Goal: Navigation & Orientation: Find specific page/section

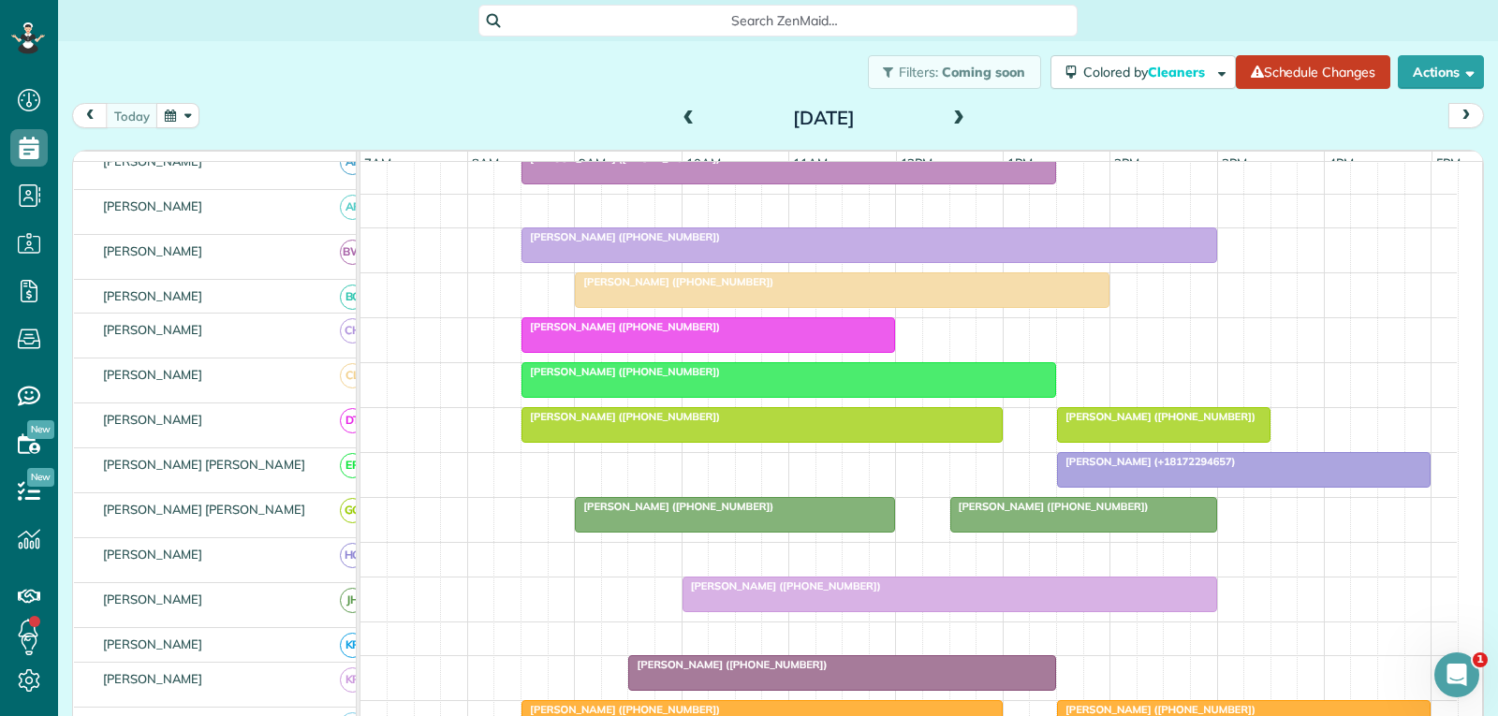
scroll to position [468, 0]
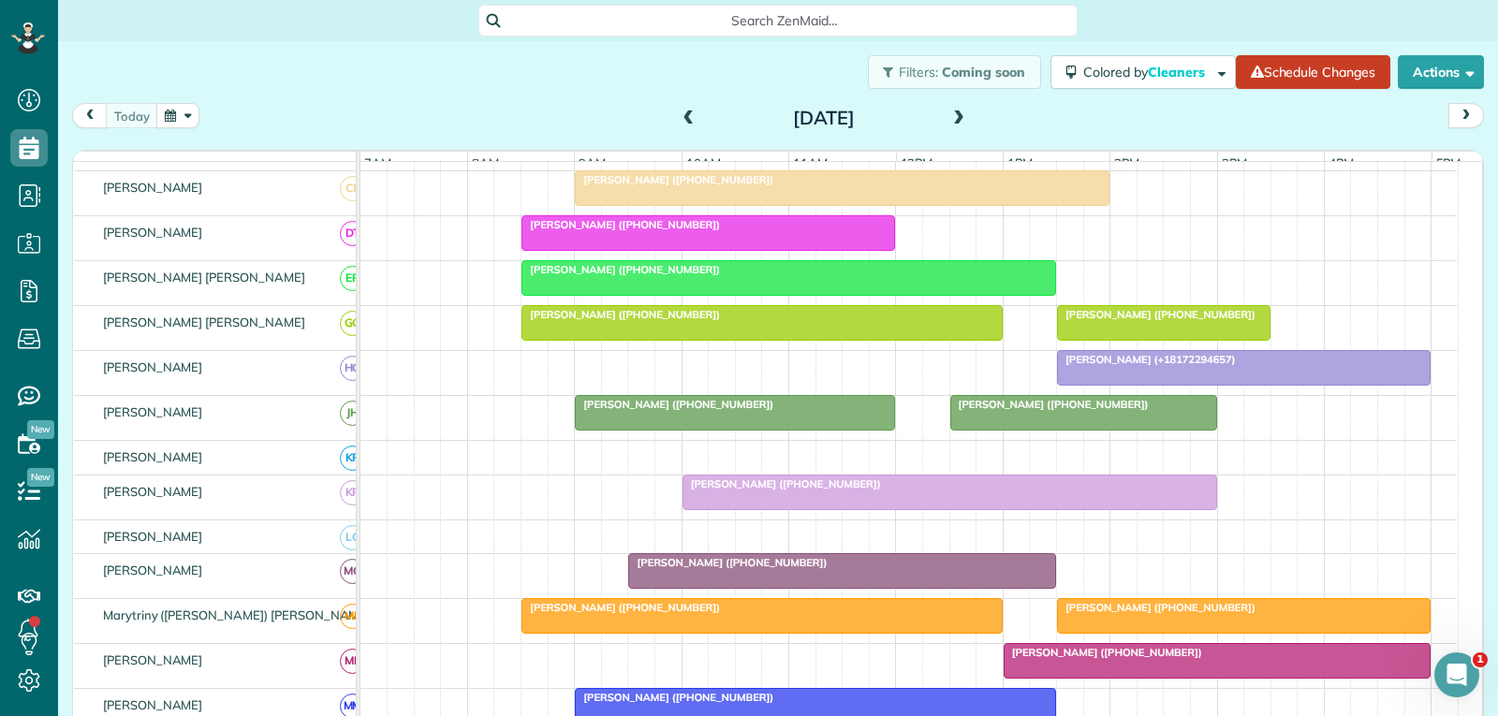
click at [899, 569] on div "[PERSON_NAME] ([PHONE_NUMBER])" at bounding box center [842, 562] width 417 height 13
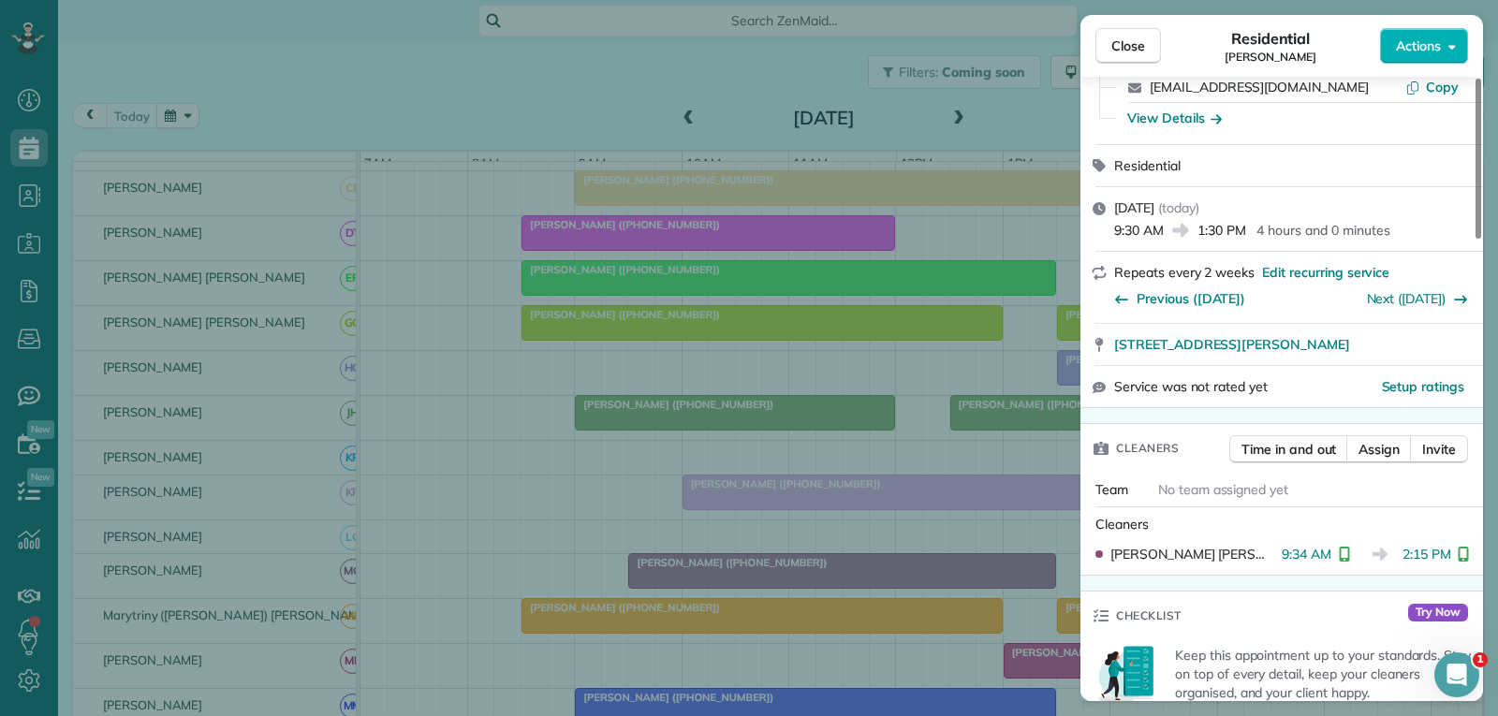
scroll to position [187, 0]
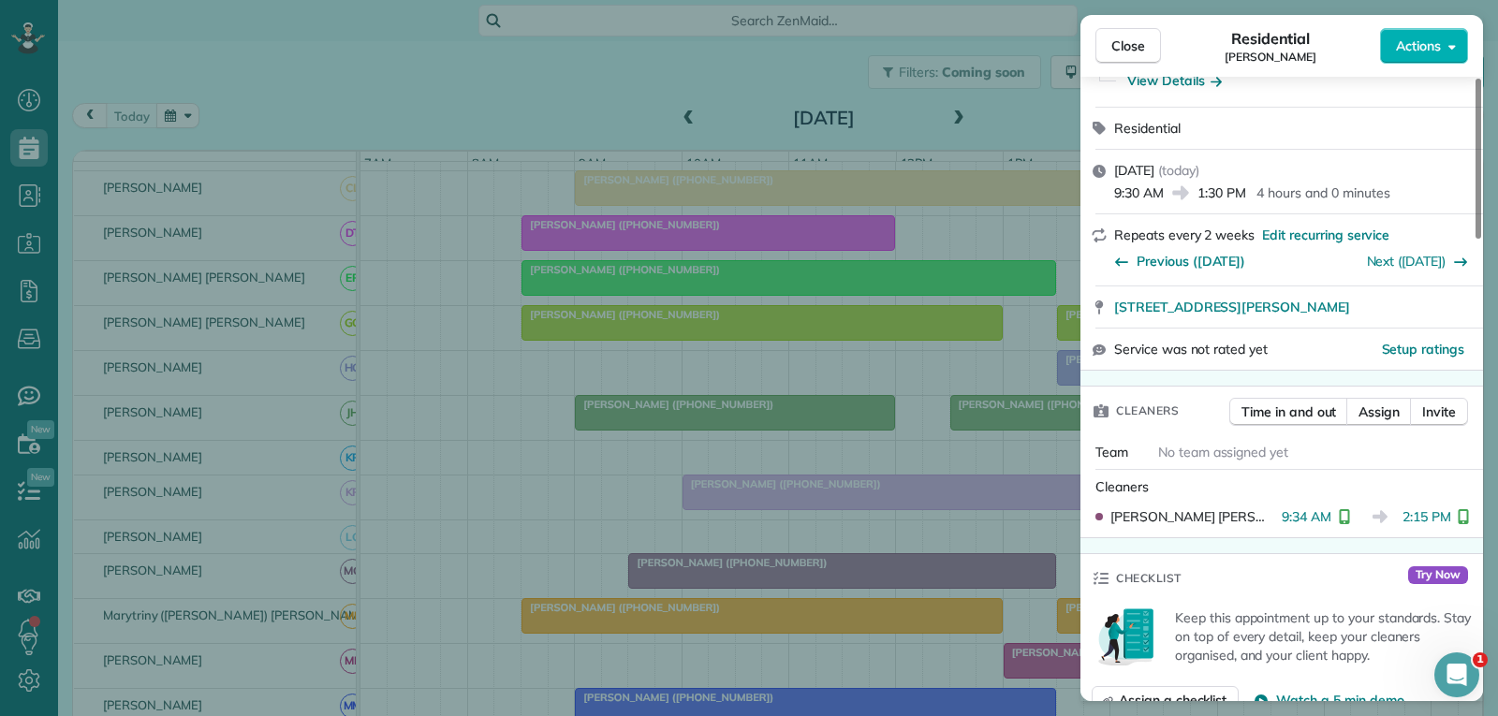
drag, startPoint x: 1121, startPoint y: 52, endPoint x: 967, endPoint y: 250, distance: 250.7
click at [1119, 52] on span "Close" at bounding box center [1128, 46] width 34 height 19
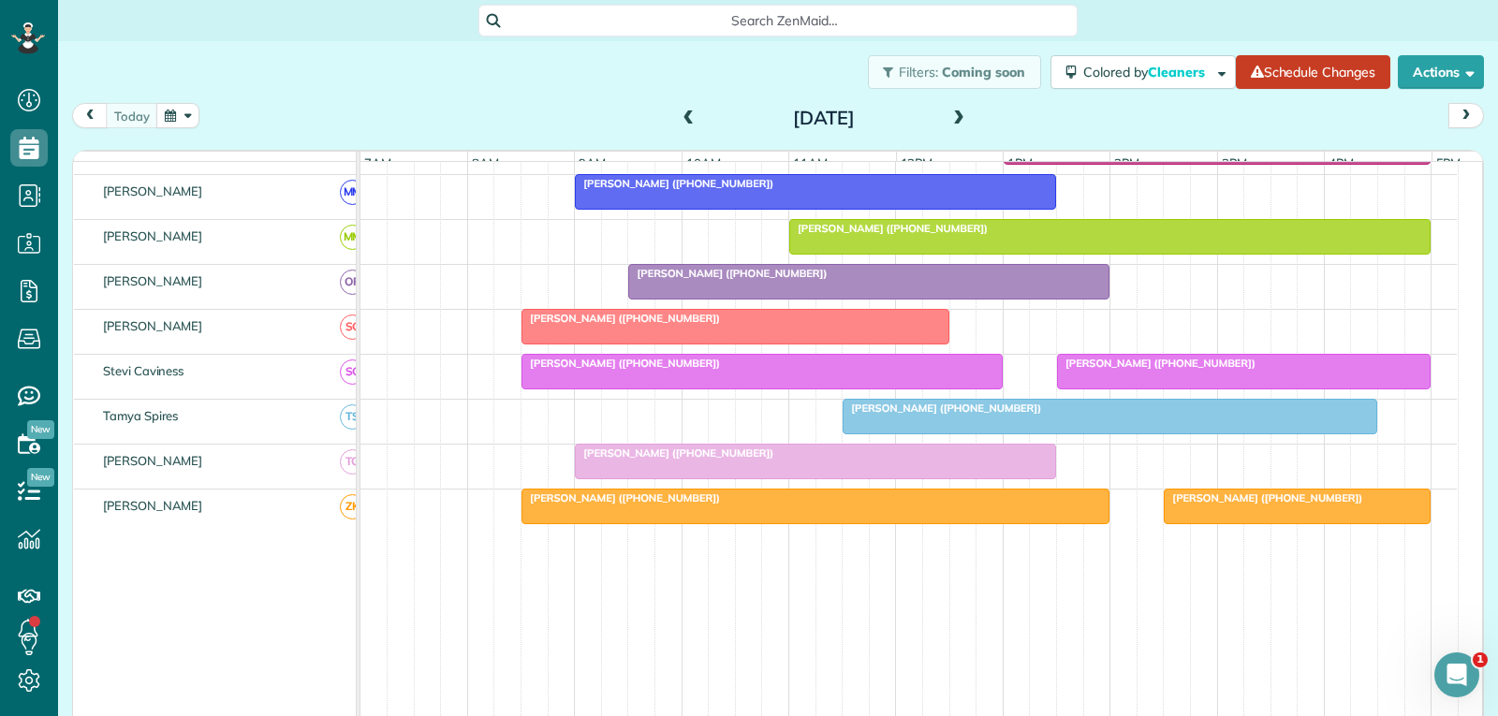
scroll to position [884, 0]
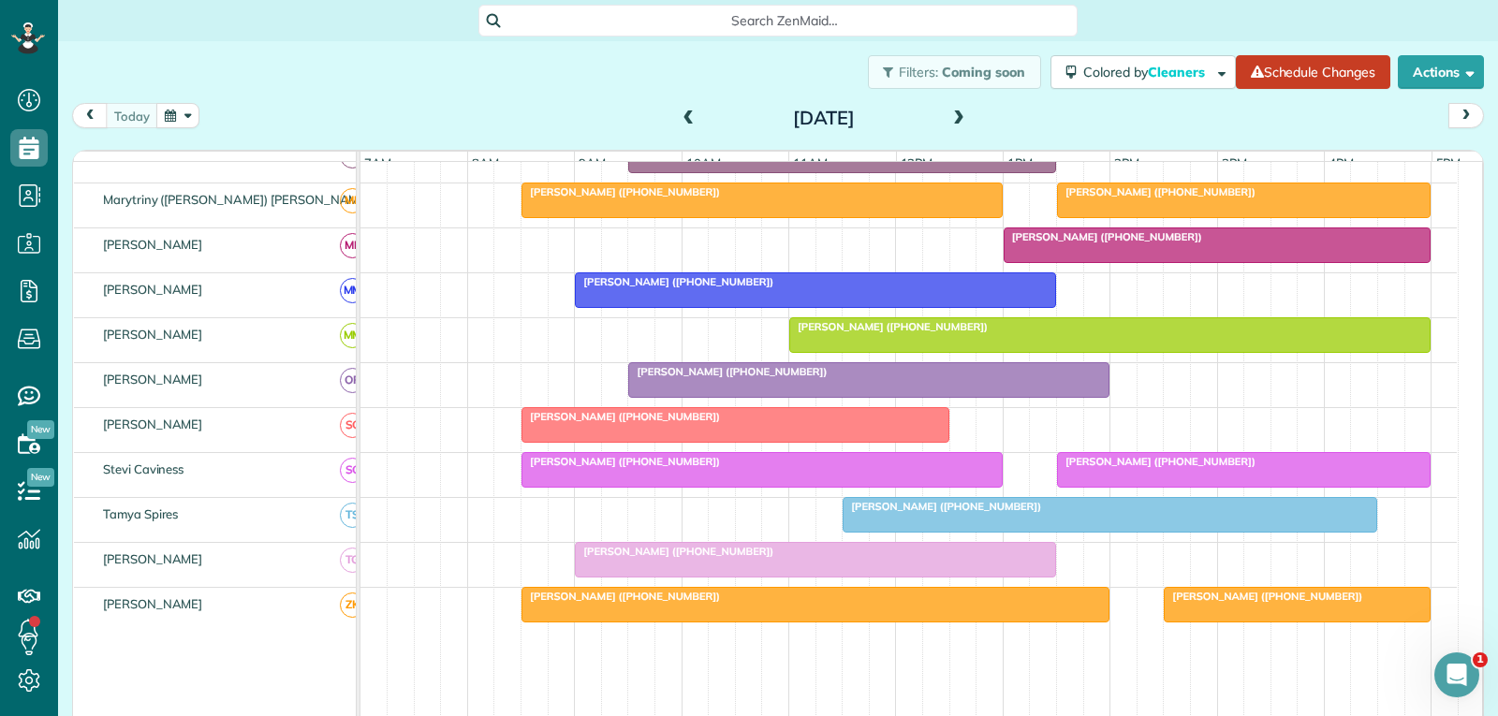
click at [832, 574] on div at bounding box center [815, 560] width 479 height 34
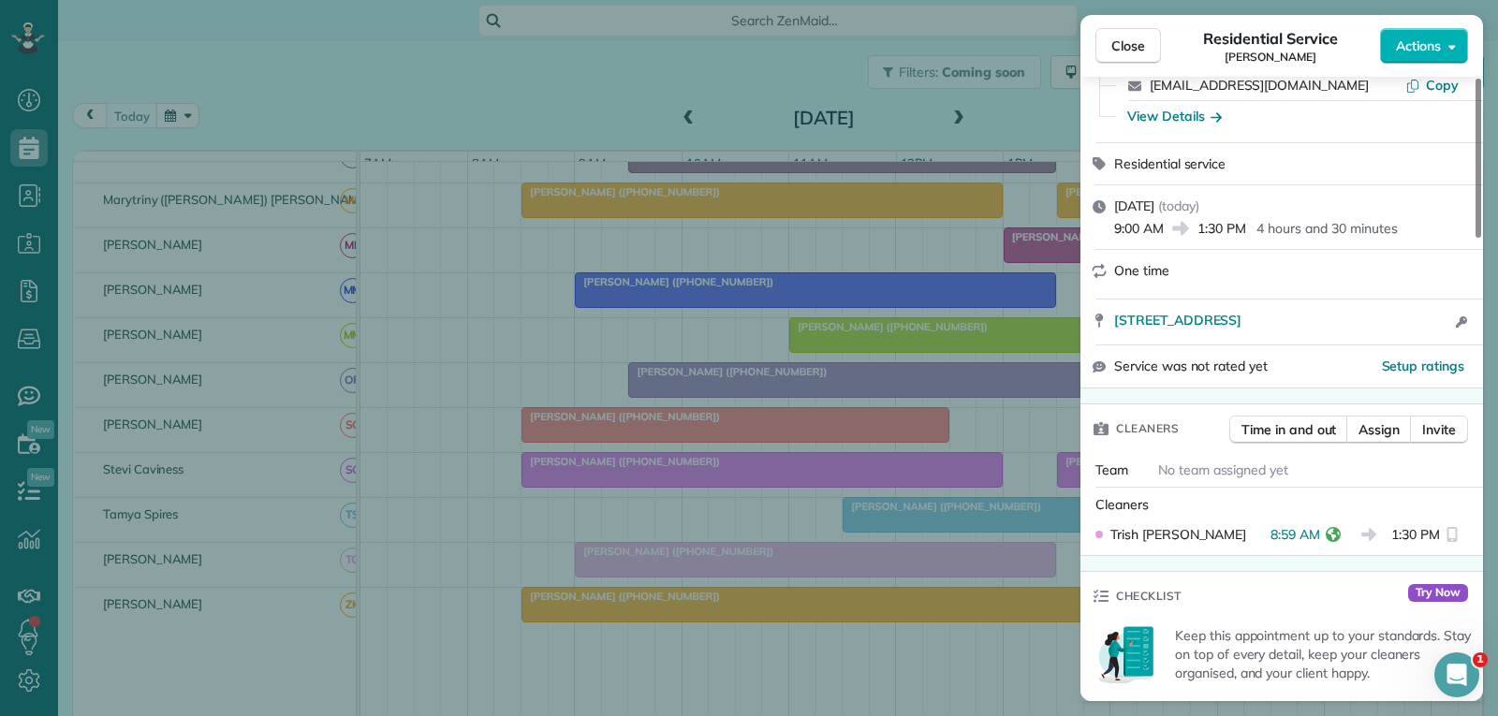
scroll to position [187, 0]
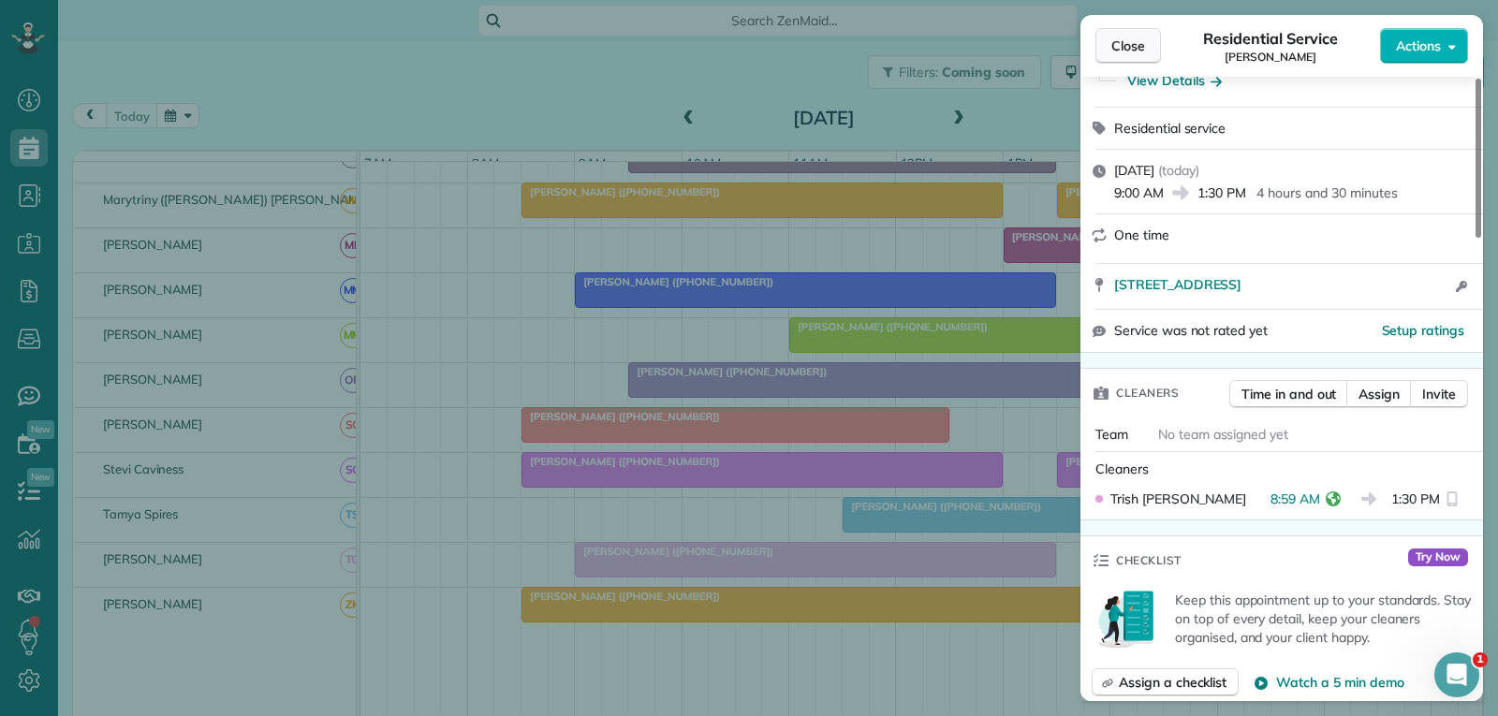
click at [1111, 46] on span "Close" at bounding box center [1128, 46] width 34 height 19
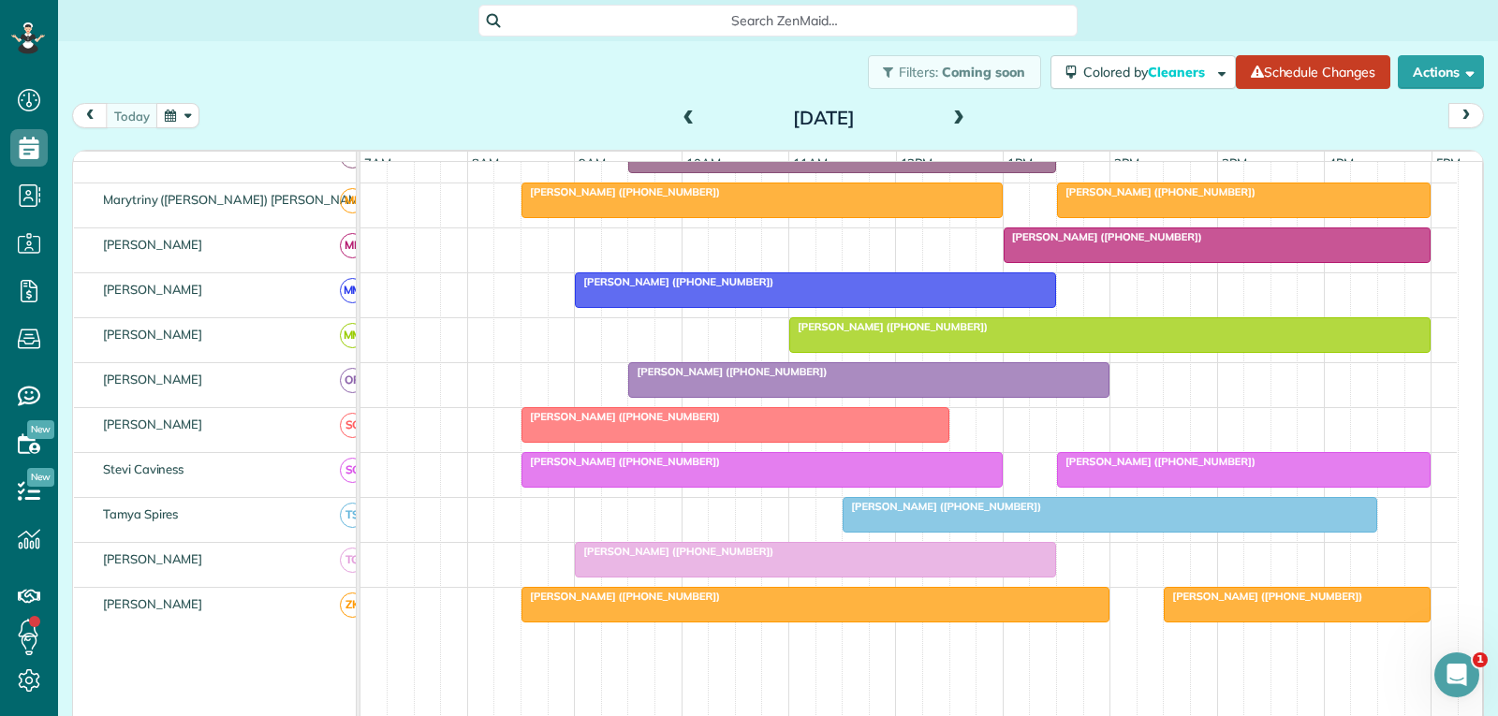
click at [1074, 513] on div "[PERSON_NAME] ([PHONE_NUMBER])" at bounding box center [1109, 506] width 523 height 13
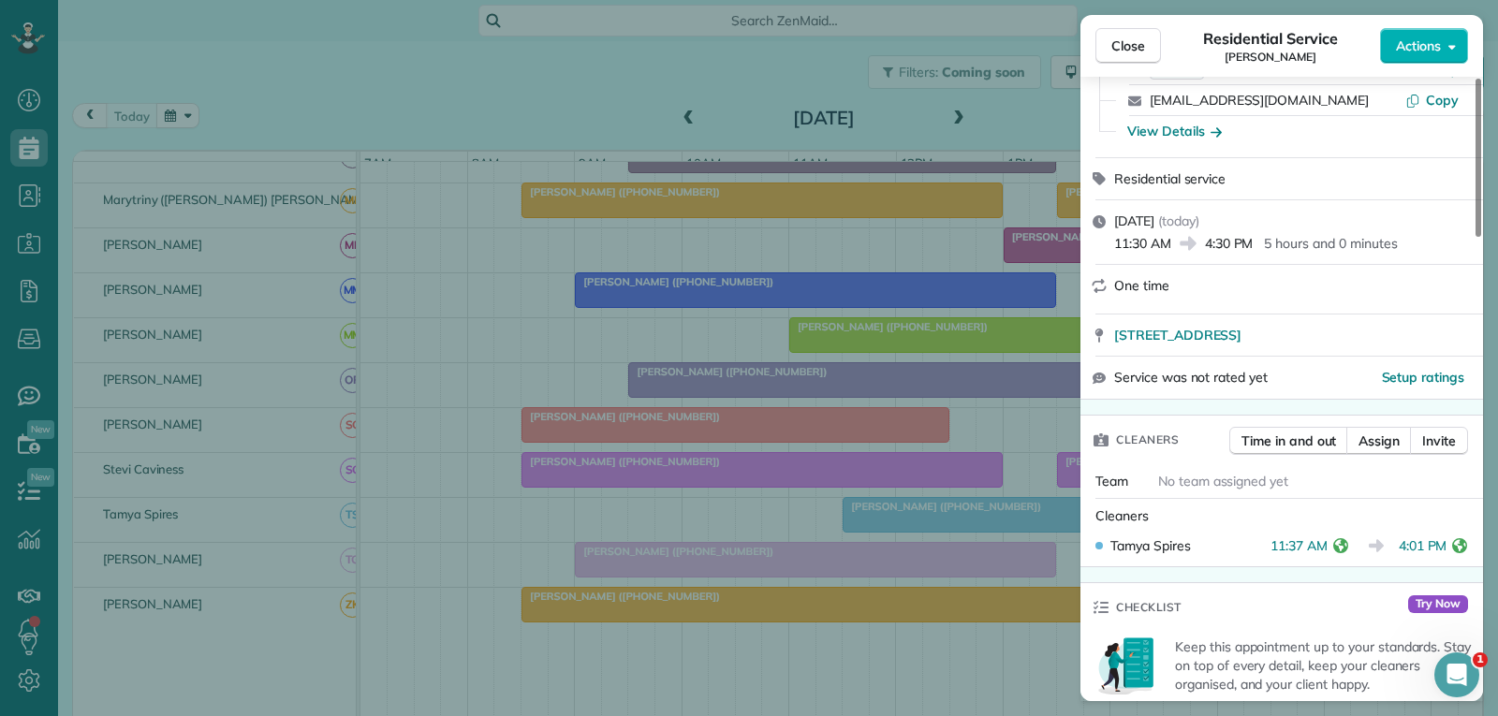
scroll to position [187, 0]
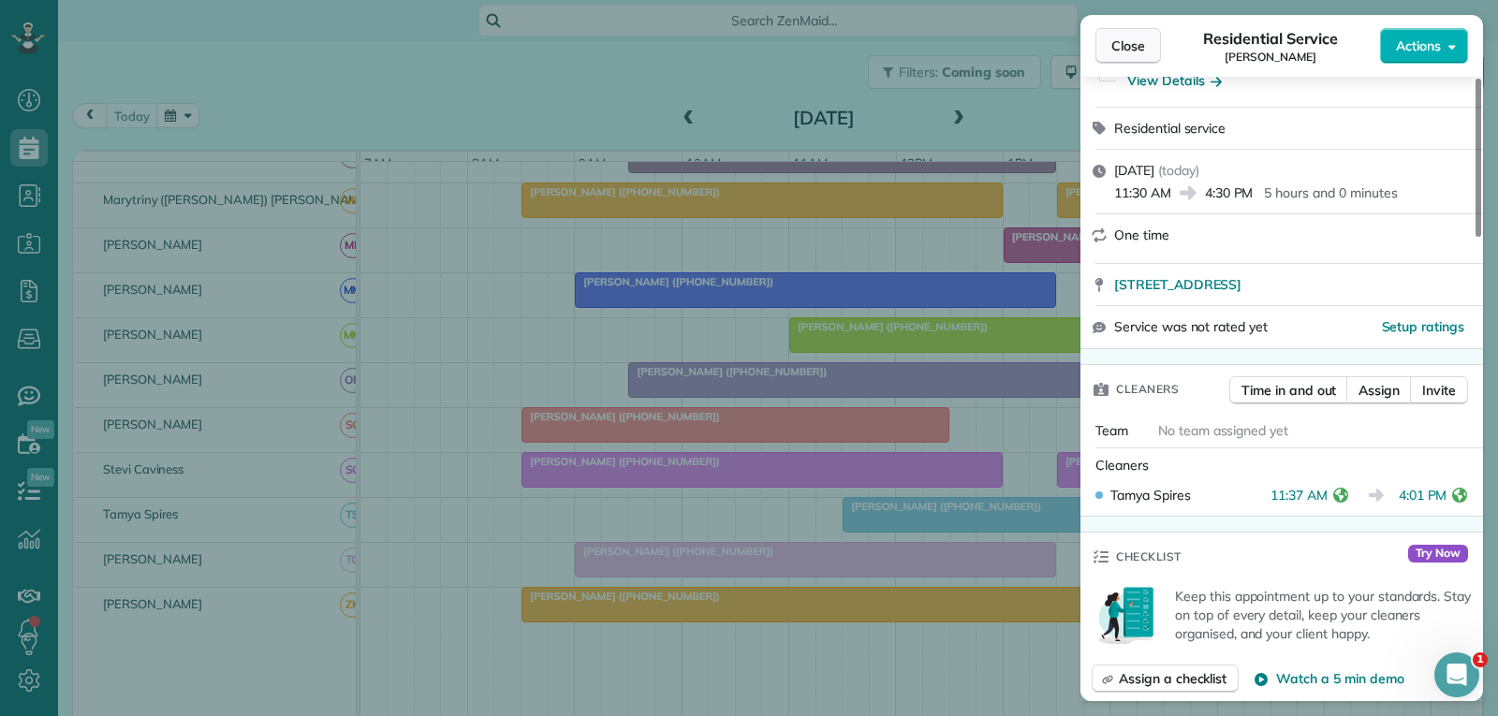
click at [1130, 49] on span "Close" at bounding box center [1128, 46] width 34 height 19
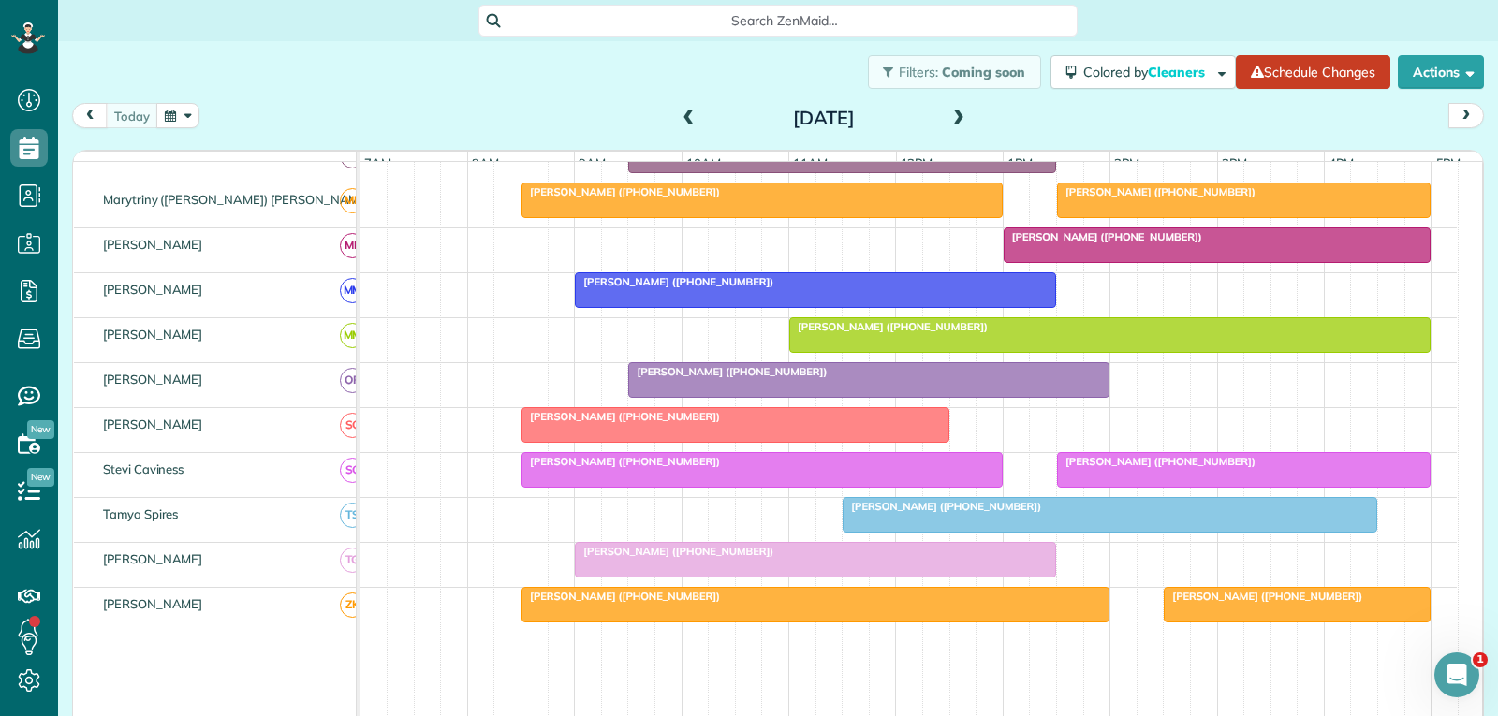
click at [1155, 468] on span "[PERSON_NAME] ([PHONE_NUMBER])" at bounding box center [1156, 461] width 200 height 13
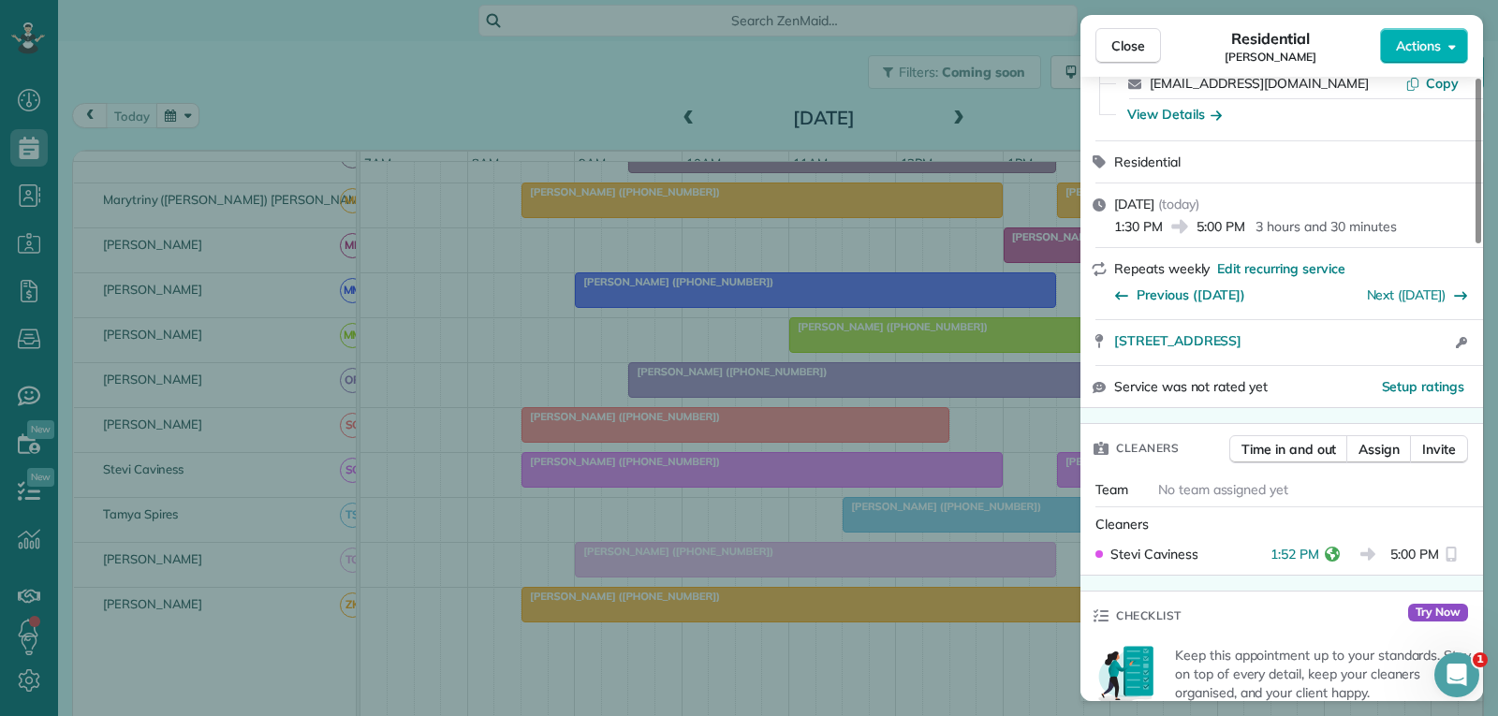
scroll to position [187, 0]
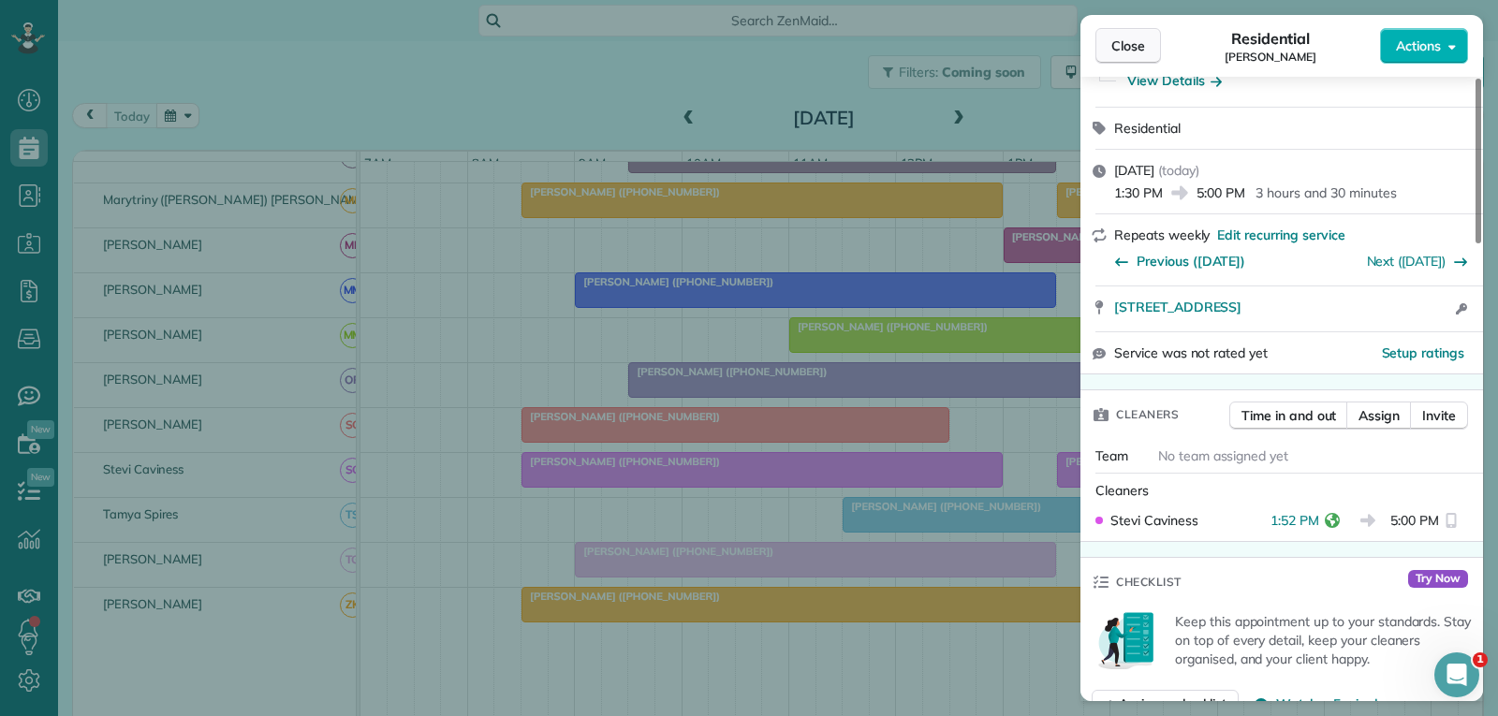
click at [1143, 46] on span "Close" at bounding box center [1128, 46] width 34 height 19
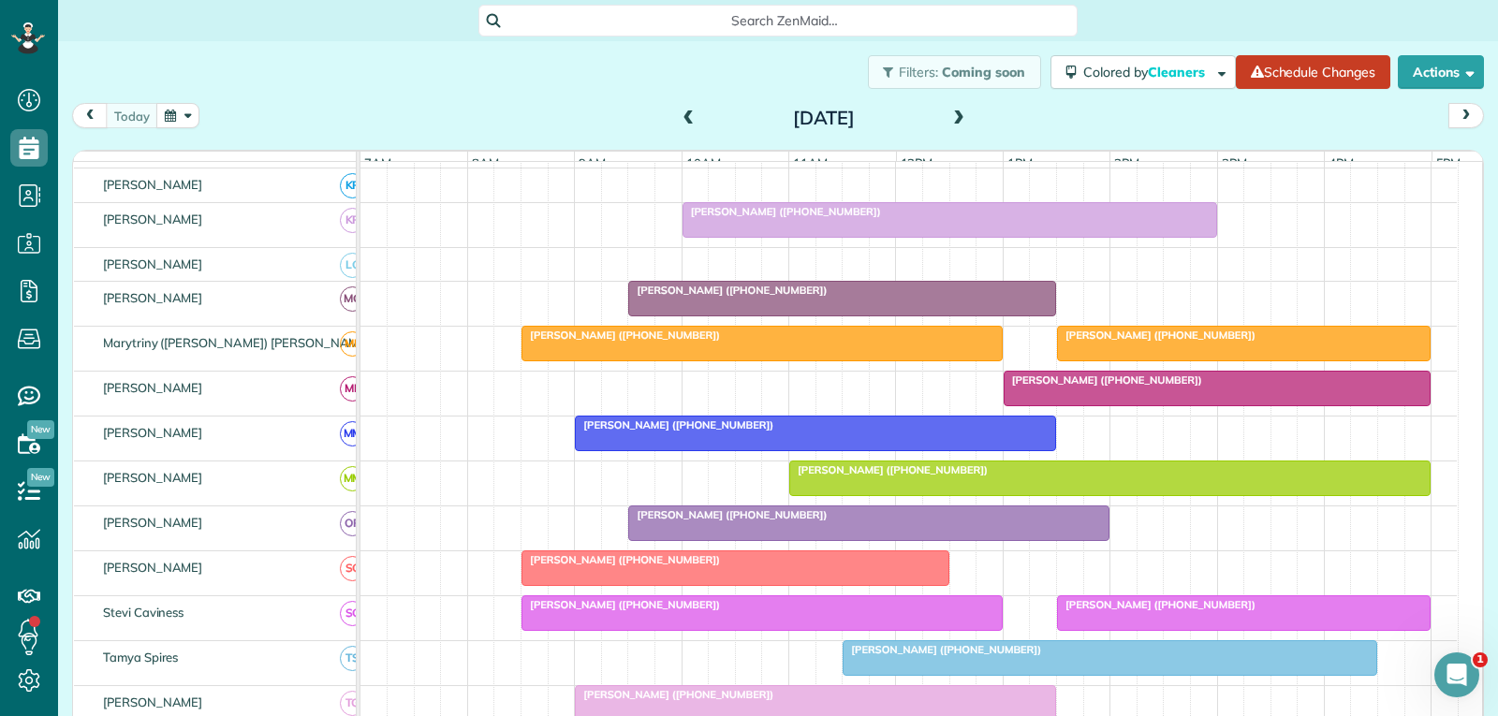
scroll to position [696, 0]
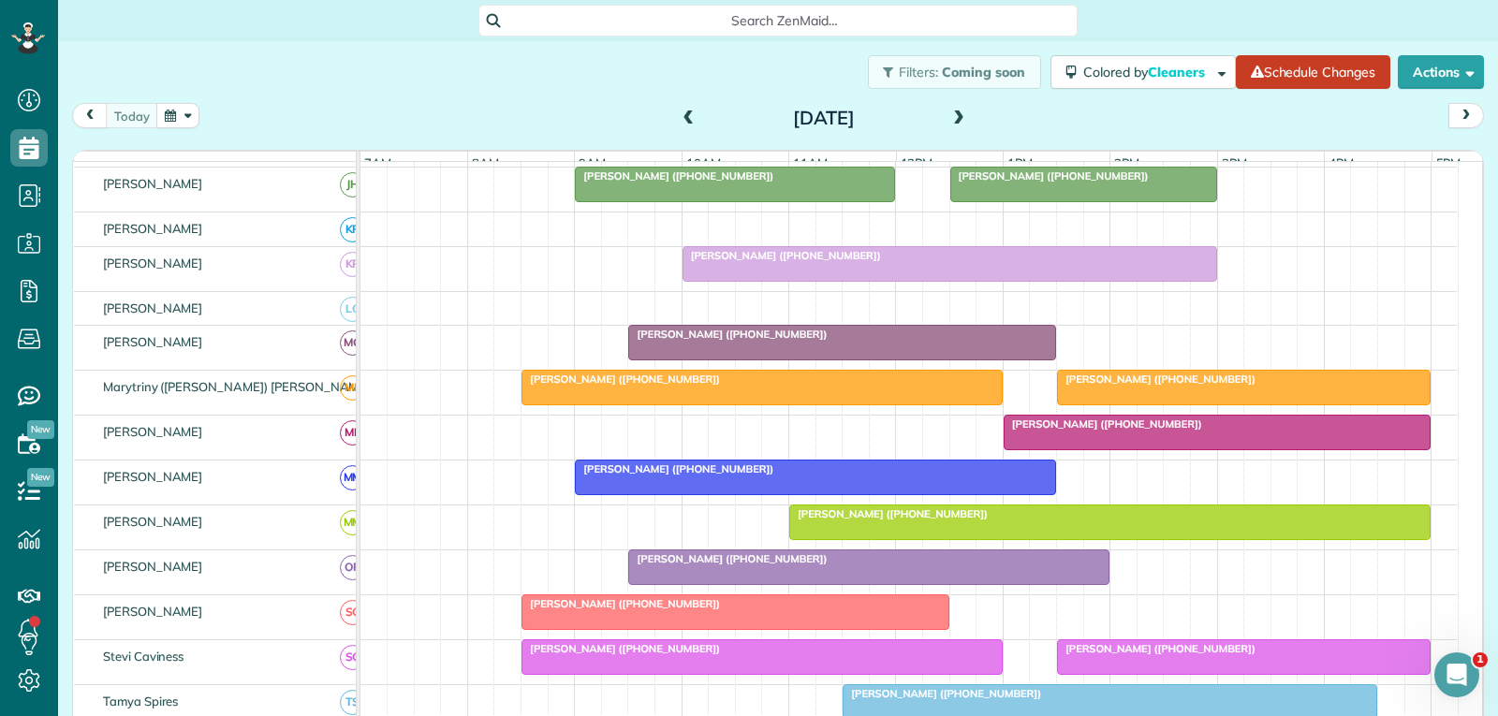
click at [1188, 445] on div at bounding box center [1217, 433] width 426 height 34
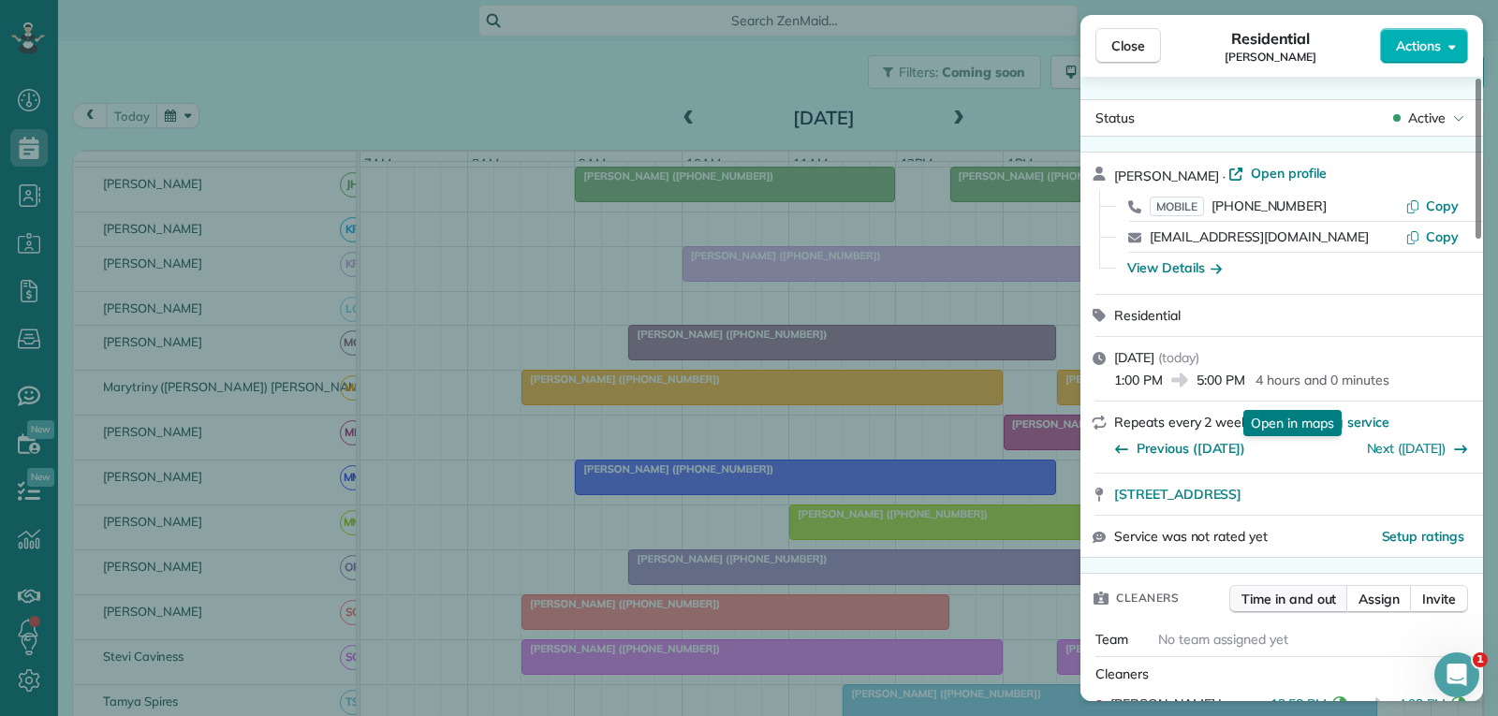
scroll to position [187, 0]
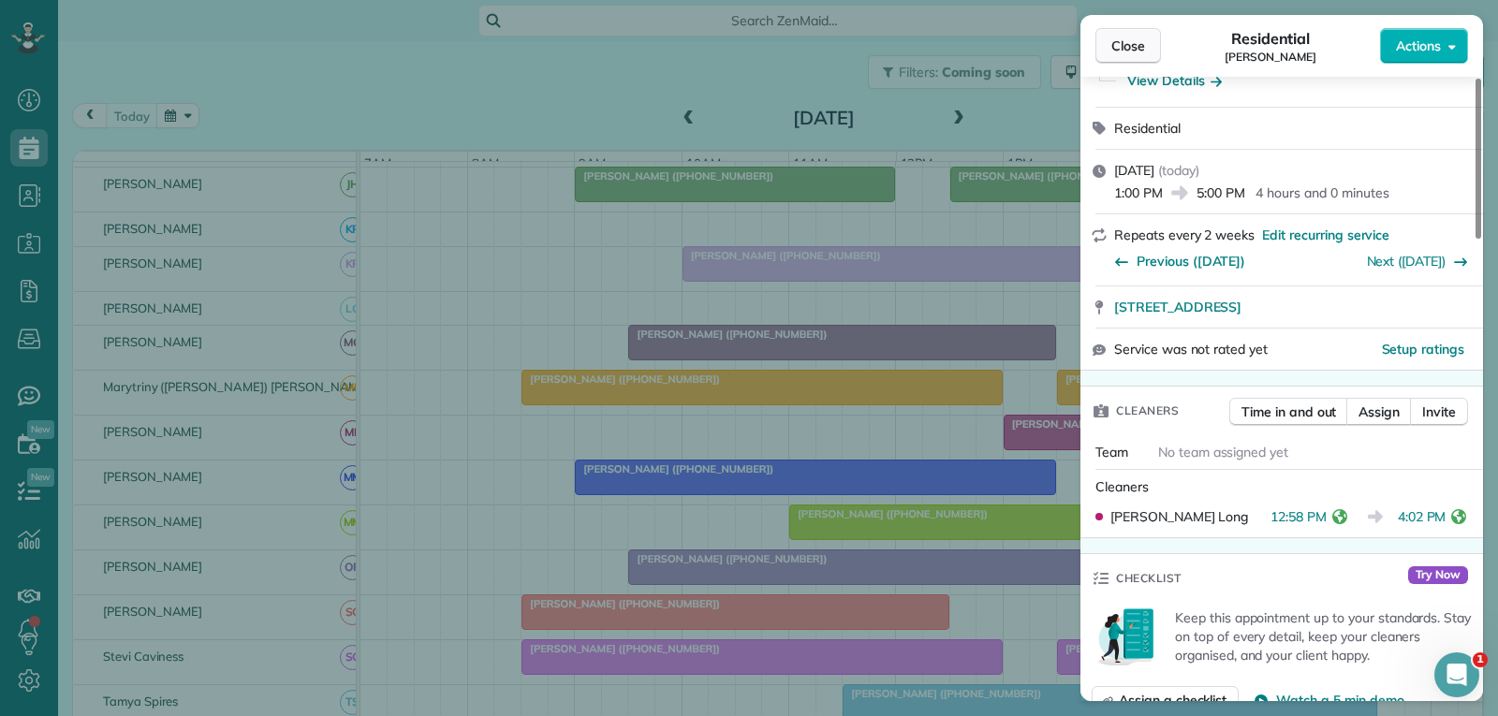
click at [1126, 47] on span "Close" at bounding box center [1128, 46] width 34 height 19
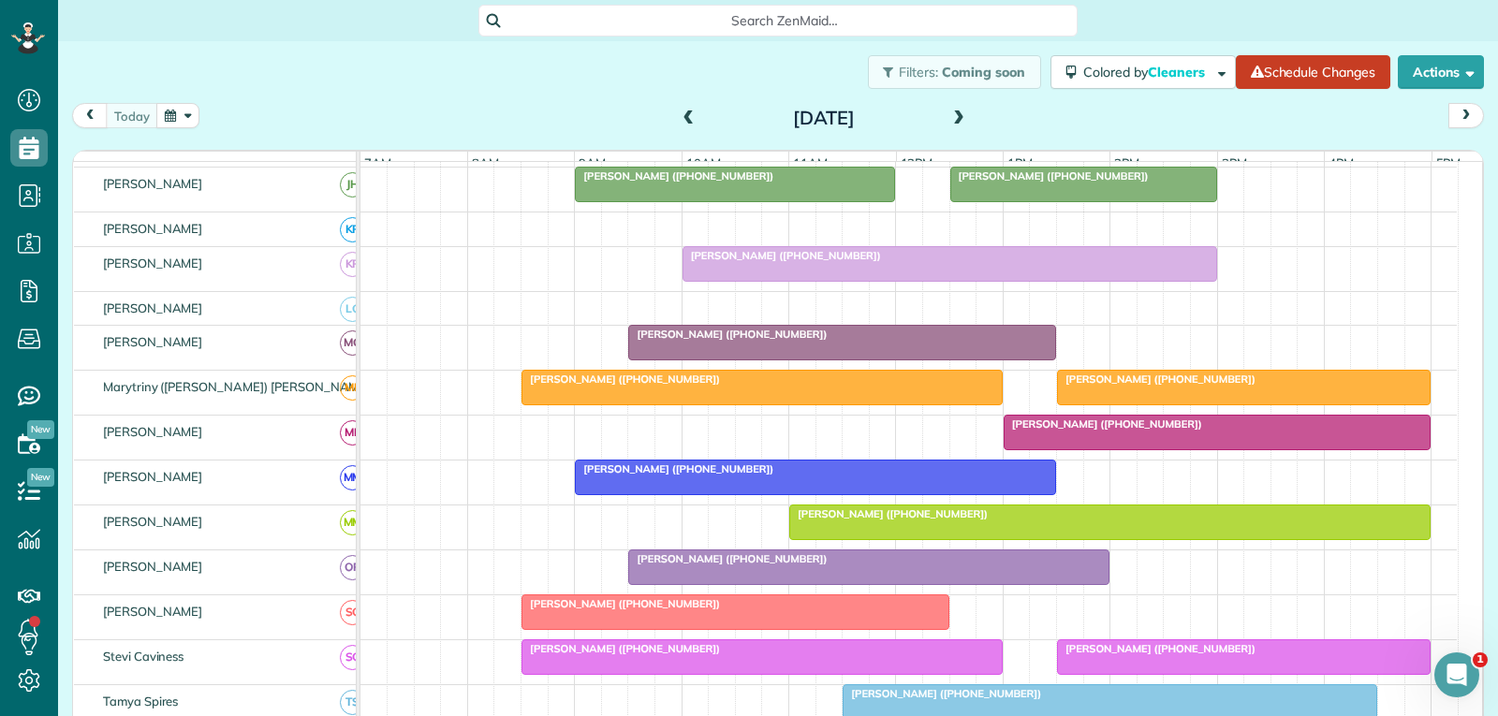
click at [1133, 401] on div at bounding box center [1244, 388] width 372 height 34
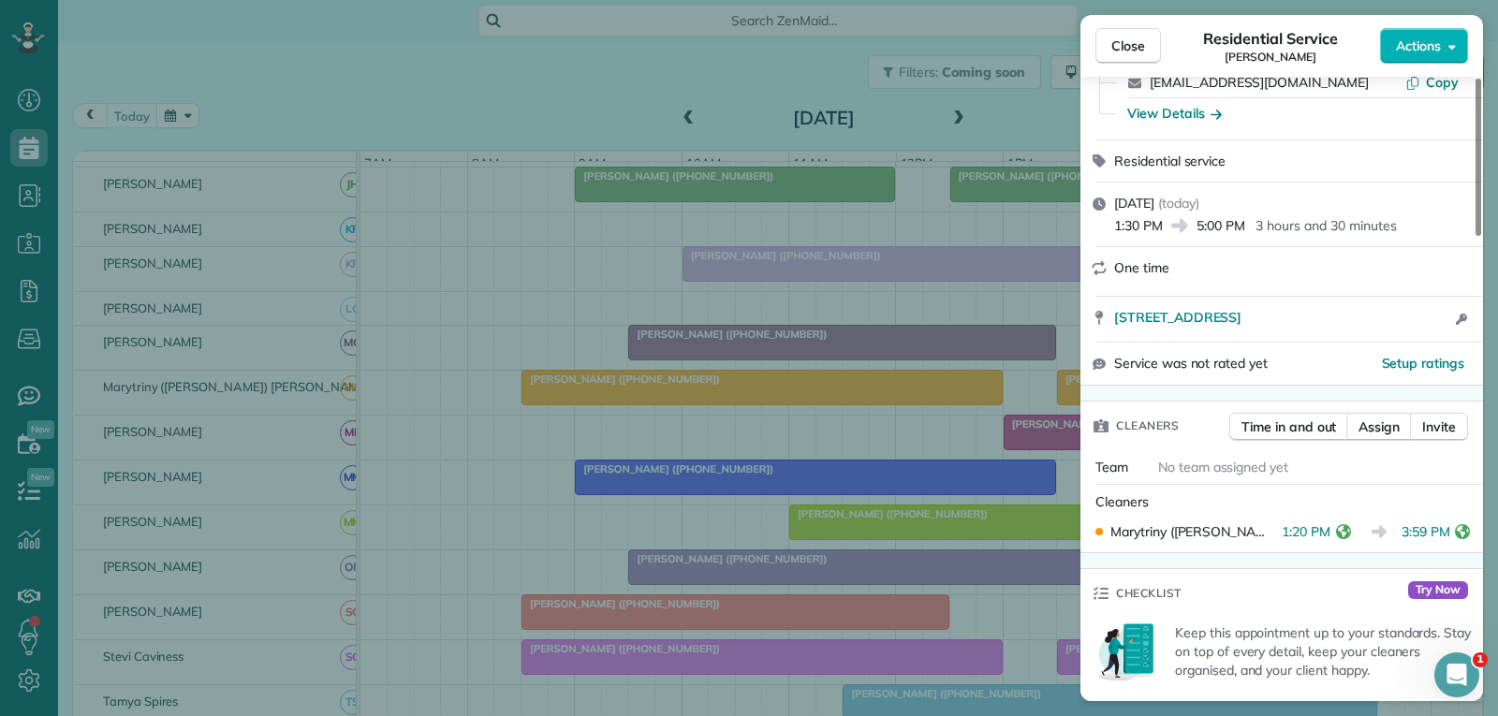
scroll to position [187, 0]
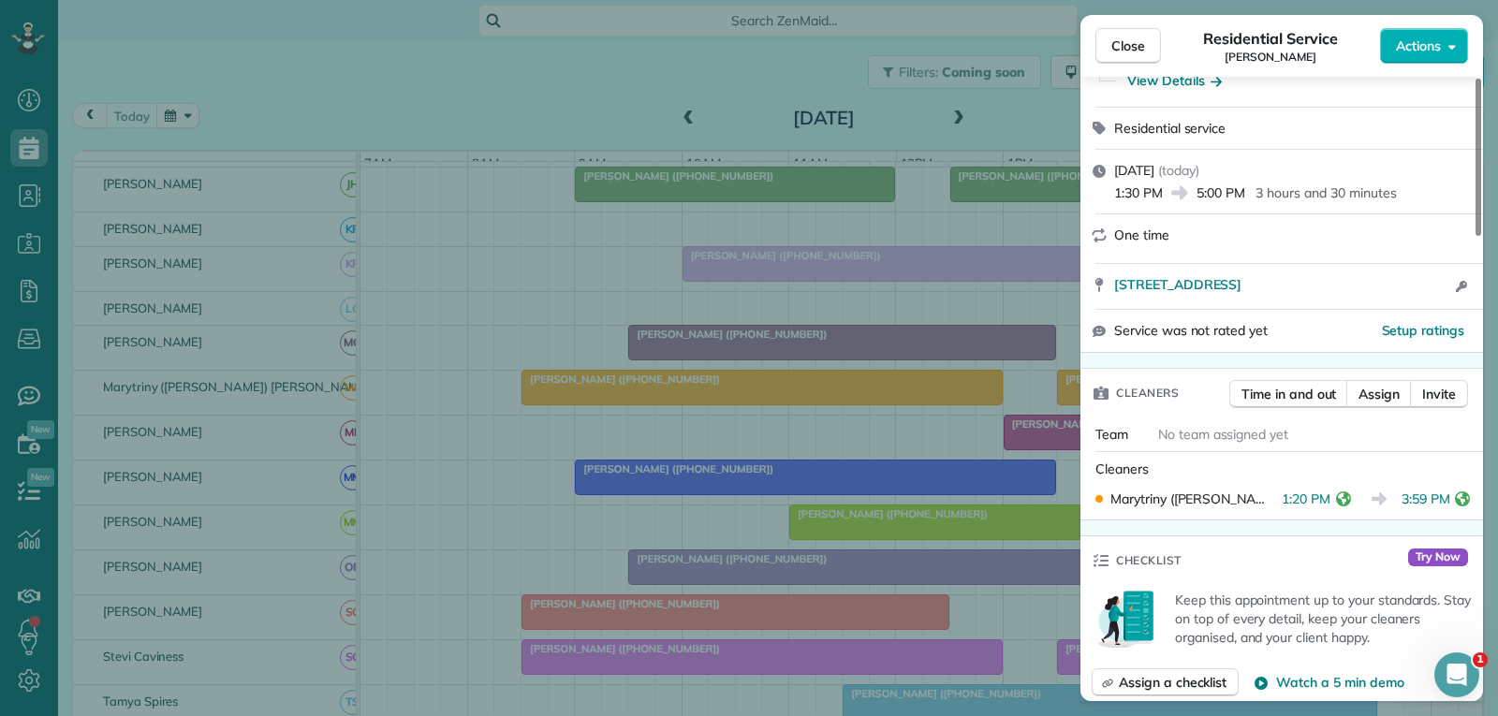
drag, startPoint x: 1131, startPoint y: 43, endPoint x: 1074, endPoint y: 136, distance: 108.3
click at [1131, 43] on span "Close" at bounding box center [1128, 46] width 34 height 19
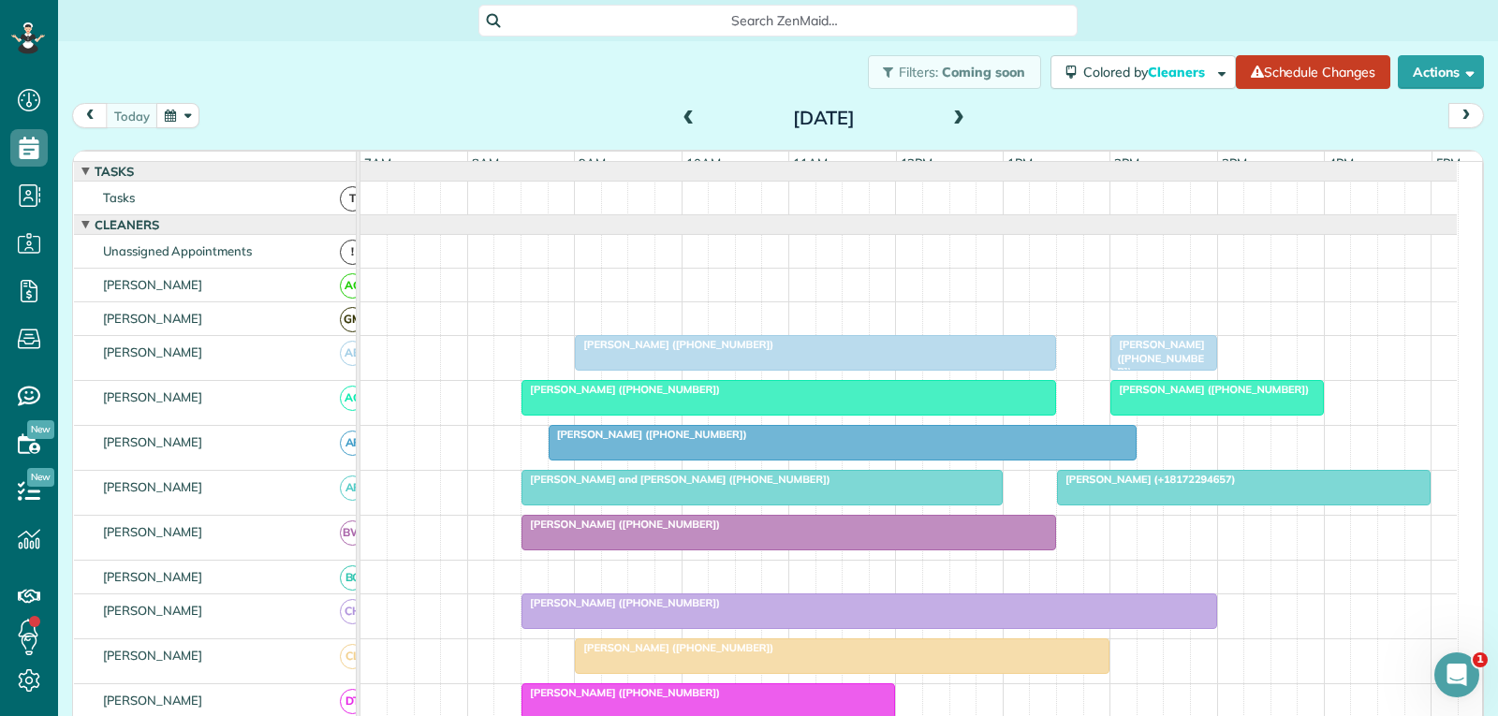
click at [1143, 349] on link "[PERSON_NAME] ([PHONE_NUMBER])" at bounding box center [1163, 353] width 106 height 36
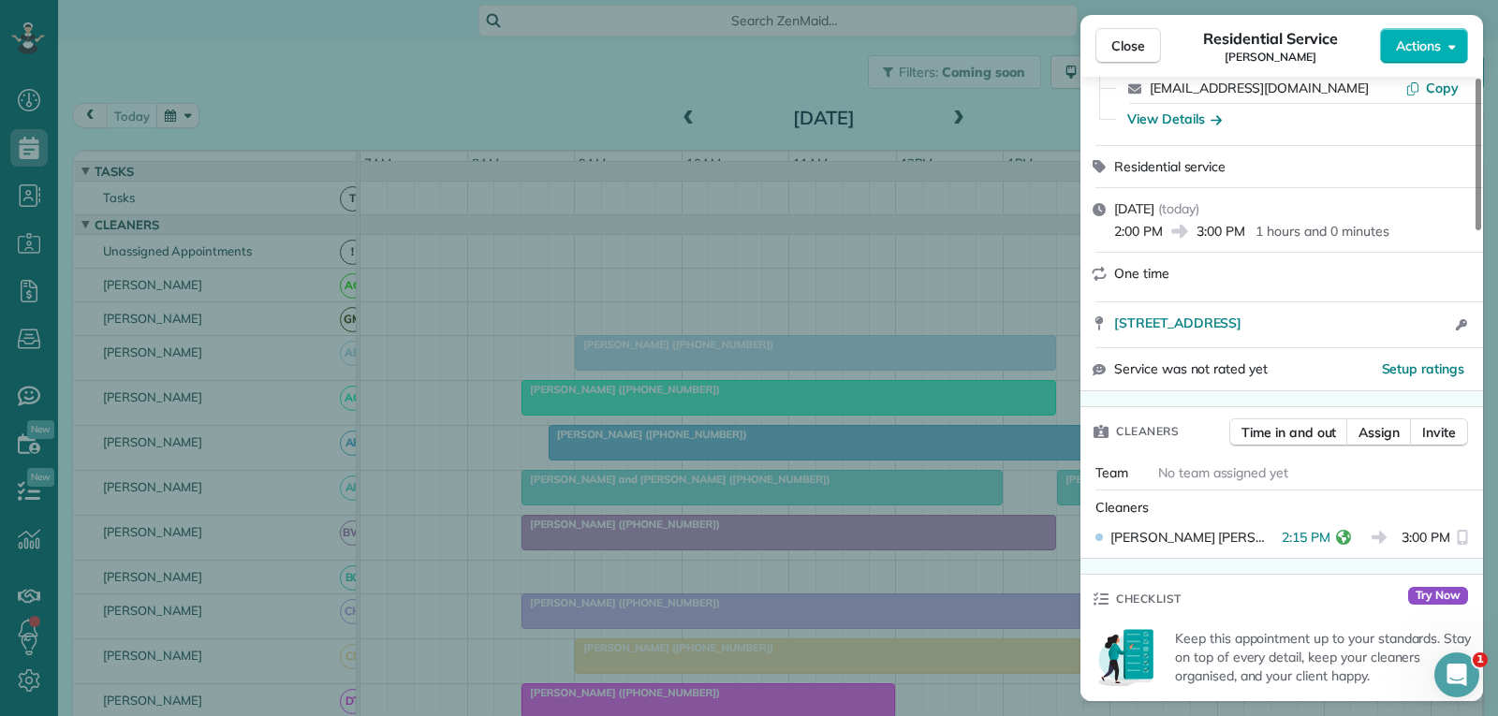
scroll to position [187, 0]
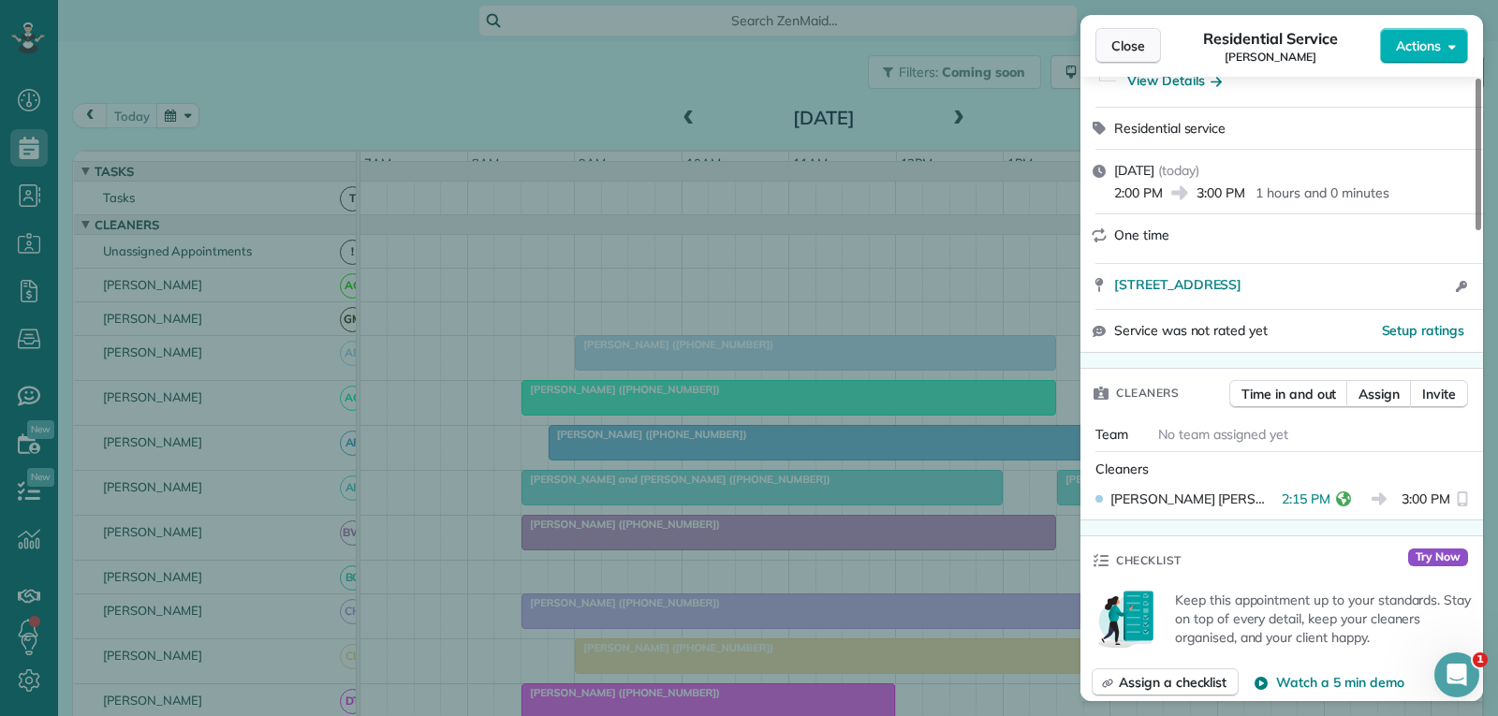
click at [1139, 48] on span "Close" at bounding box center [1128, 46] width 34 height 19
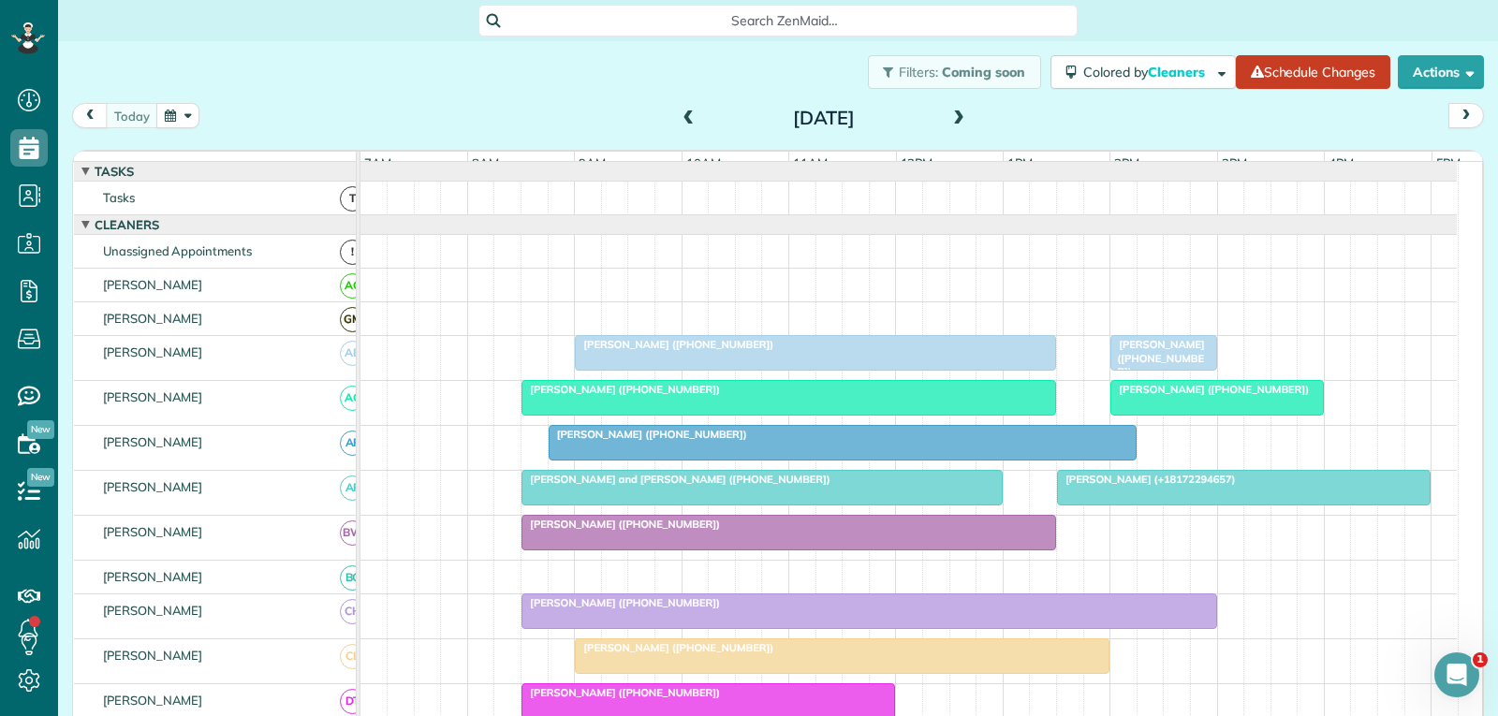
click at [1162, 486] on span "[PERSON_NAME] (+18172294657)" at bounding box center [1146, 479] width 180 height 13
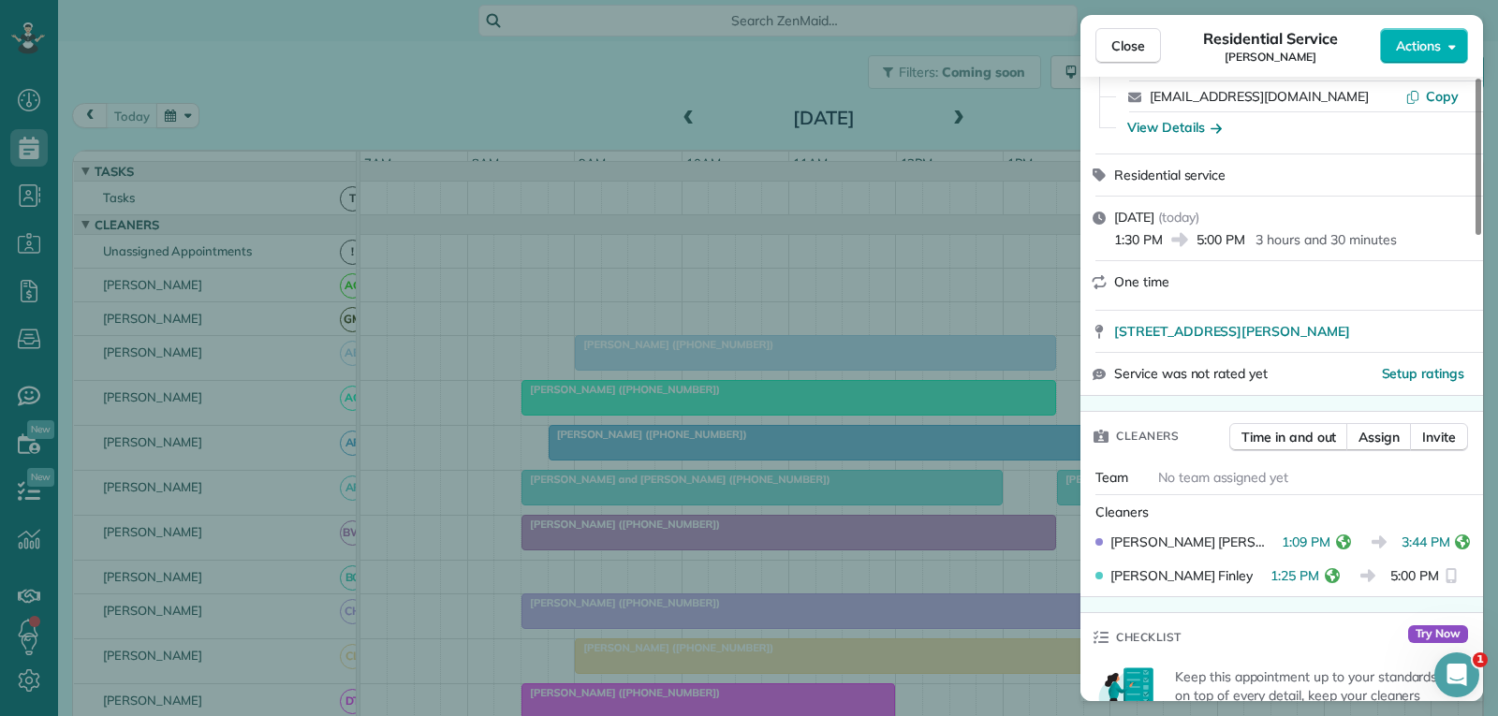
scroll to position [187, 0]
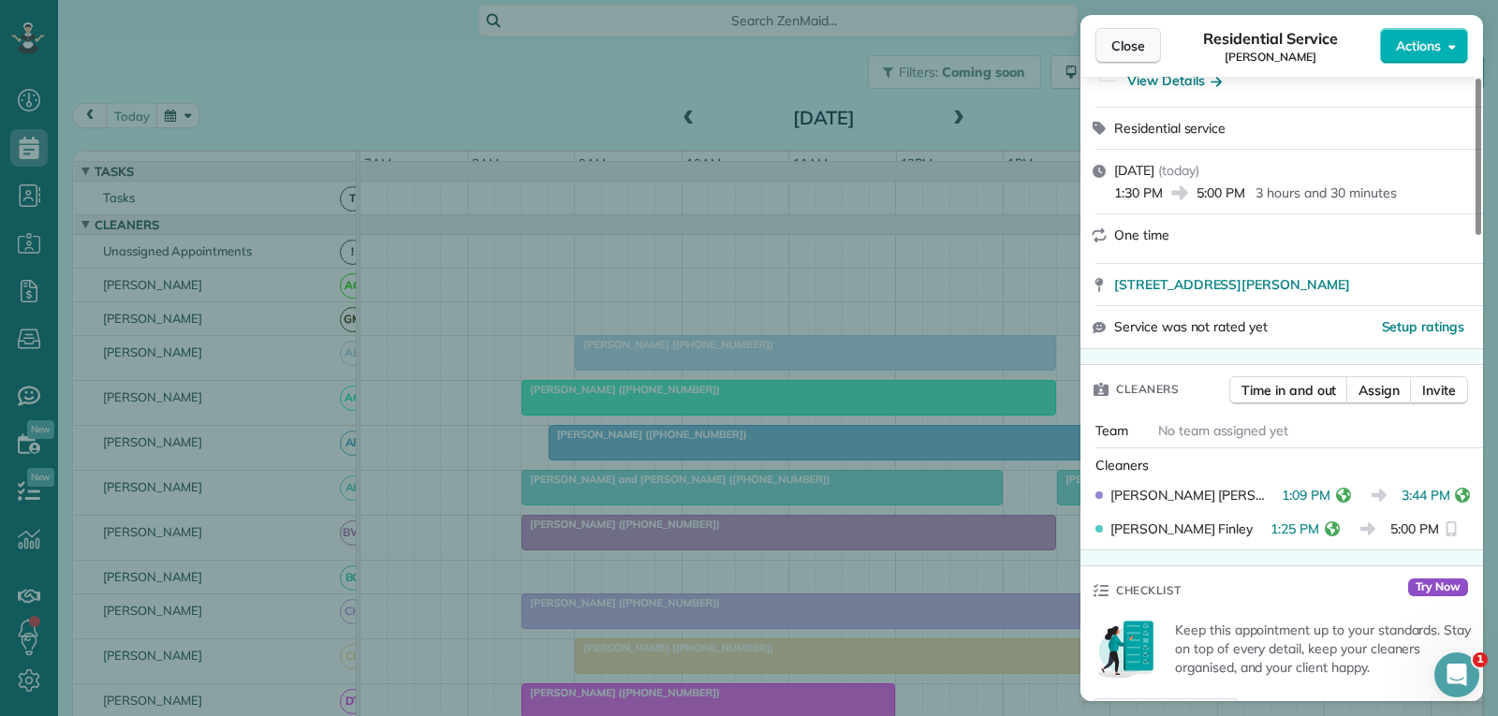
click at [1135, 46] on span "Close" at bounding box center [1128, 46] width 34 height 19
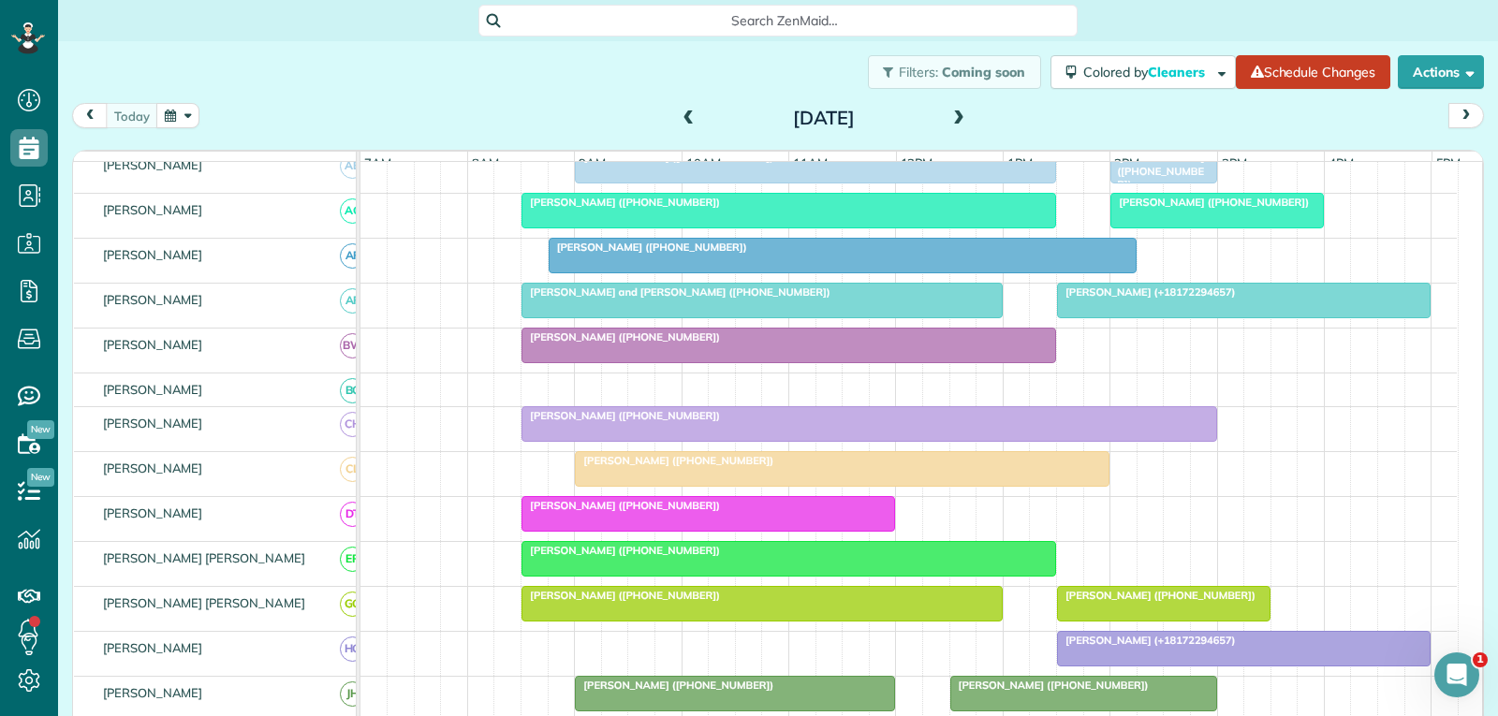
scroll to position [281, 0]
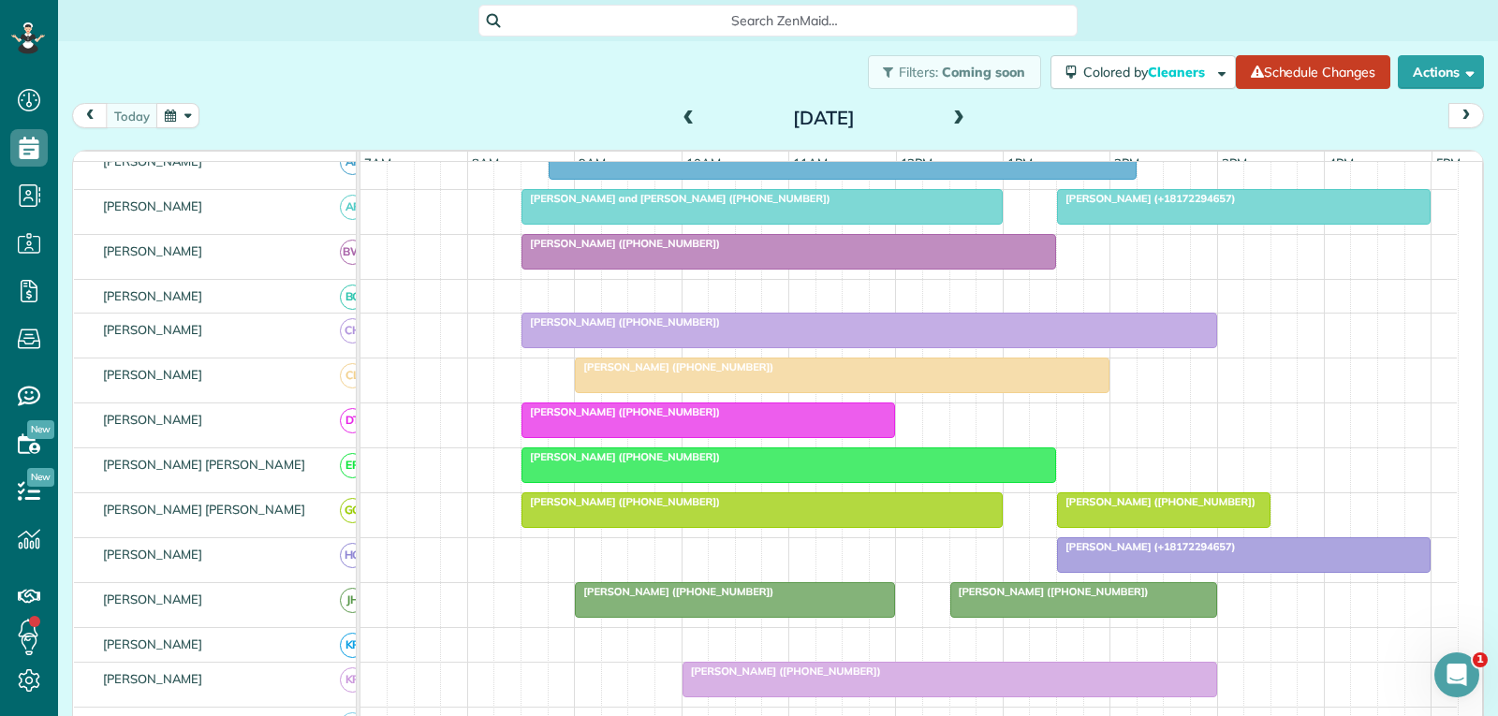
click at [915, 329] on div "[PERSON_NAME] ([PHONE_NUMBER])" at bounding box center [868, 321] width 683 height 13
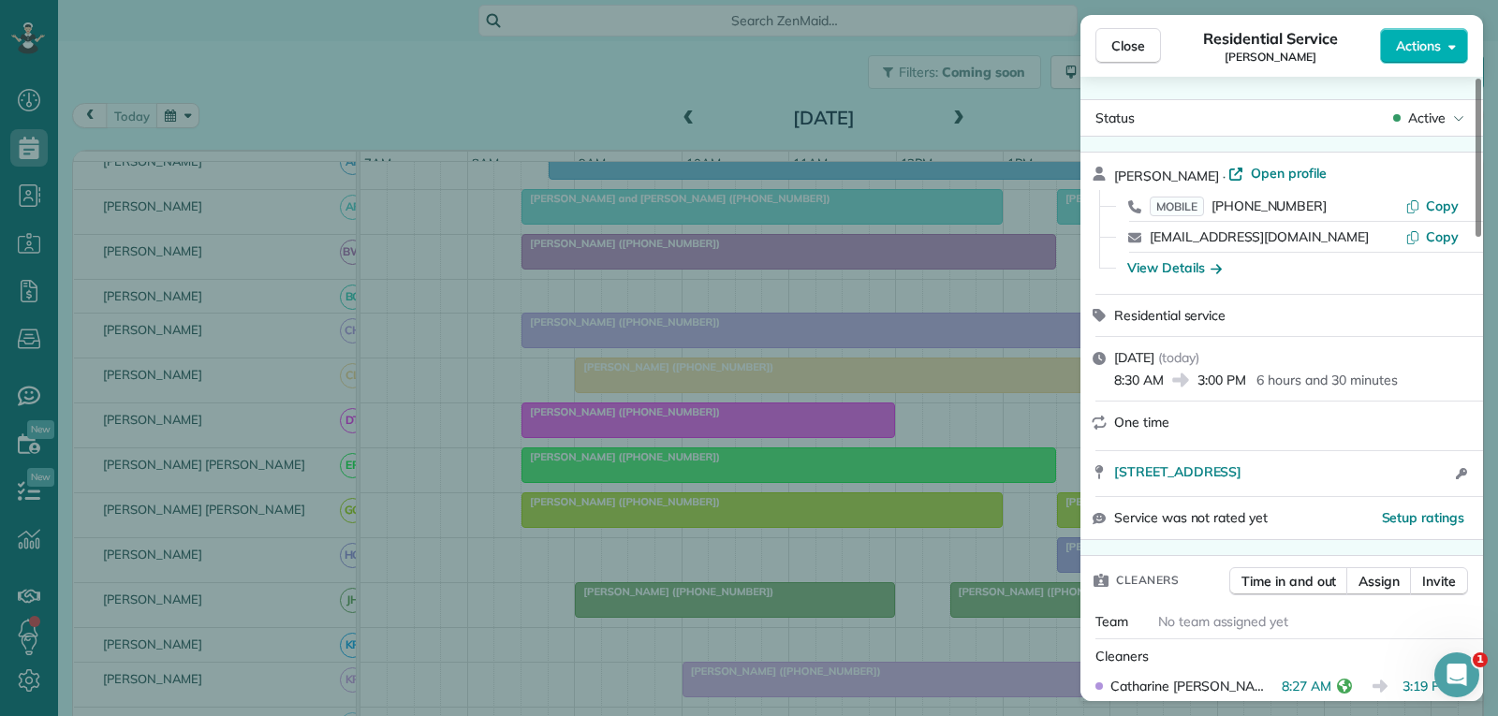
scroll to position [187, 0]
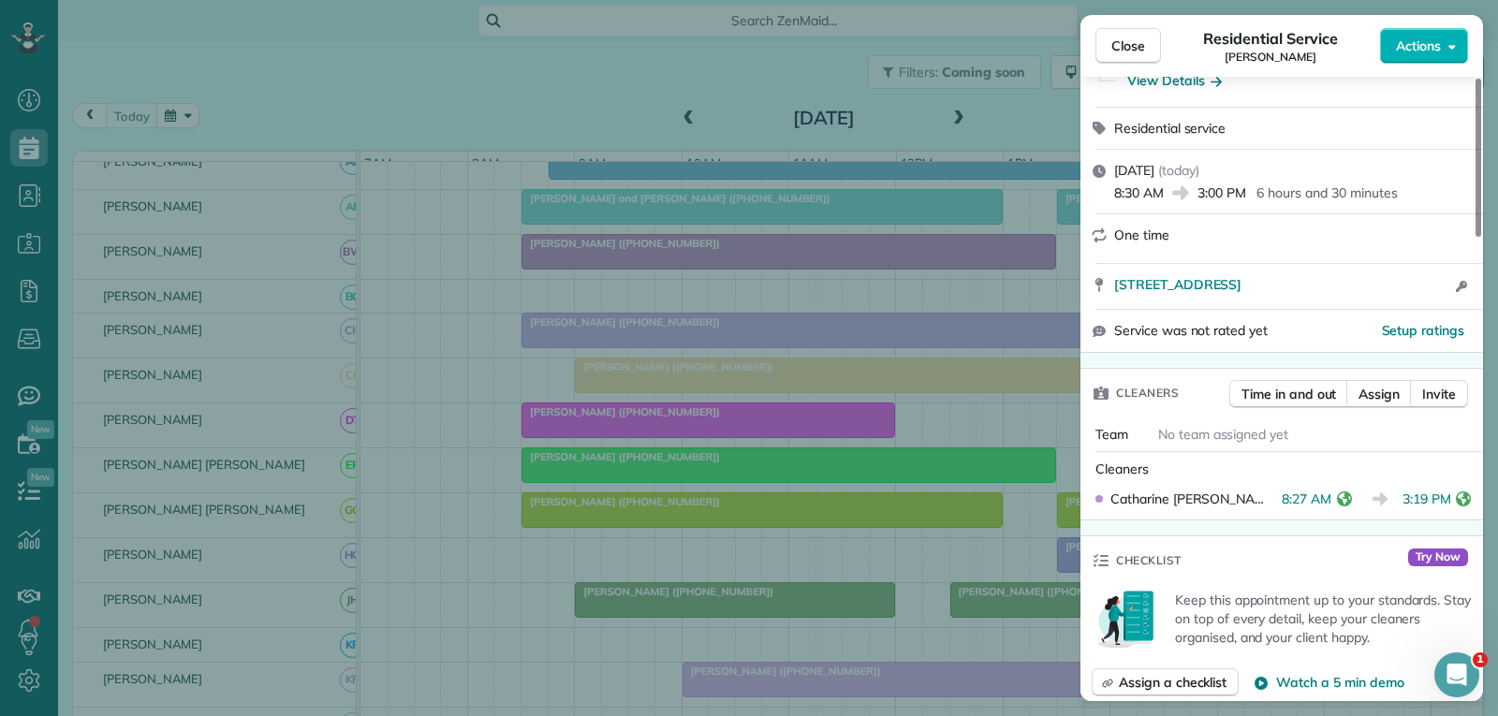
drag, startPoint x: 1124, startPoint y: 32, endPoint x: 1101, endPoint y: 76, distance: 49.8
click at [1124, 32] on button "Close" at bounding box center [1128, 46] width 66 height 36
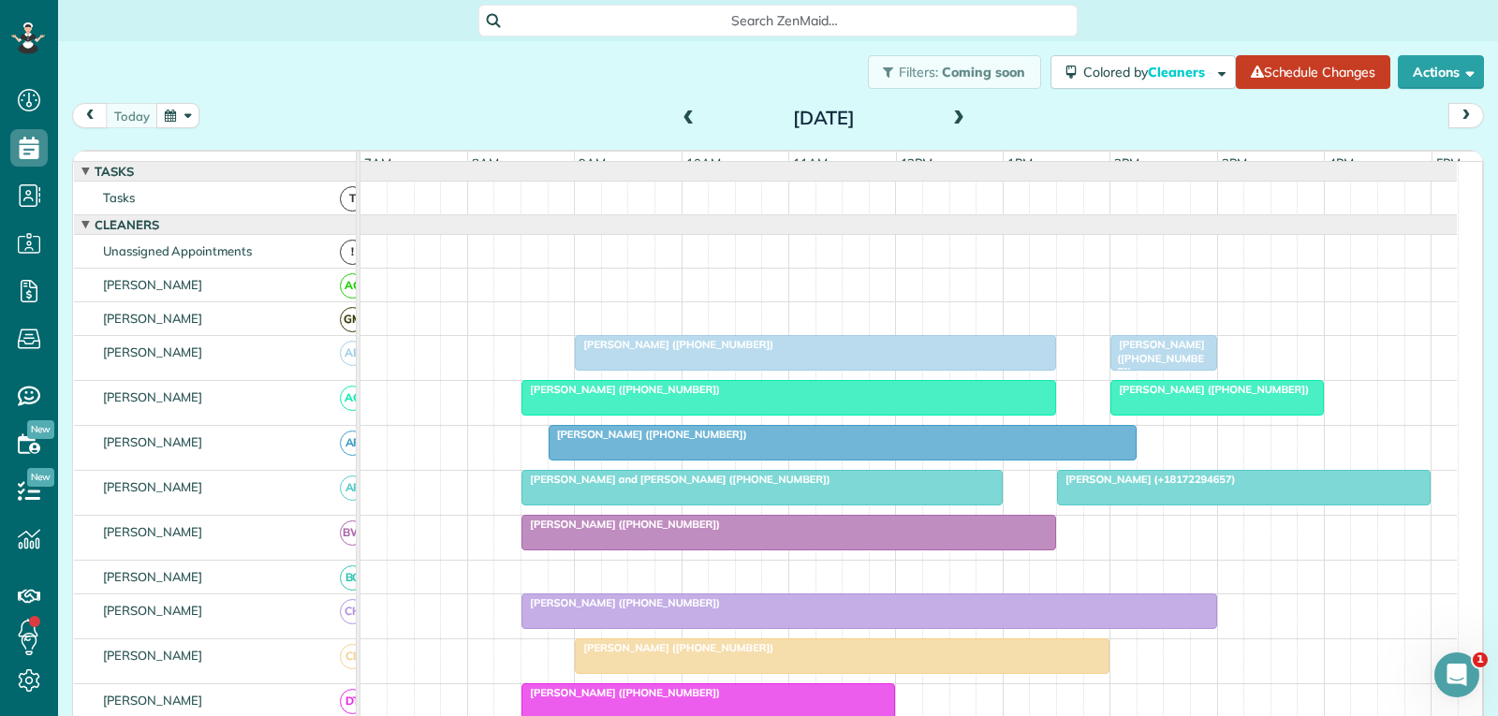
click at [1147, 359] on span "[PERSON_NAME] ([PHONE_NUMBER])" at bounding box center [1156, 358] width 95 height 40
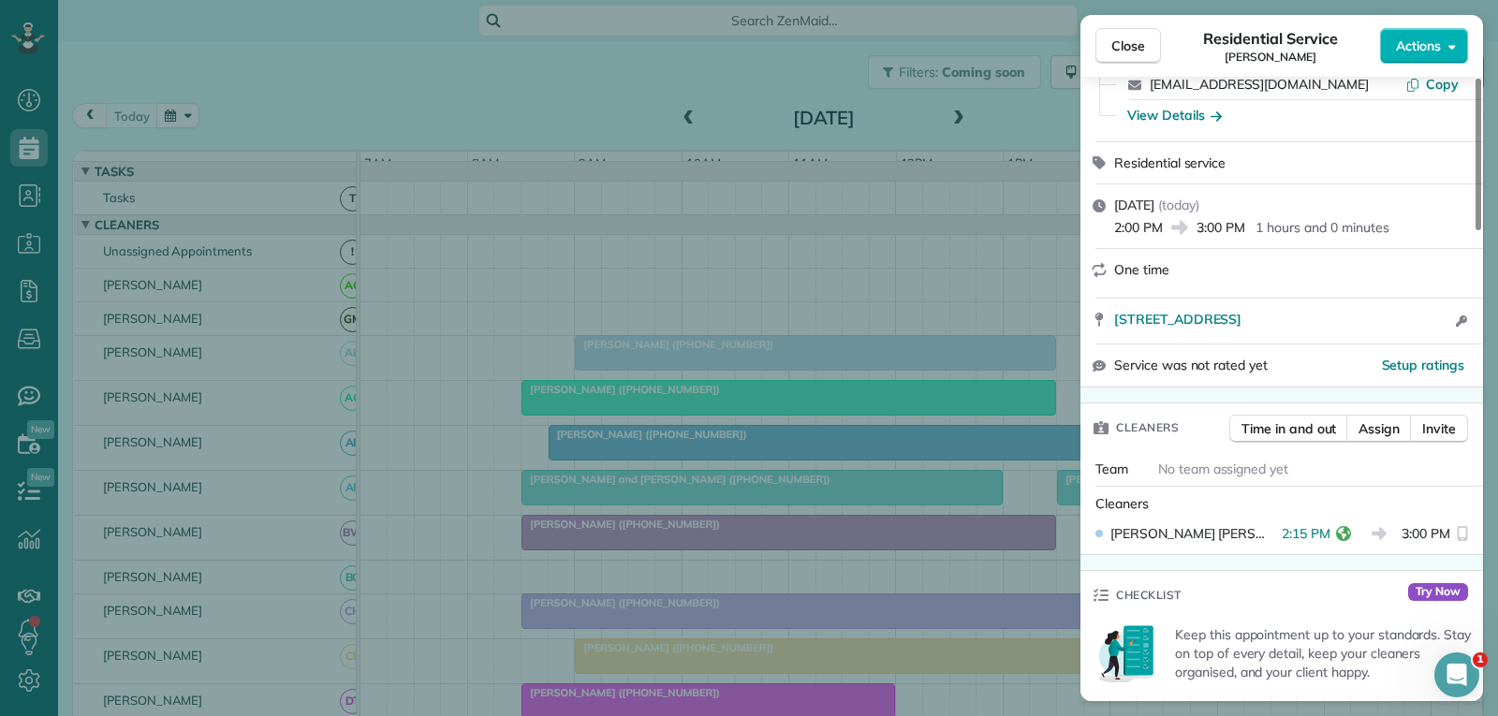
scroll to position [187, 0]
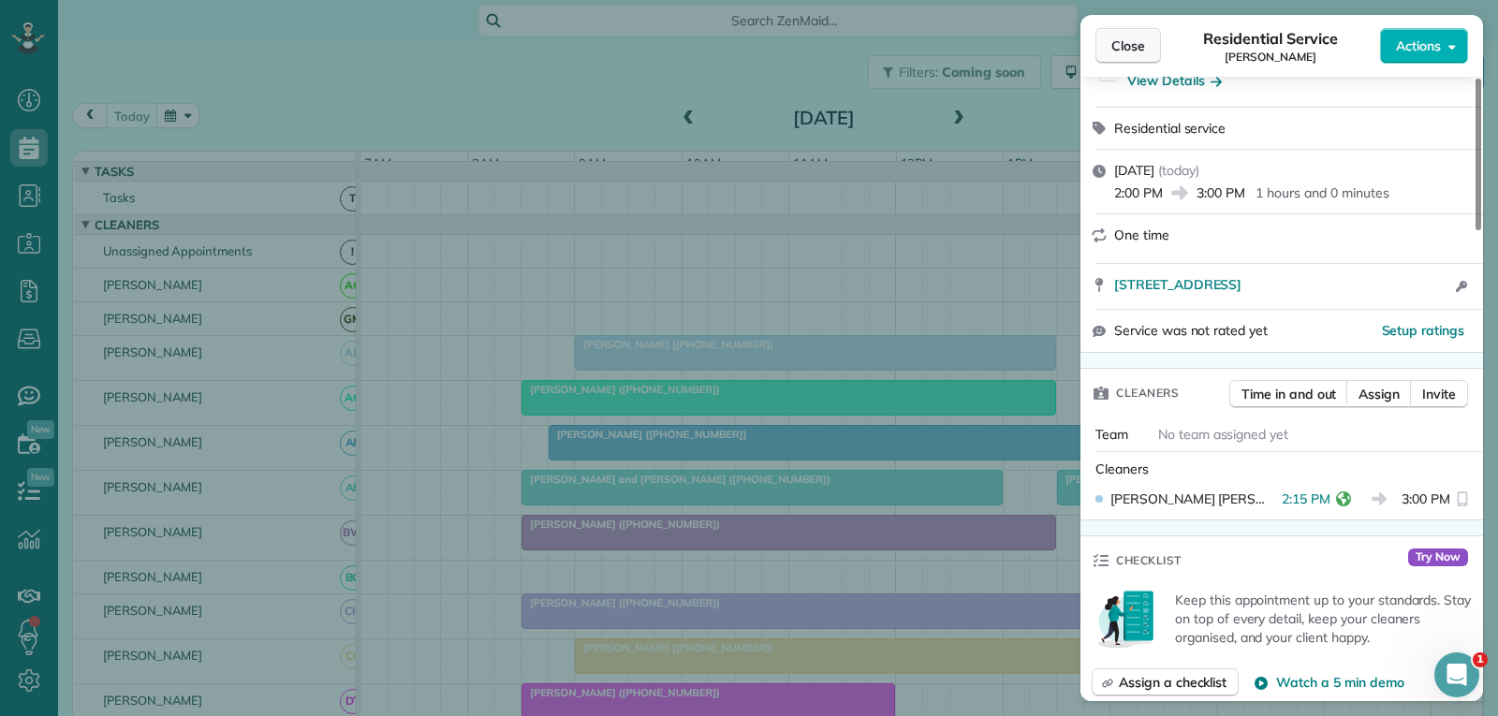
click at [1140, 44] on span "Close" at bounding box center [1128, 46] width 34 height 19
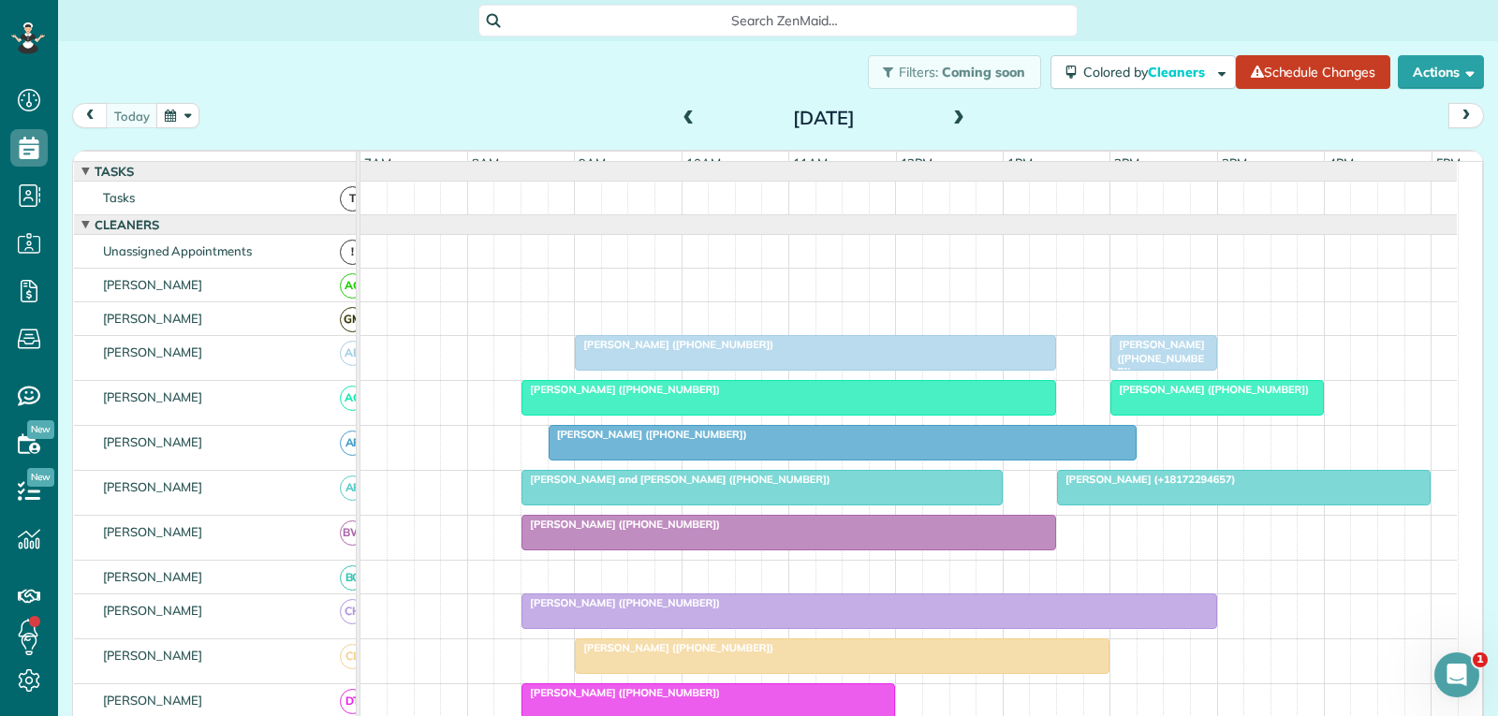
click at [1154, 413] on div at bounding box center [1217, 398] width 212 height 34
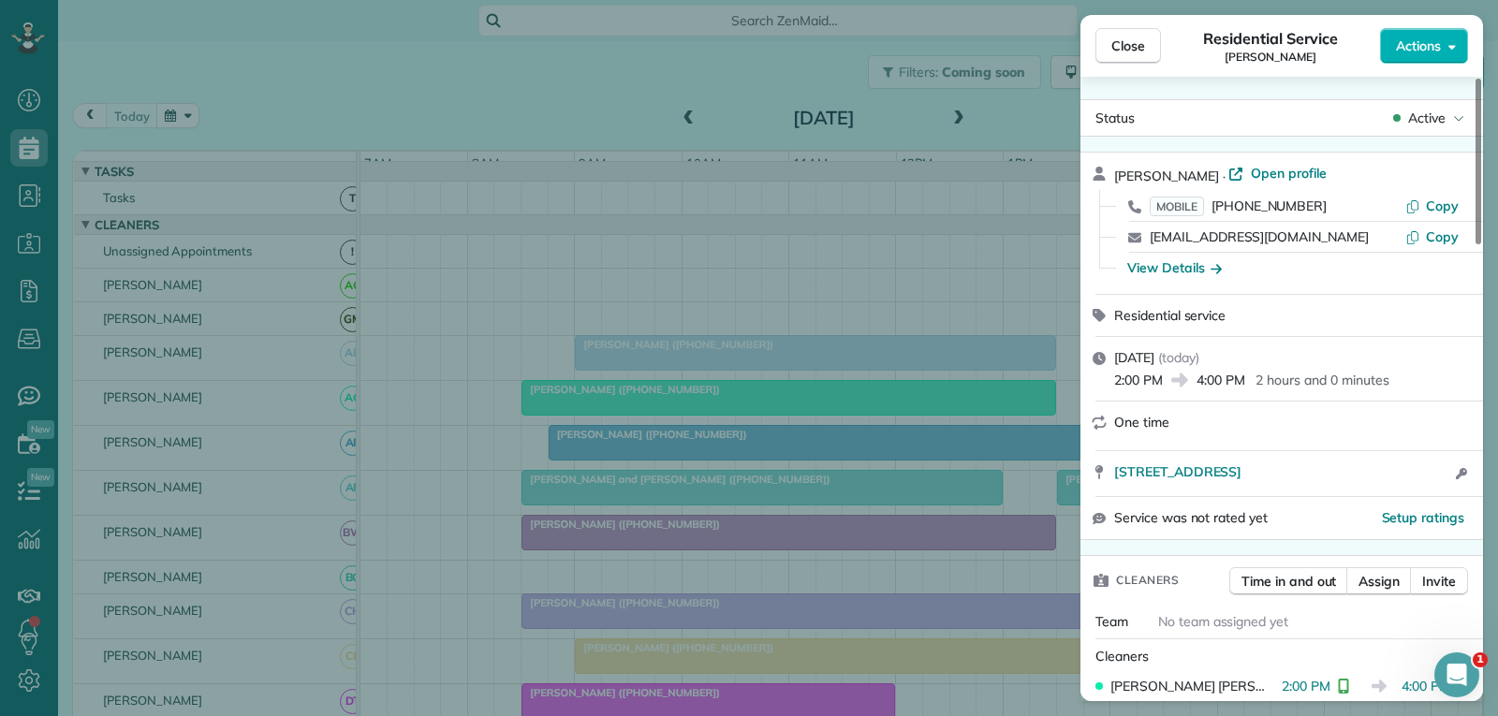
scroll to position [187, 0]
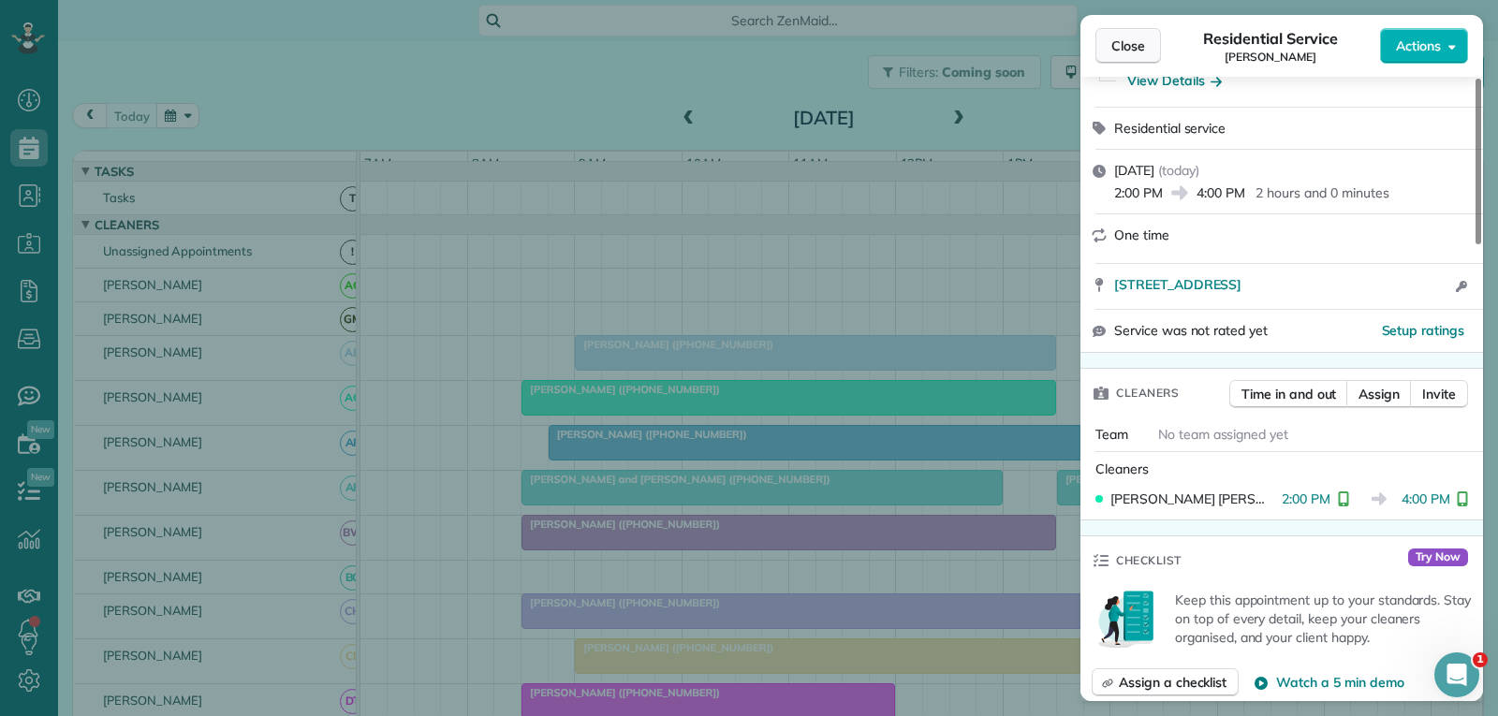
click at [1120, 54] on span "Close" at bounding box center [1128, 46] width 34 height 19
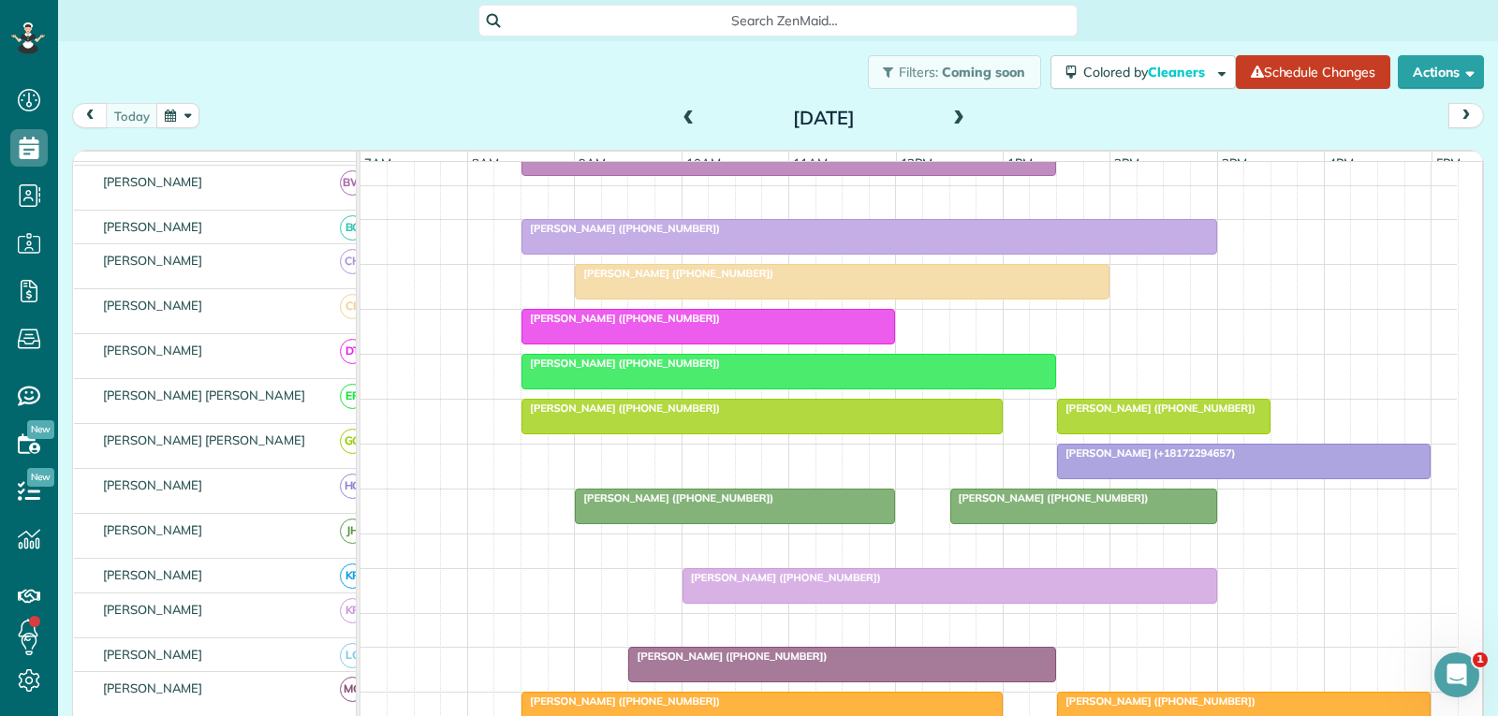
scroll to position [374, 0]
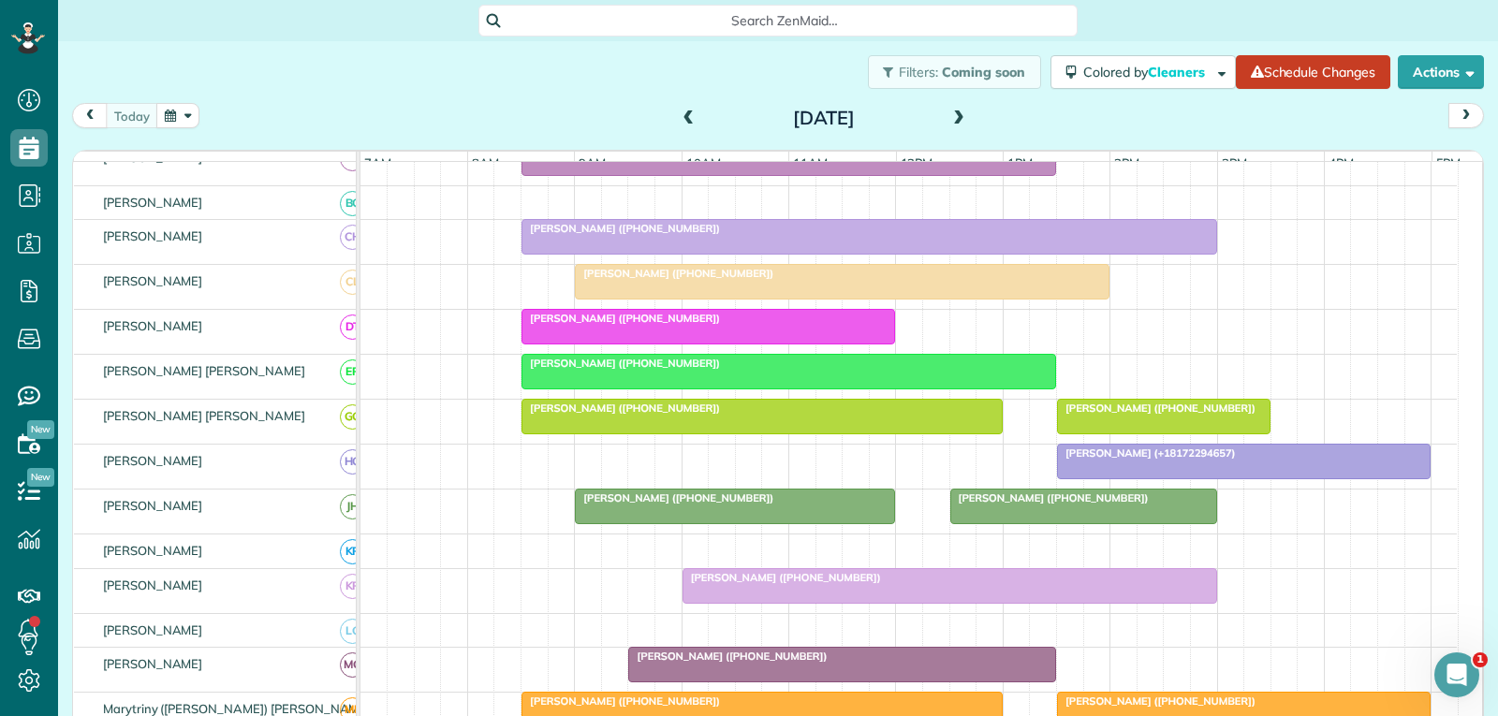
click at [901, 584] on div "[PERSON_NAME] ([PHONE_NUMBER])" at bounding box center [949, 577] width 523 height 13
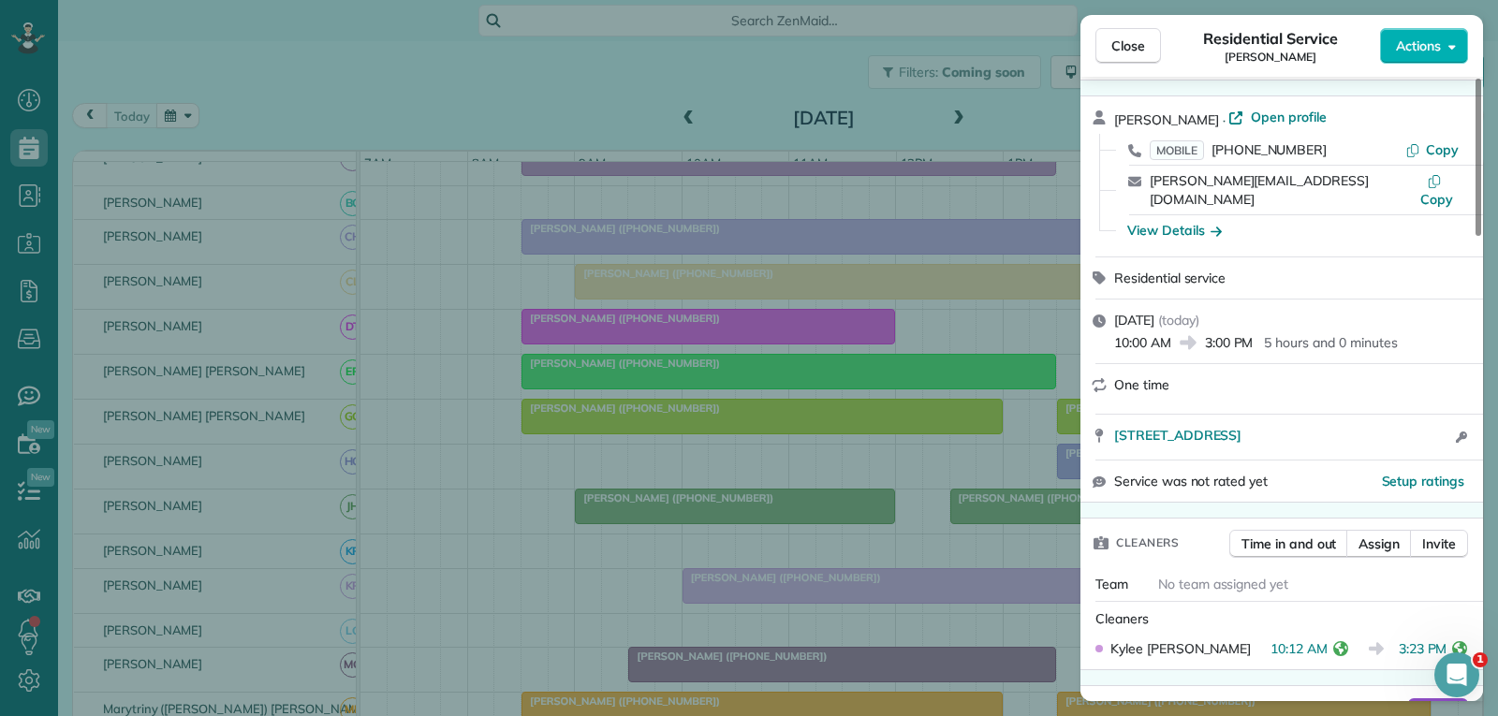
scroll to position [94, 0]
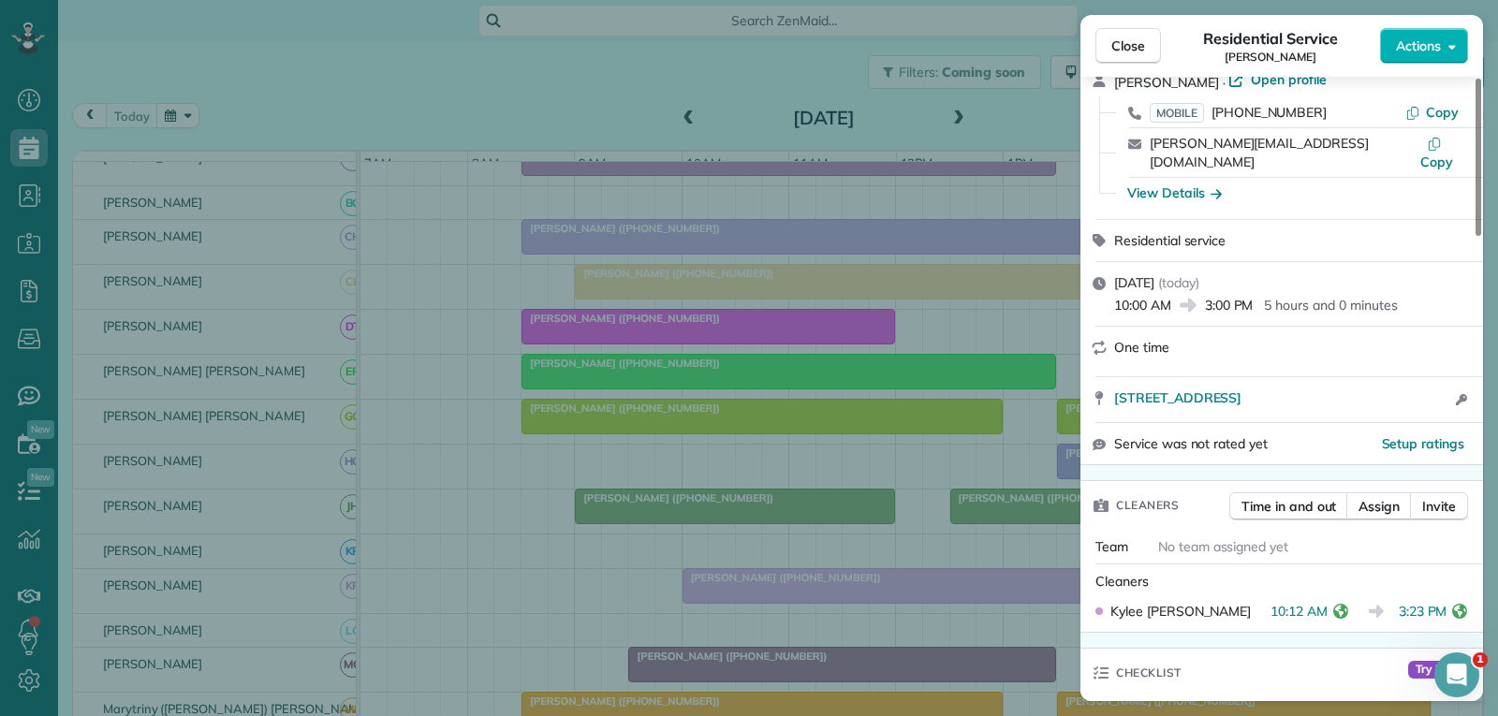
drag, startPoint x: 1129, startPoint y: 52, endPoint x: 1084, endPoint y: 164, distance: 120.1
click at [1129, 52] on span "Close" at bounding box center [1128, 46] width 34 height 19
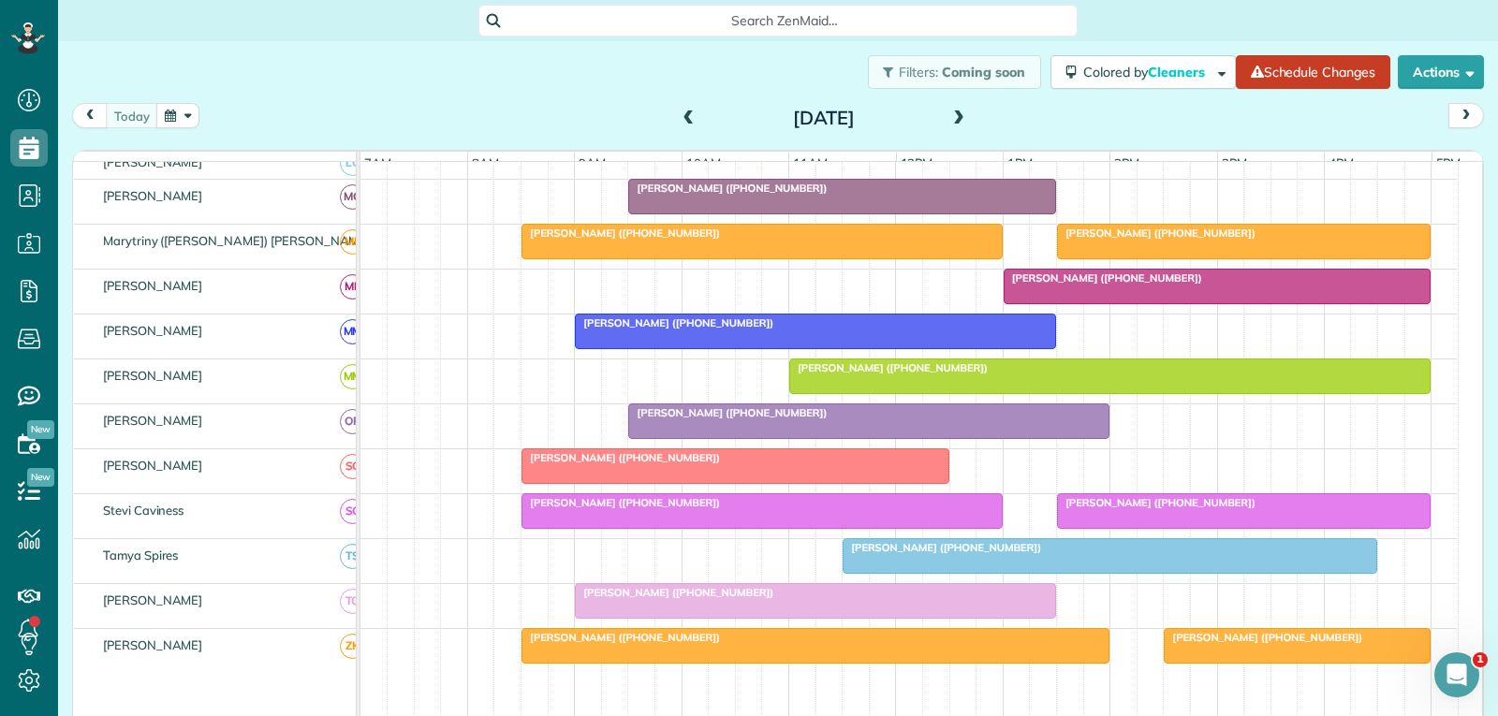
scroll to position [963, 0]
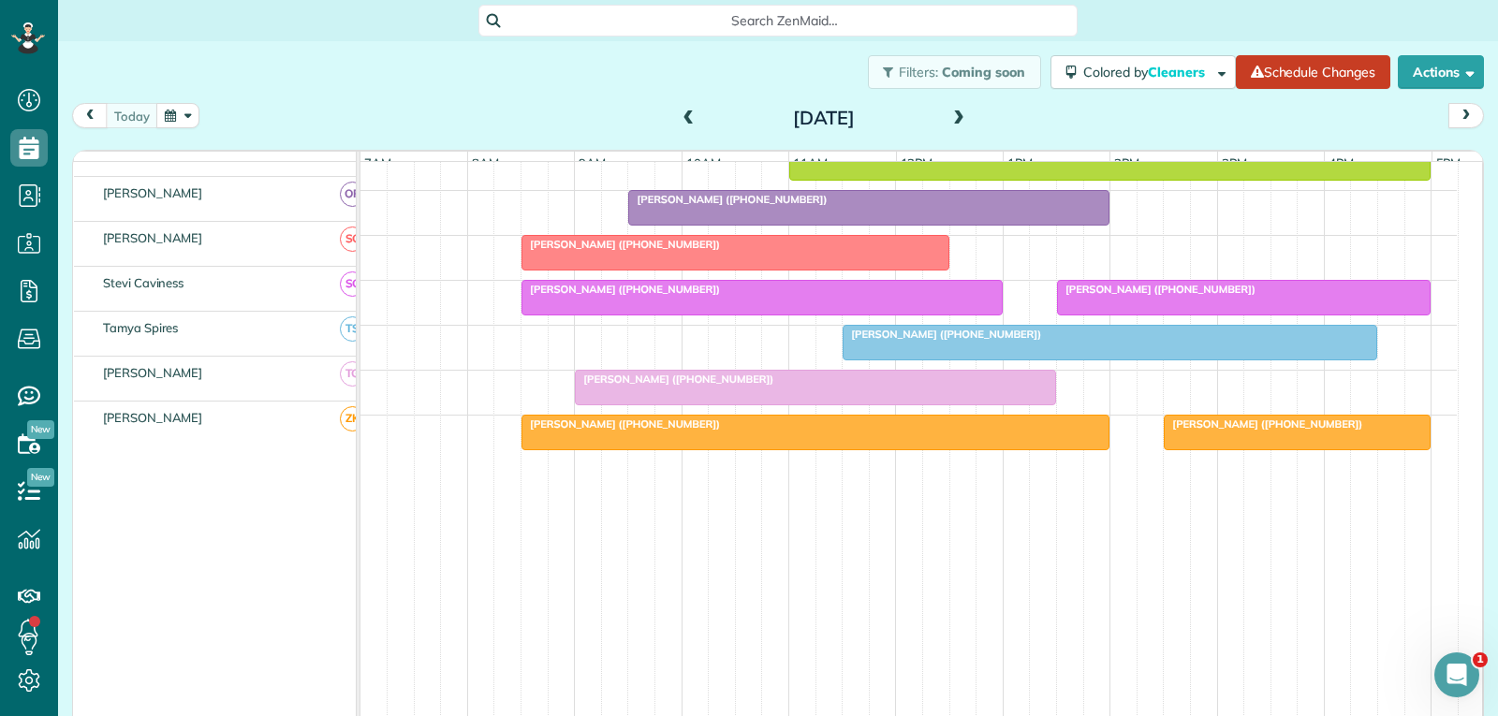
click at [1162, 293] on span "[PERSON_NAME] ([PHONE_NUMBER])" at bounding box center [1156, 289] width 200 height 13
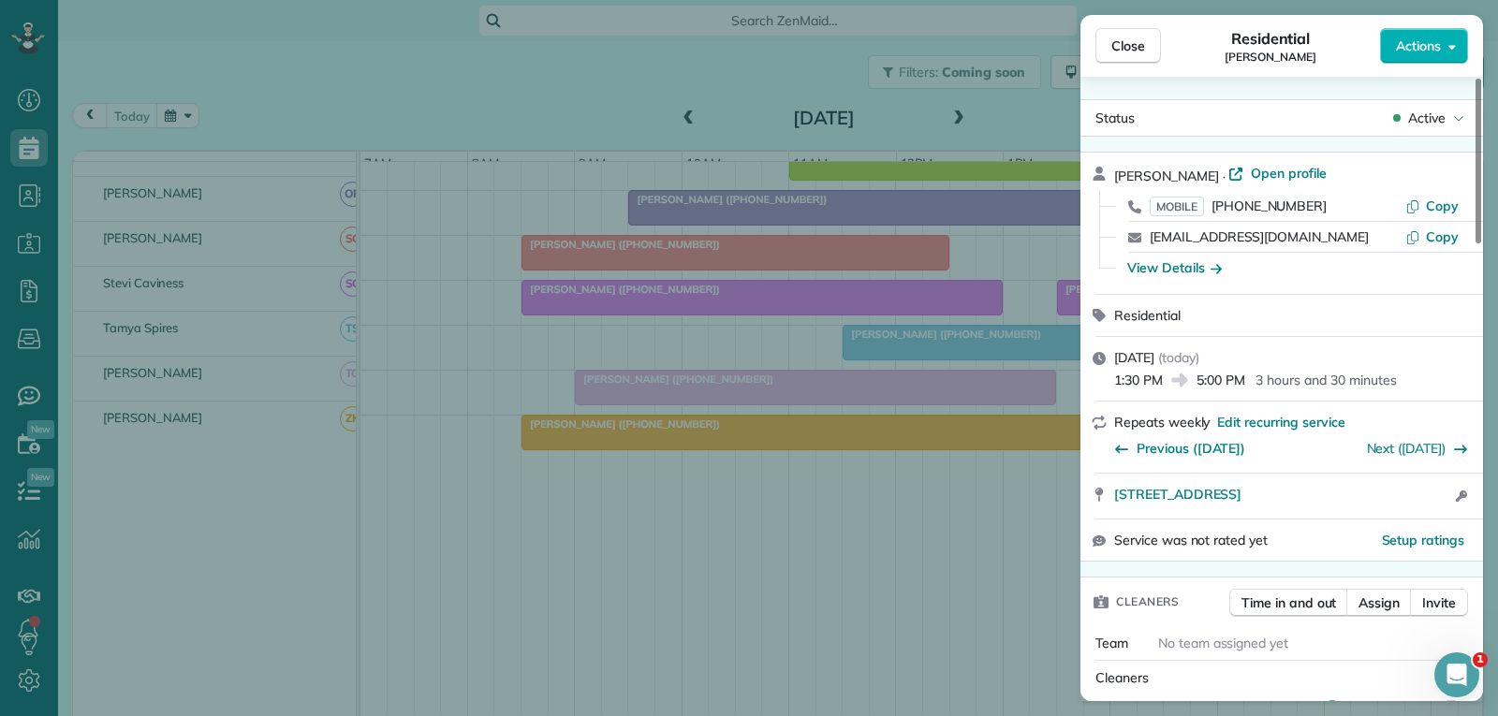
drag, startPoint x: 1132, startPoint y: 37, endPoint x: 1149, endPoint y: 65, distance: 33.2
click at [1133, 37] on span "Close" at bounding box center [1128, 46] width 34 height 19
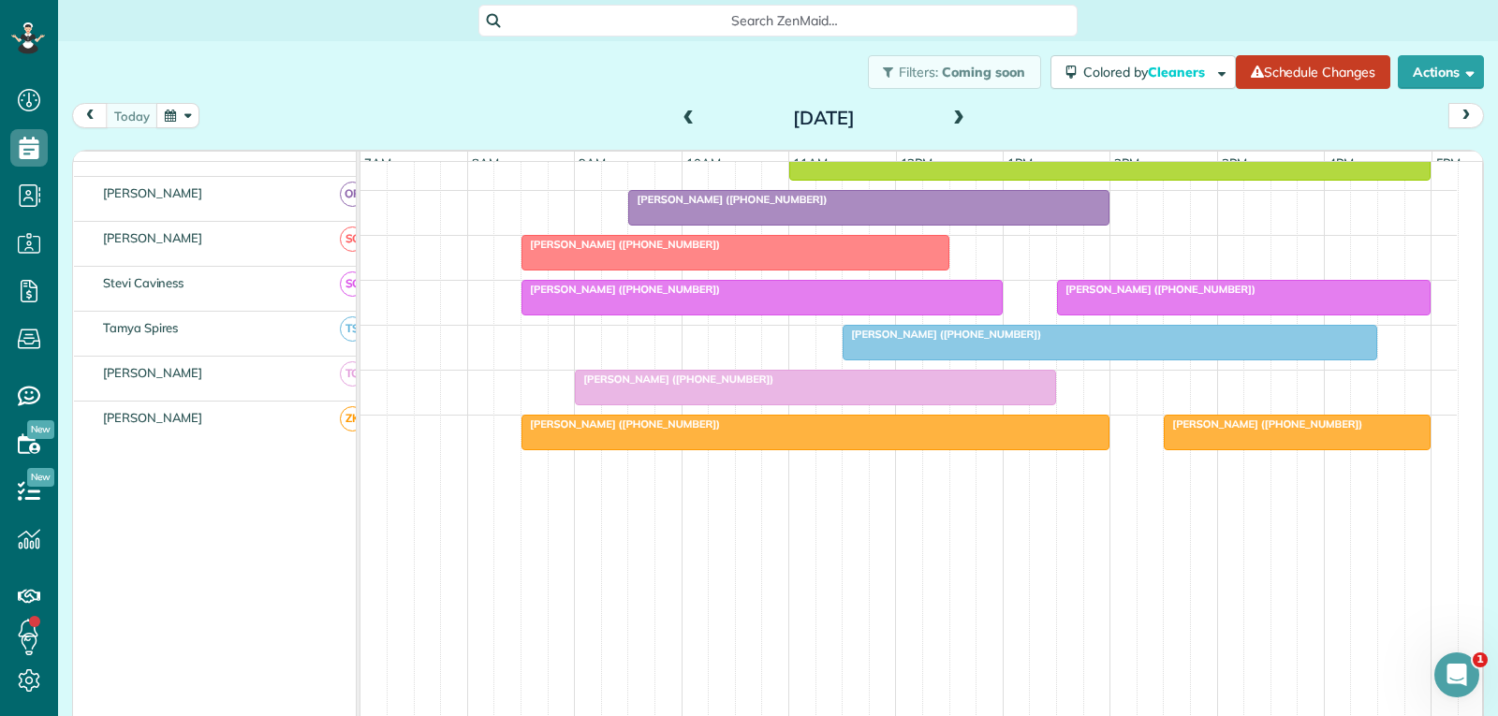
click at [878, 387] on div at bounding box center [815, 388] width 479 height 34
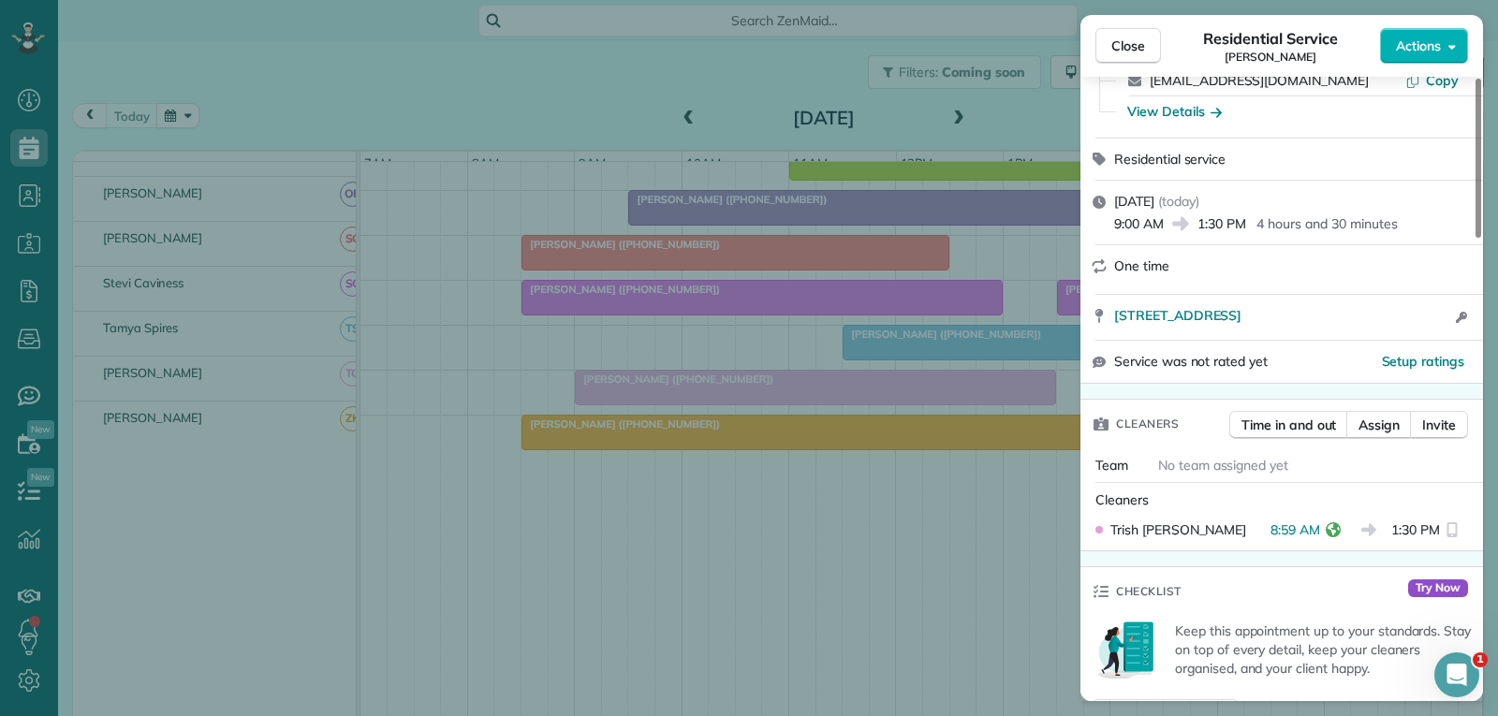
scroll to position [187, 0]
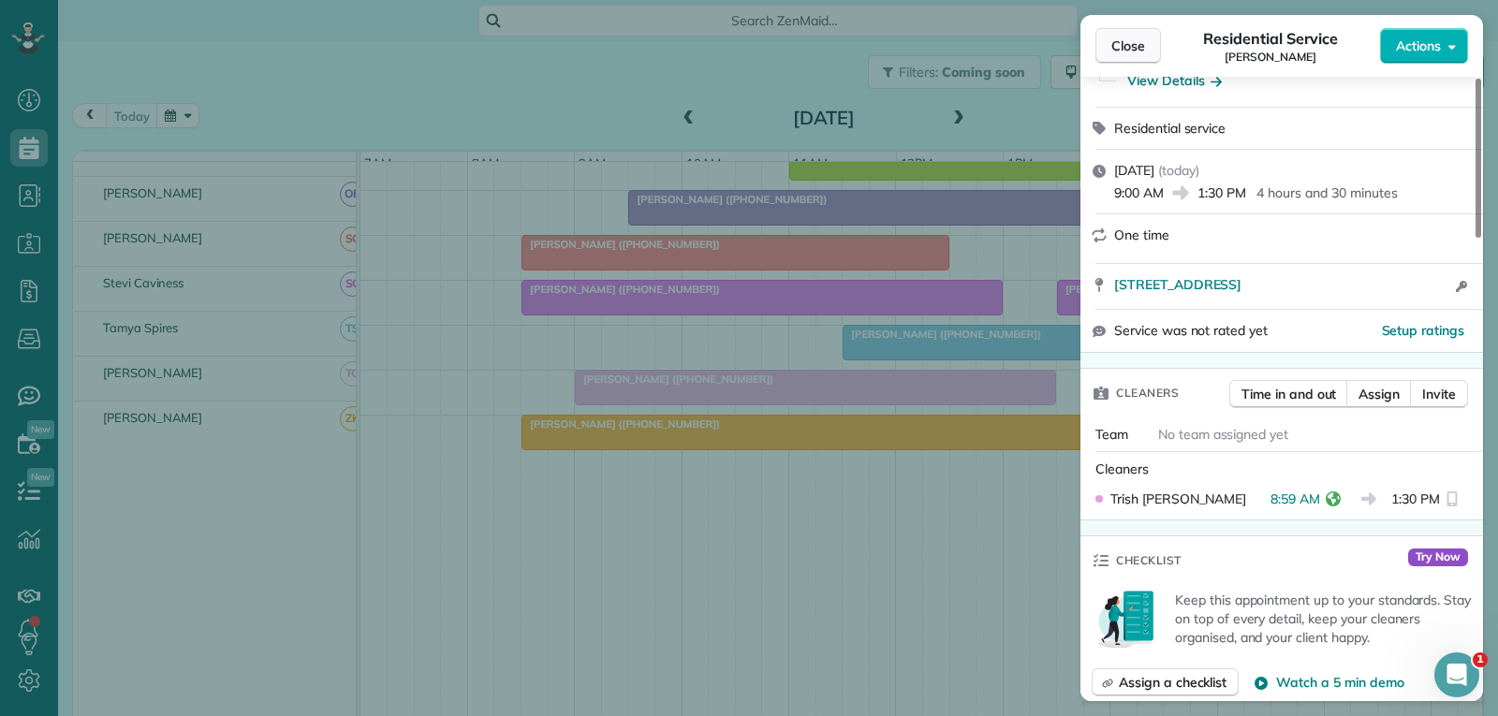
click at [1140, 49] on span "Close" at bounding box center [1128, 46] width 34 height 19
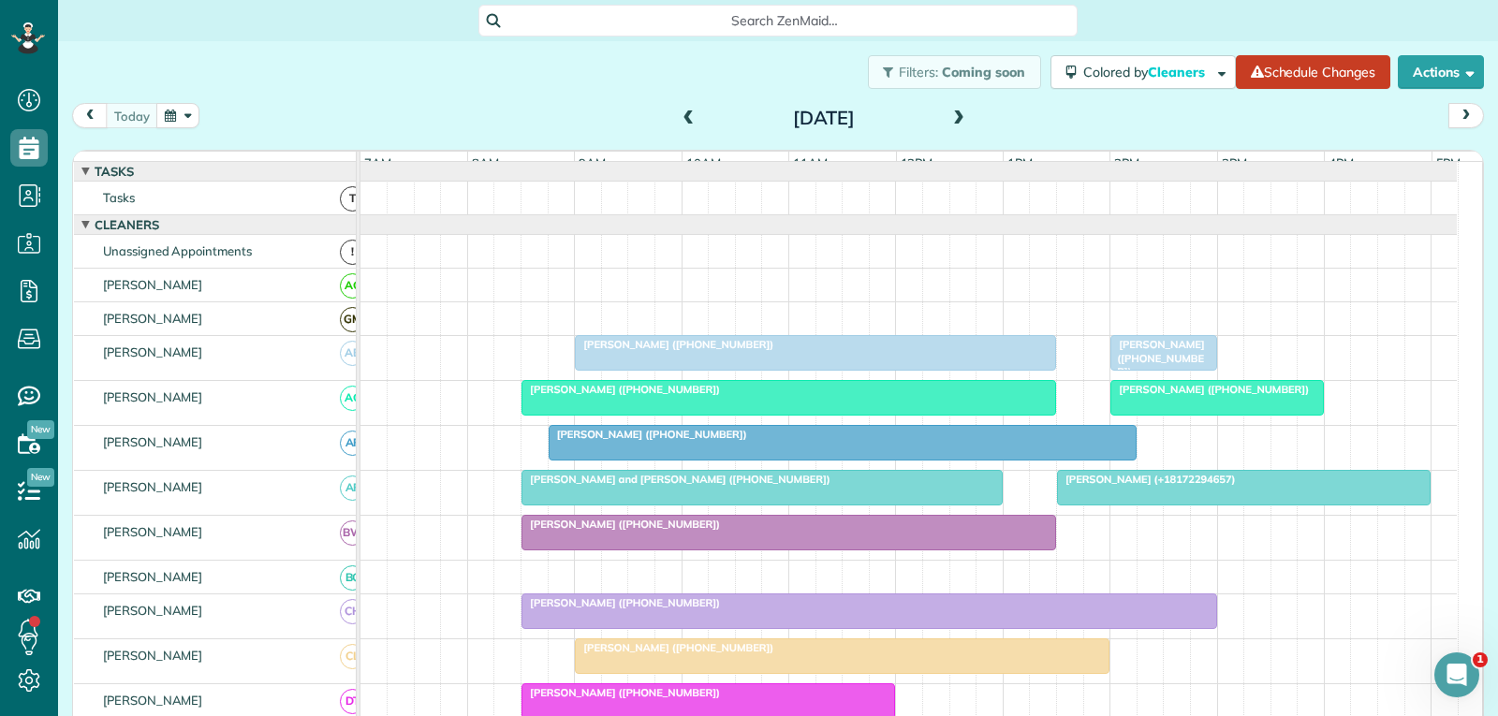
click at [1115, 500] on link "[PERSON_NAME] (+18172294657)" at bounding box center [1243, 488] width 373 height 36
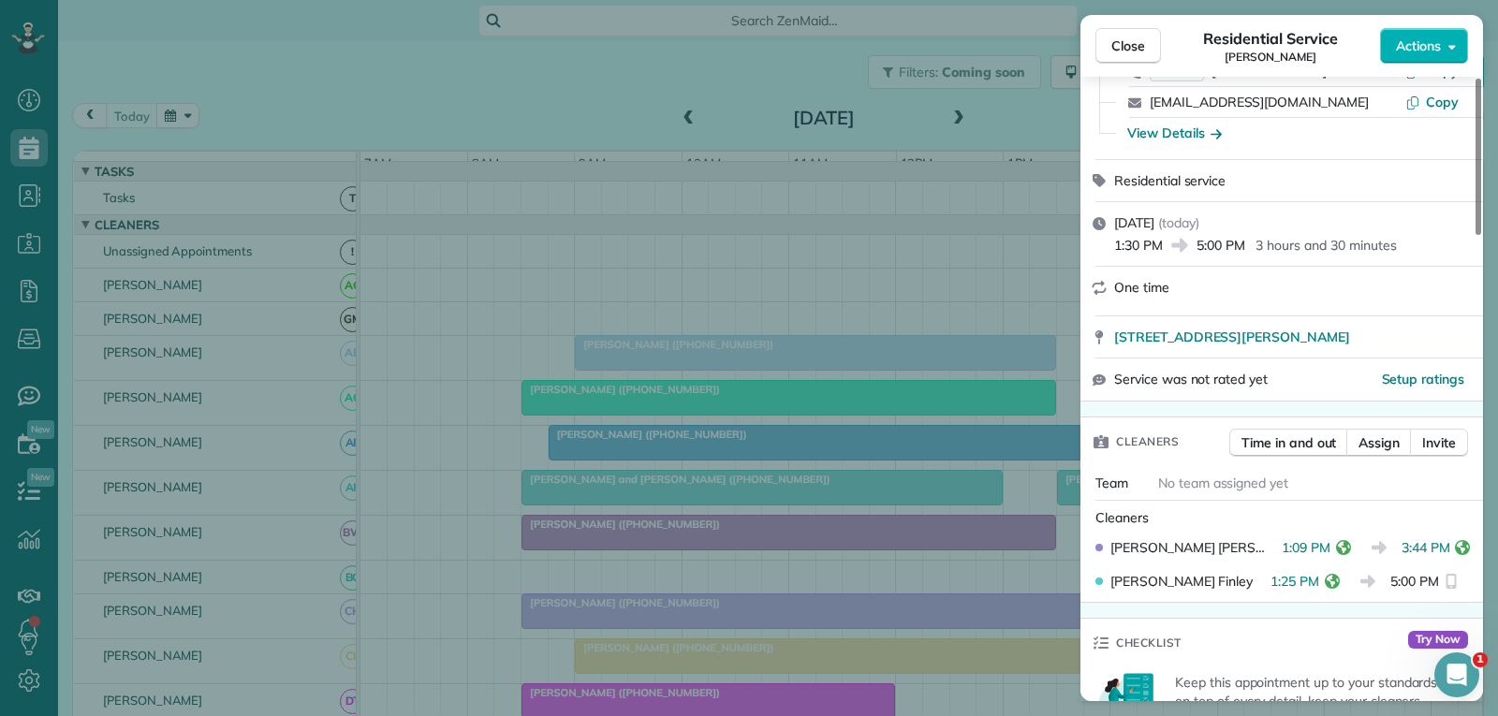
scroll to position [187, 0]
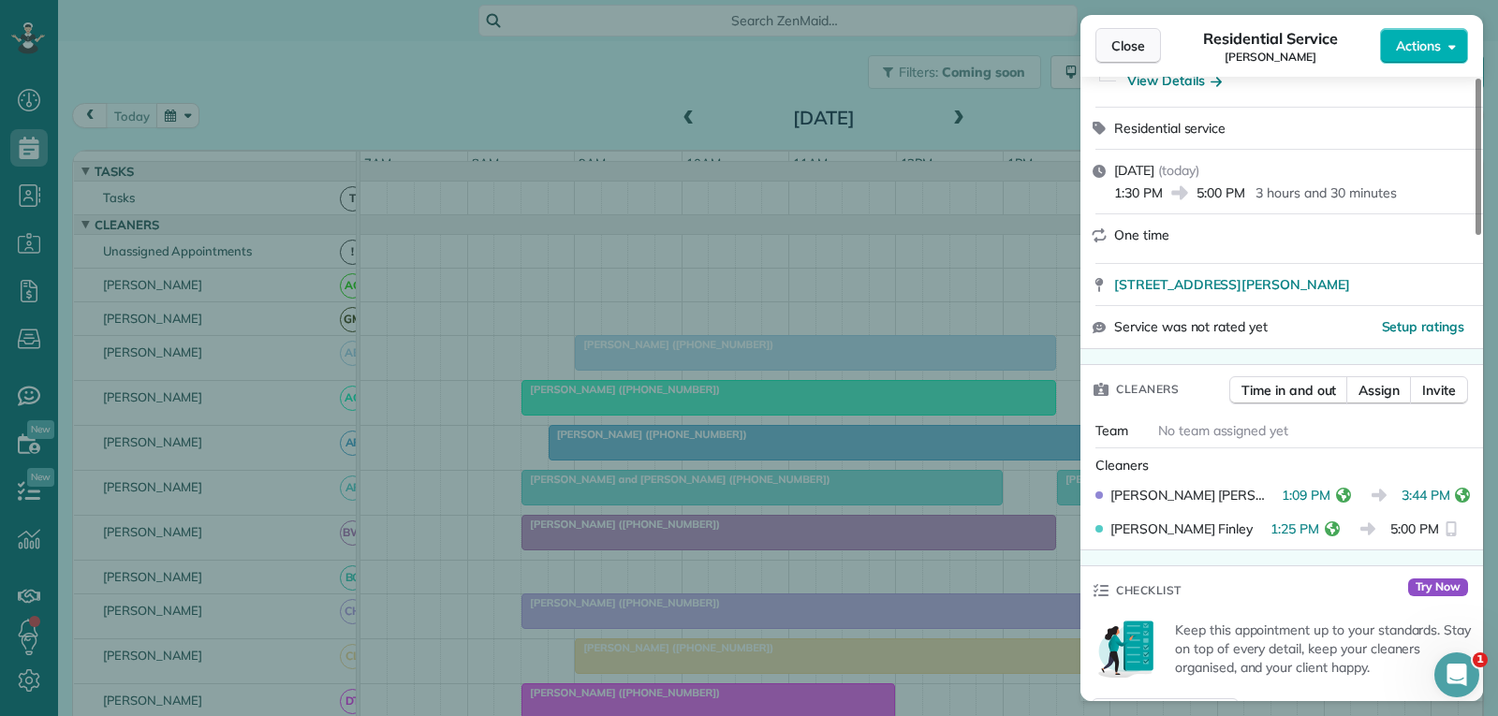
click at [1133, 51] on span "Close" at bounding box center [1128, 46] width 34 height 19
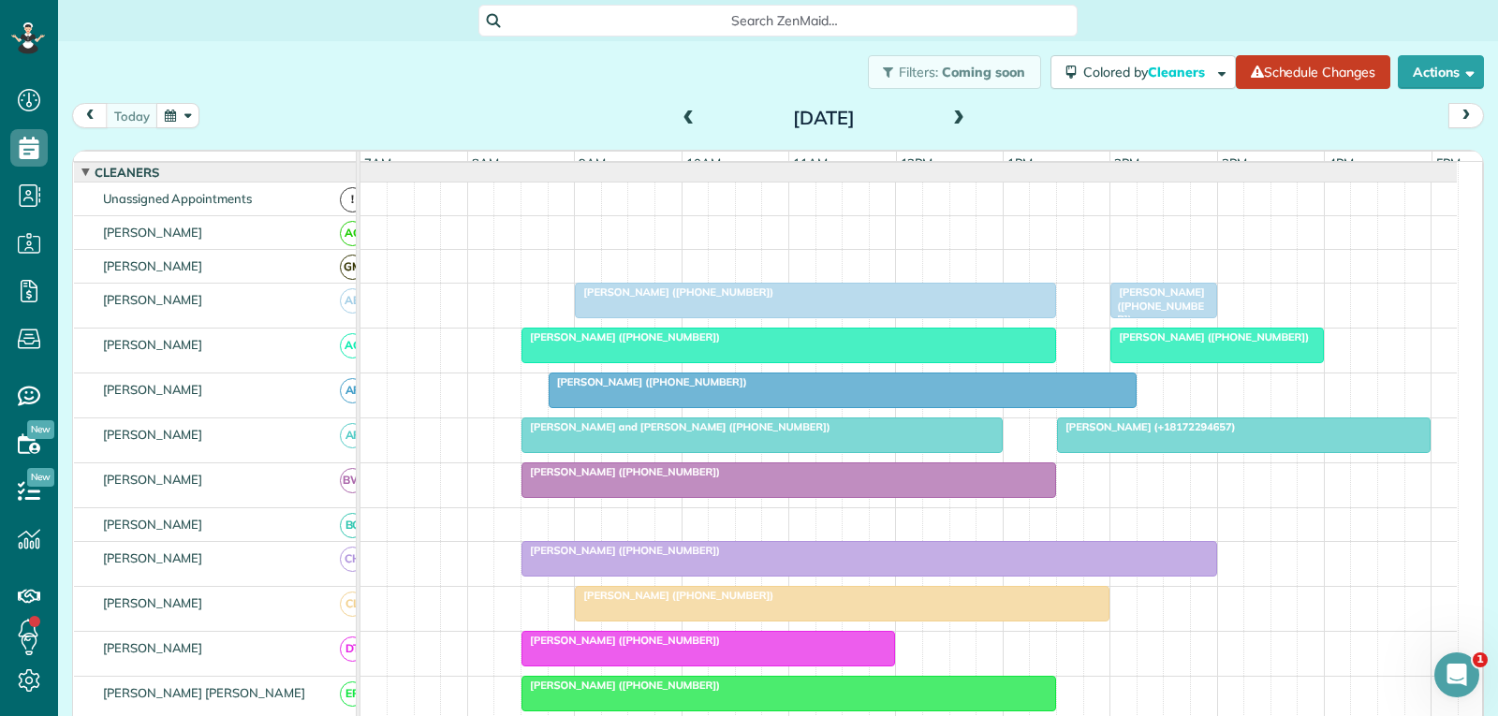
scroll to position [94, 0]
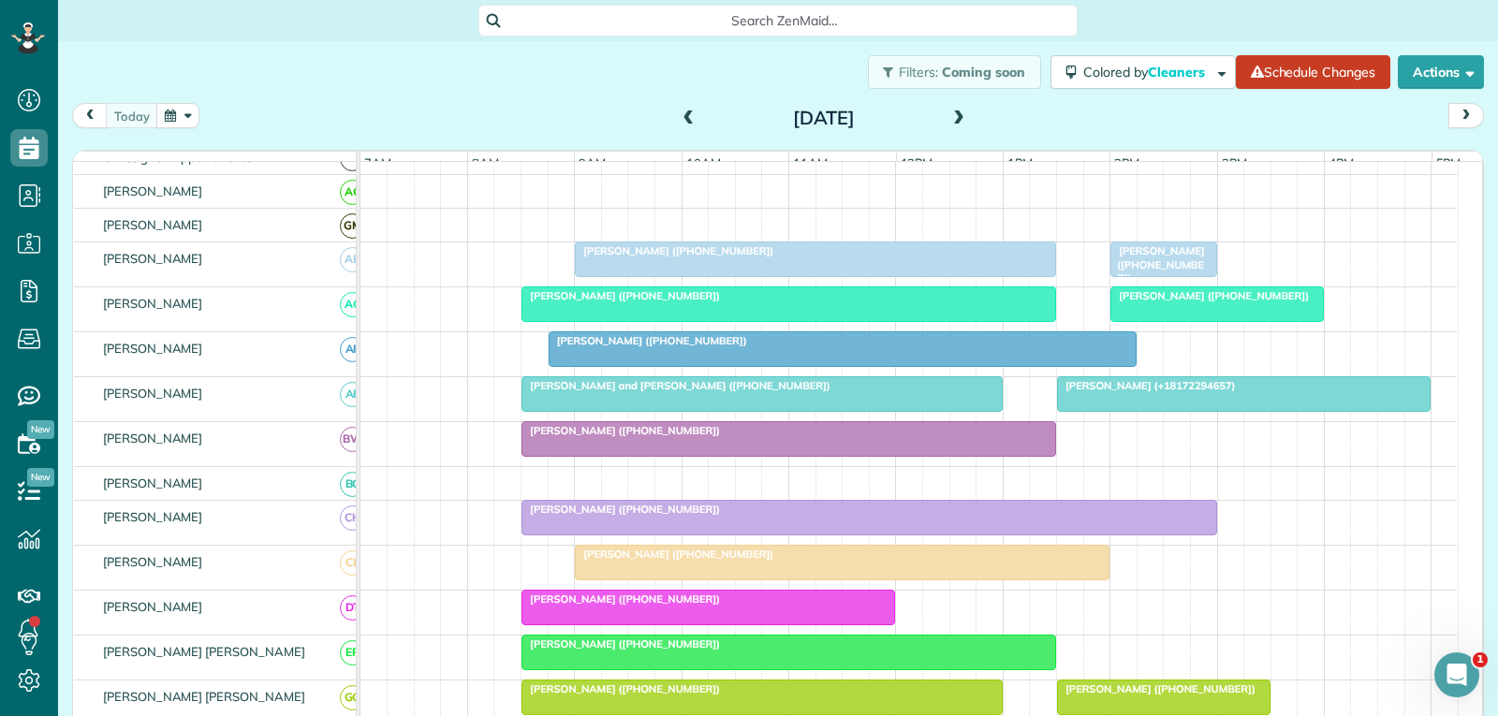
click at [1230, 321] on div at bounding box center [1217, 304] width 212 height 34
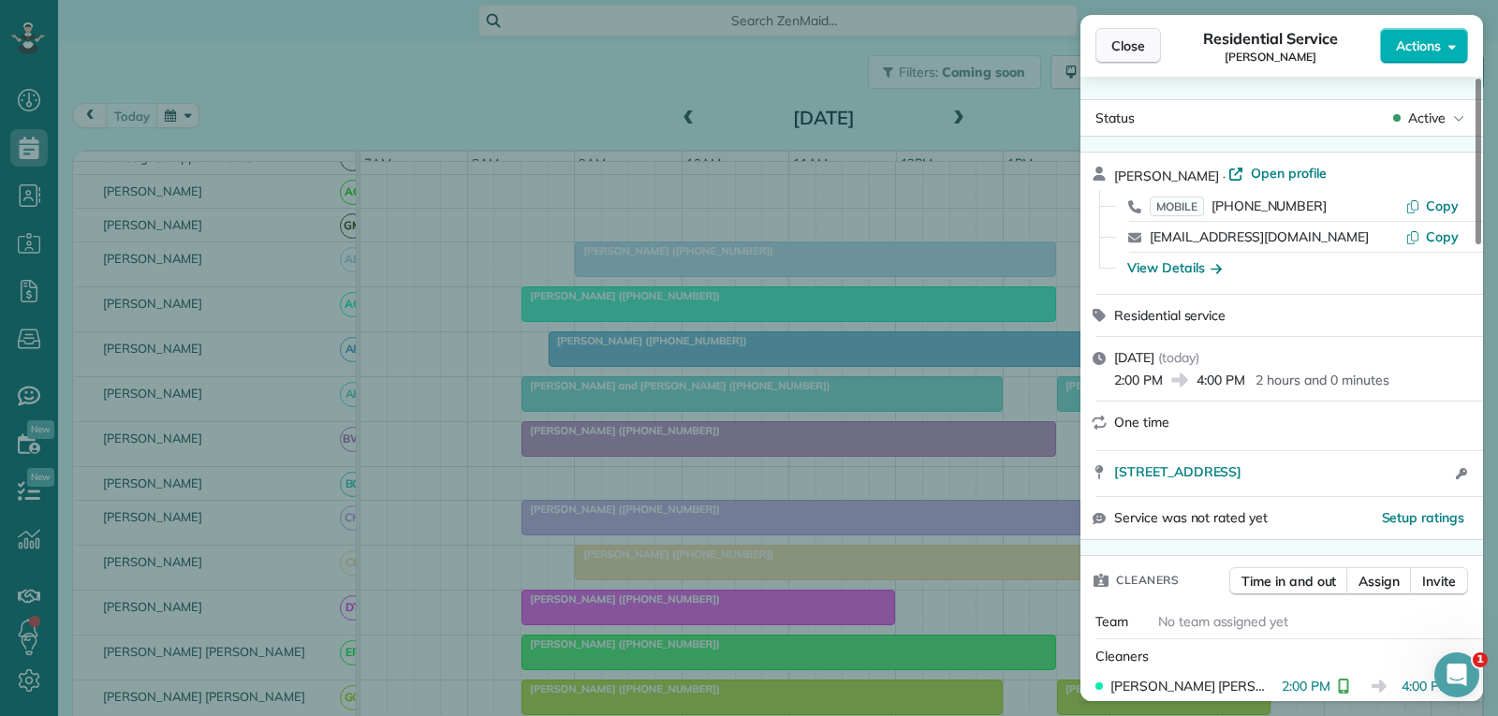
click at [1125, 54] on span "Close" at bounding box center [1128, 46] width 34 height 19
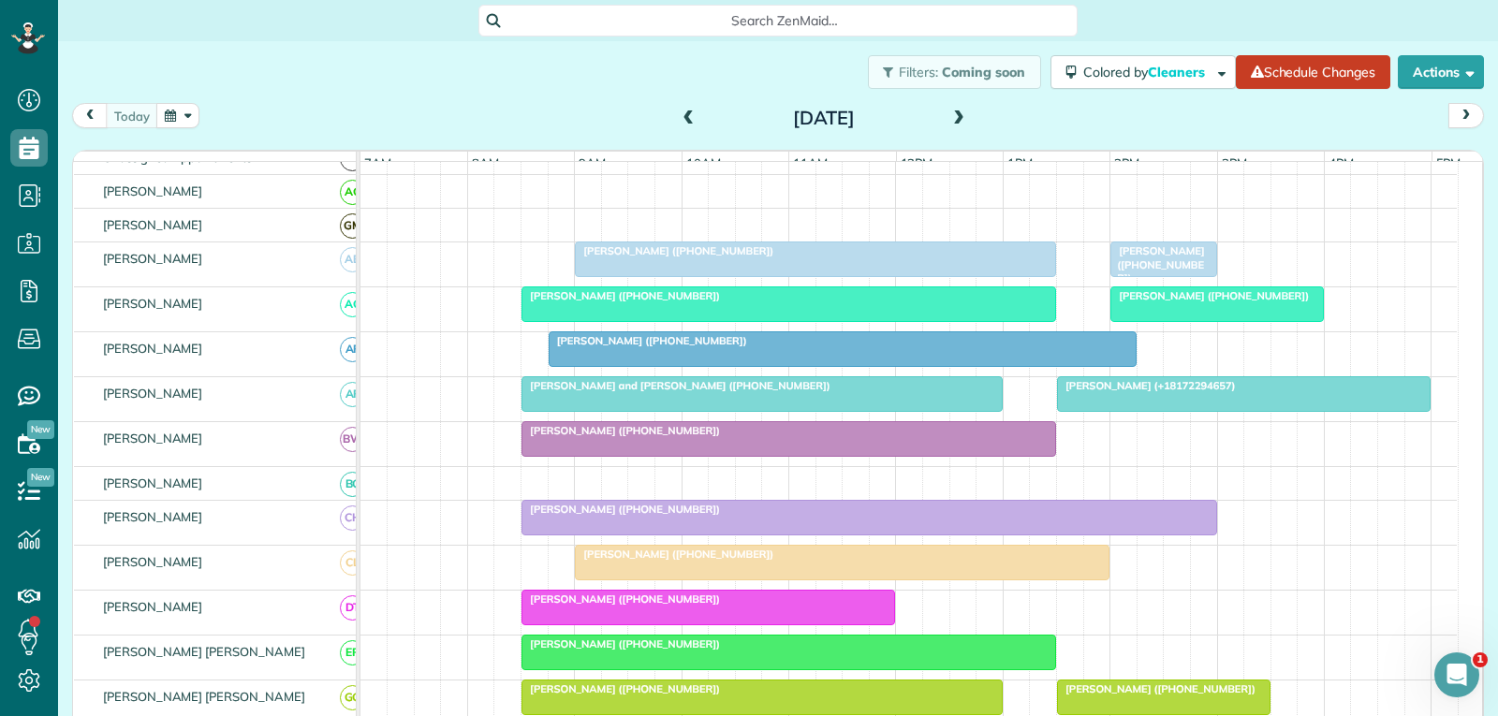
click at [1129, 411] on div at bounding box center [1244, 394] width 372 height 34
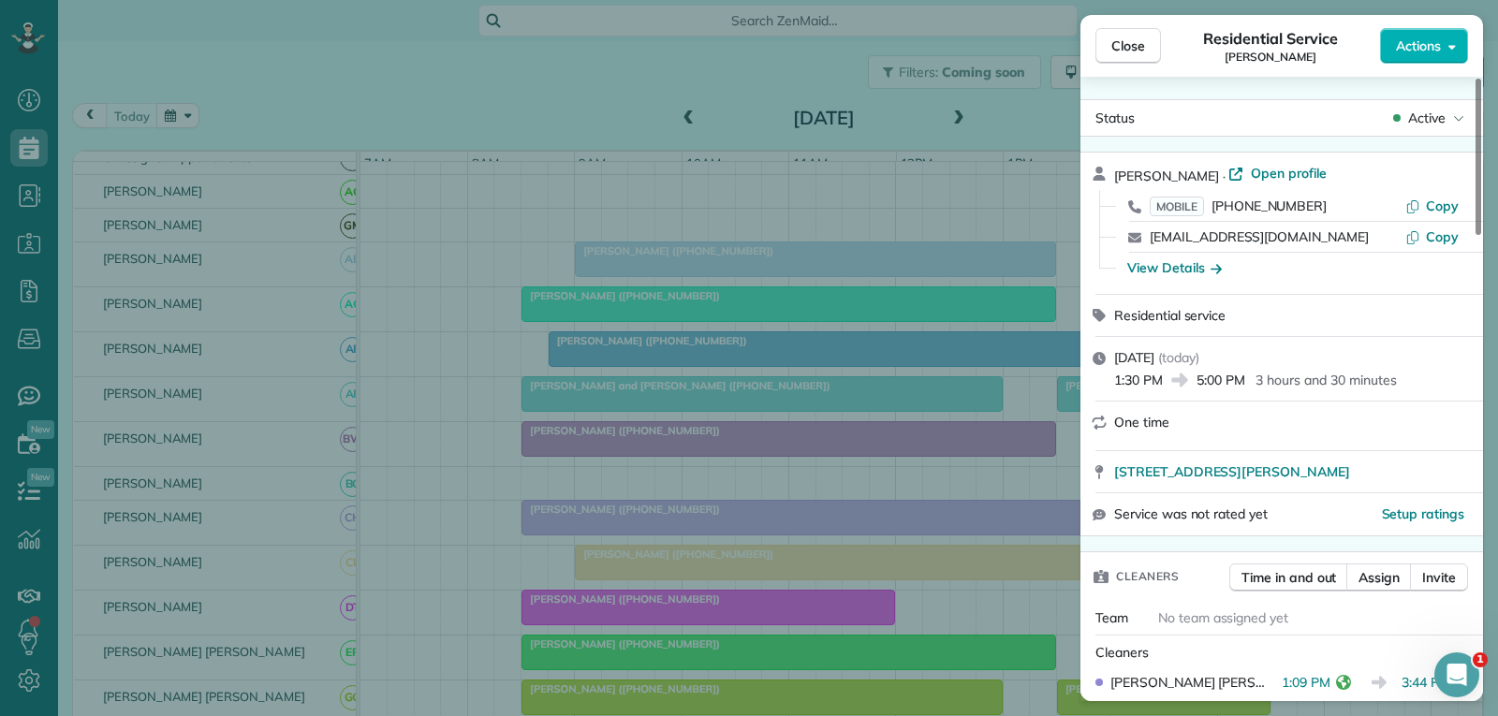
scroll to position [187, 0]
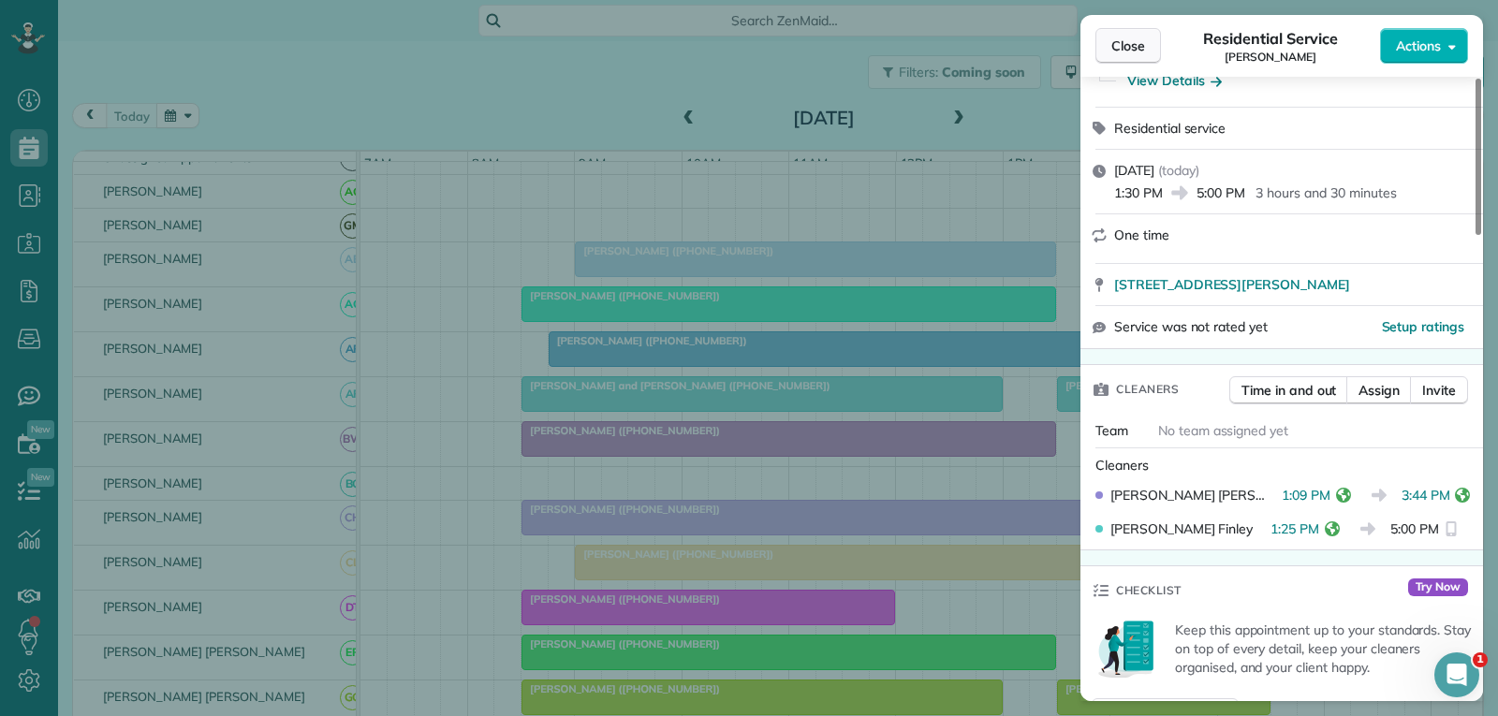
click at [1136, 49] on span "Close" at bounding box center [1128, 46] width 34 height 19
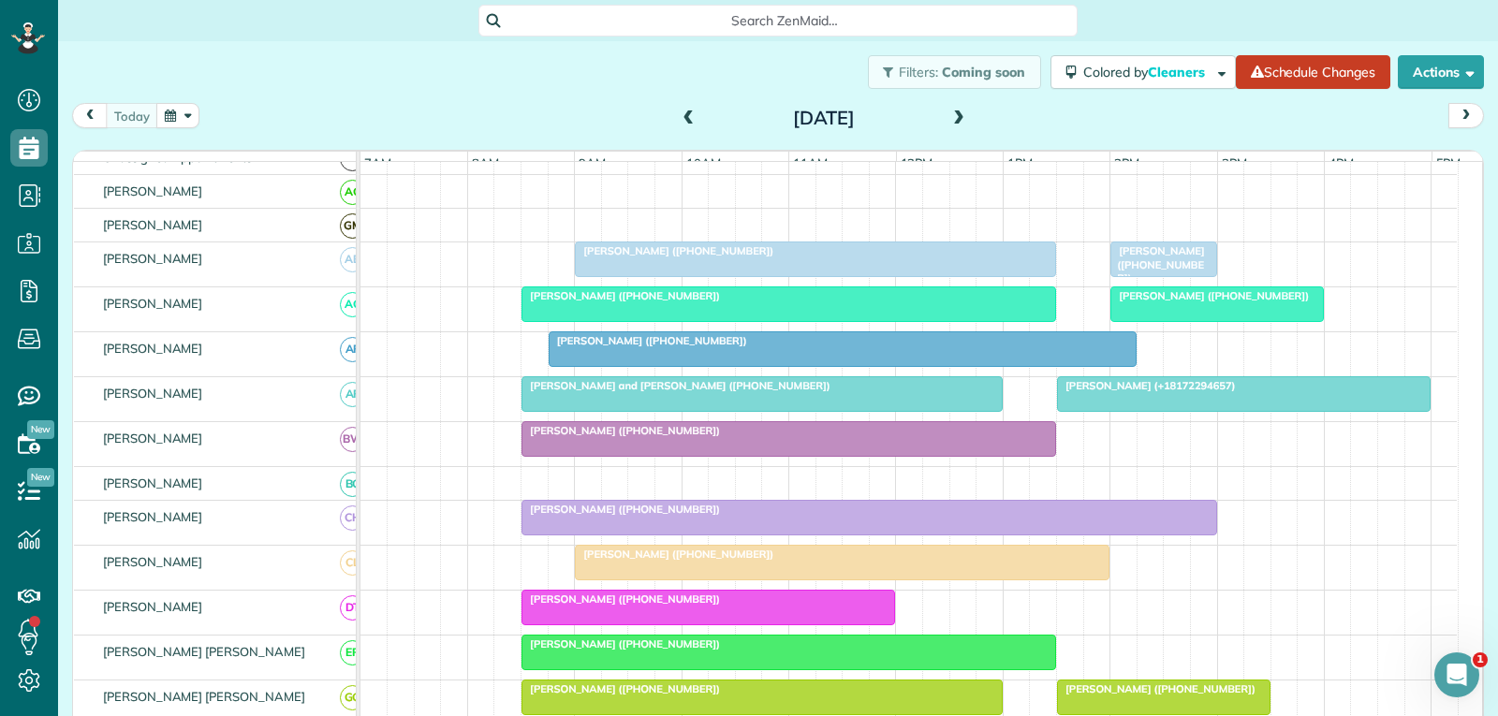
click at [1146, 267] on span "[PERSON_NAME] ([PHONE_NUMBER])" at bounding box center [1156, 264] width 95 height 40
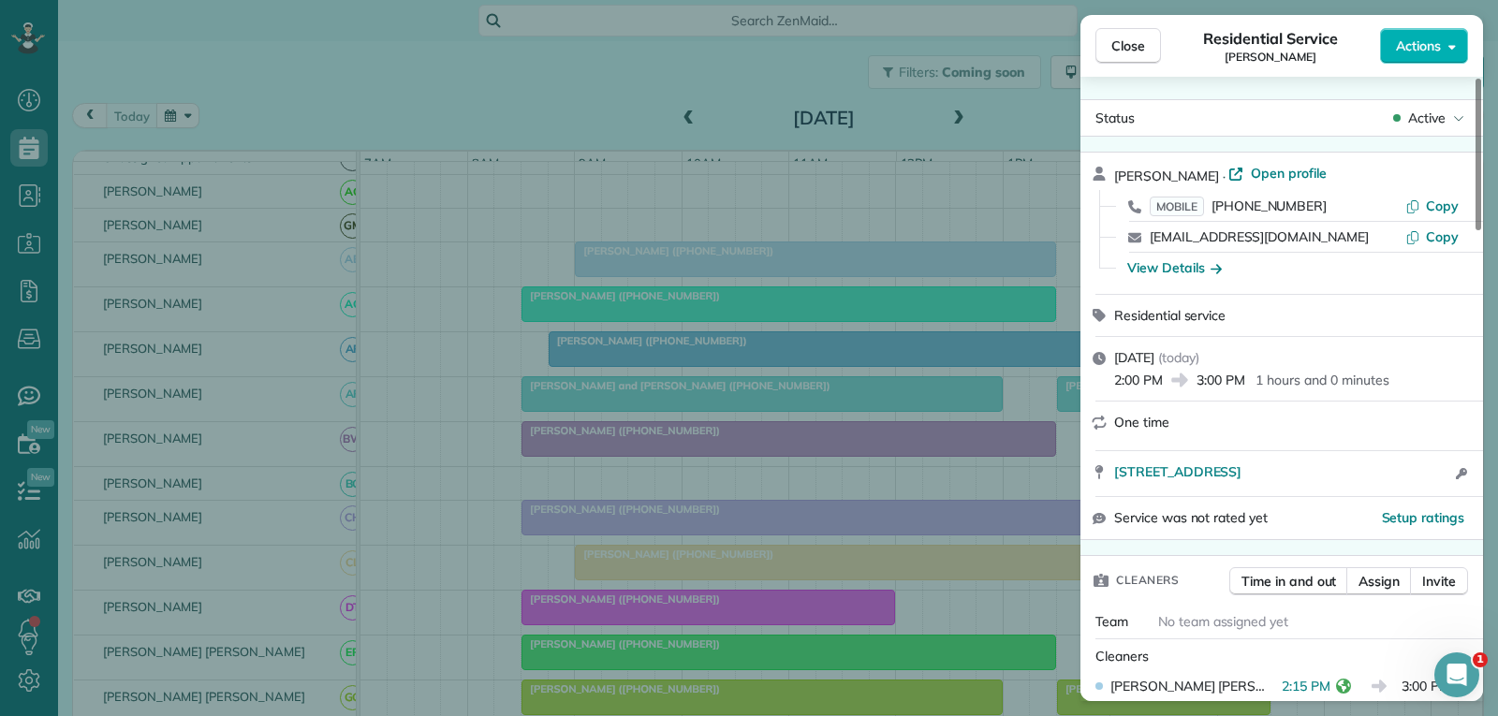
scroll to position [187, 0]
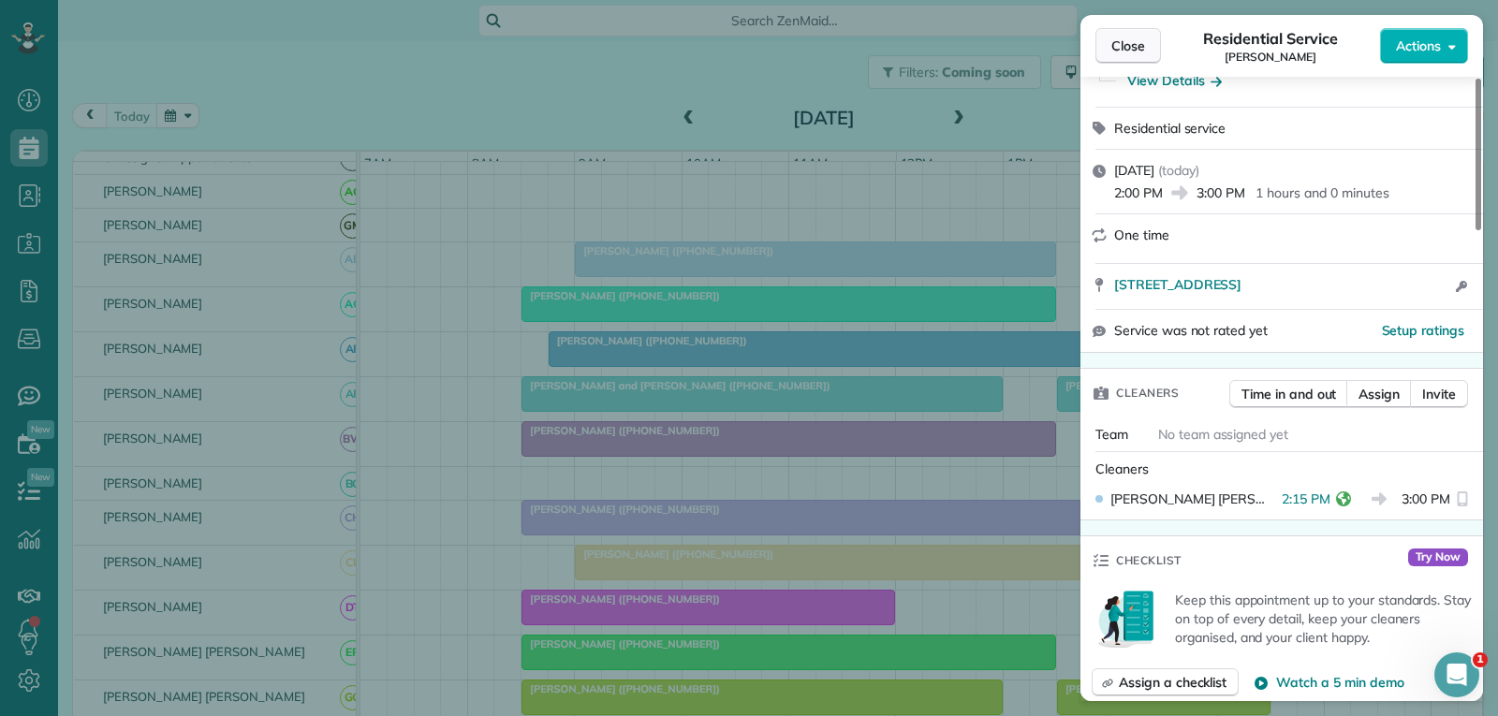
drag, startPoint x: 1129, startPoint y: 37, endPoint x: 1128, endPoint y: 58, distance: 20.6
click at [1130, 37] on span "Close" at bounding box center [1128, 46] width 34 height 19
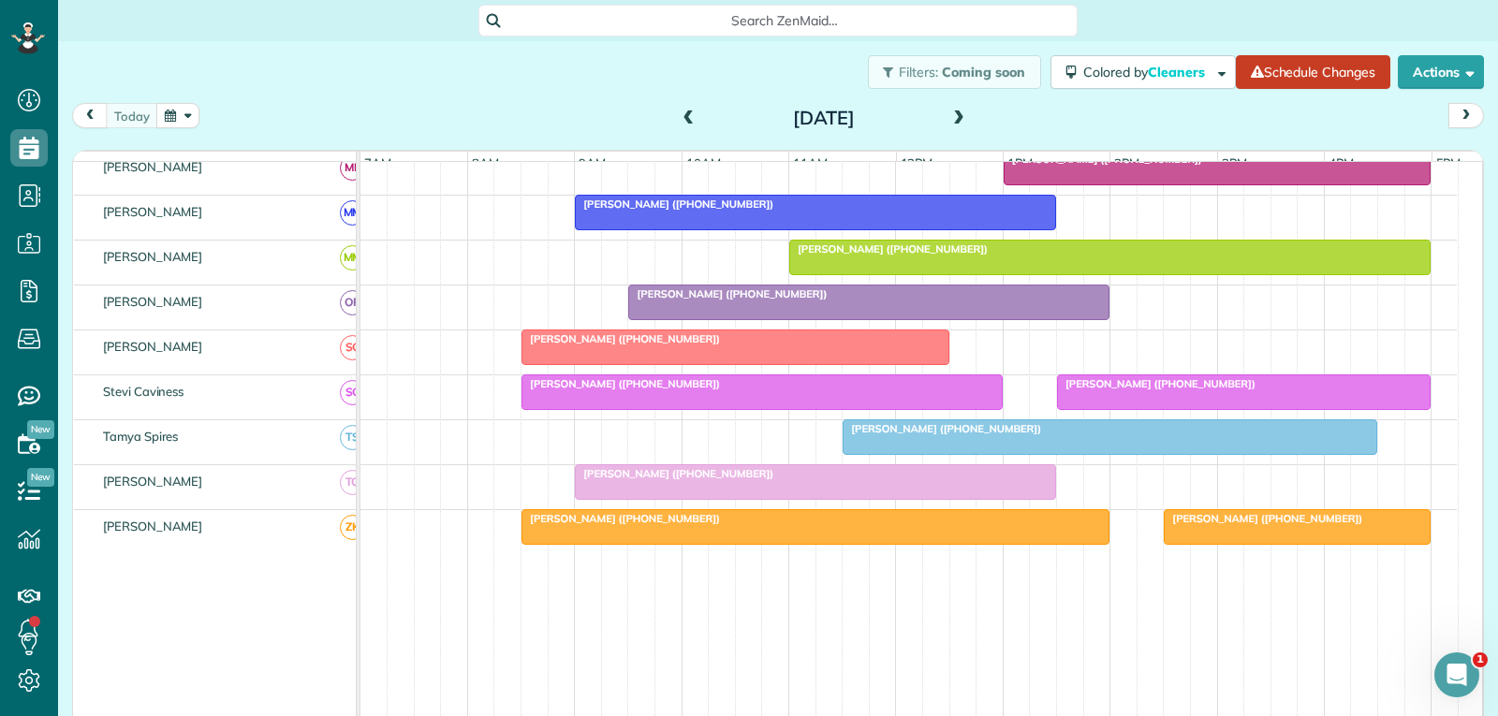
scroll to position [936, 0]
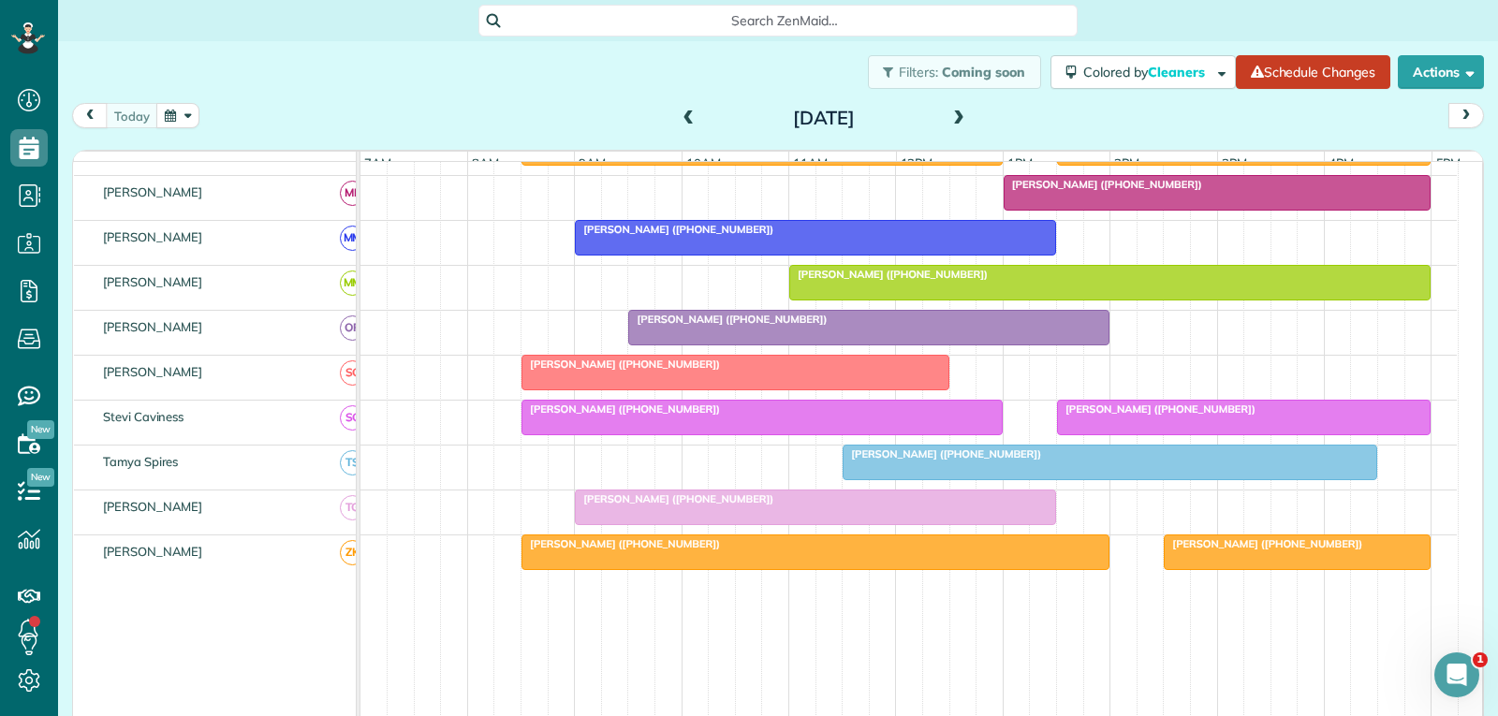
click at [1184, 432] on div at bounding box center [1244, 418] width 372 height 34
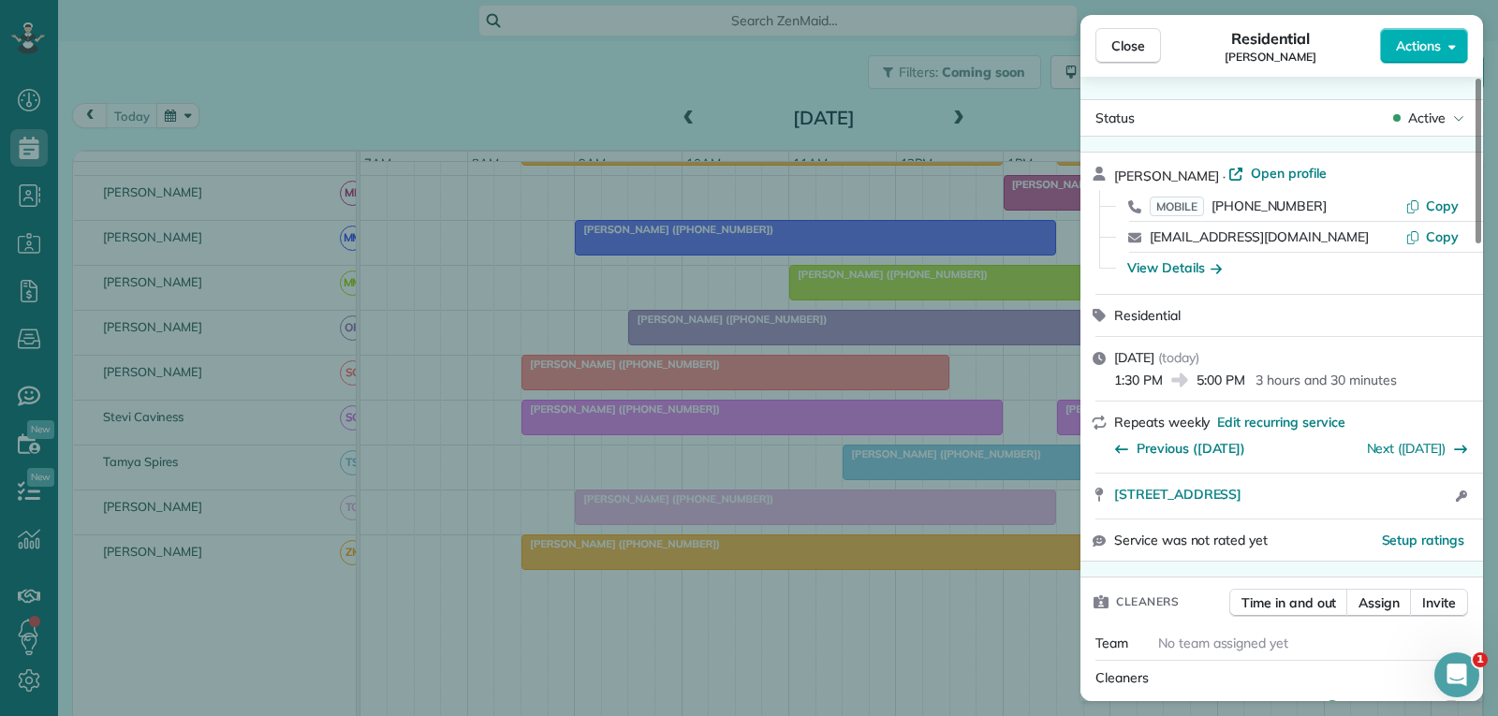
drag, startPoint x: 1130, startPoint y: 37, endPoint x: 1125, endPoint y: 68, distance: 32.2
click at [1130, 37] on span "Close" at bounding box center [1128, 46] width 34 height 19
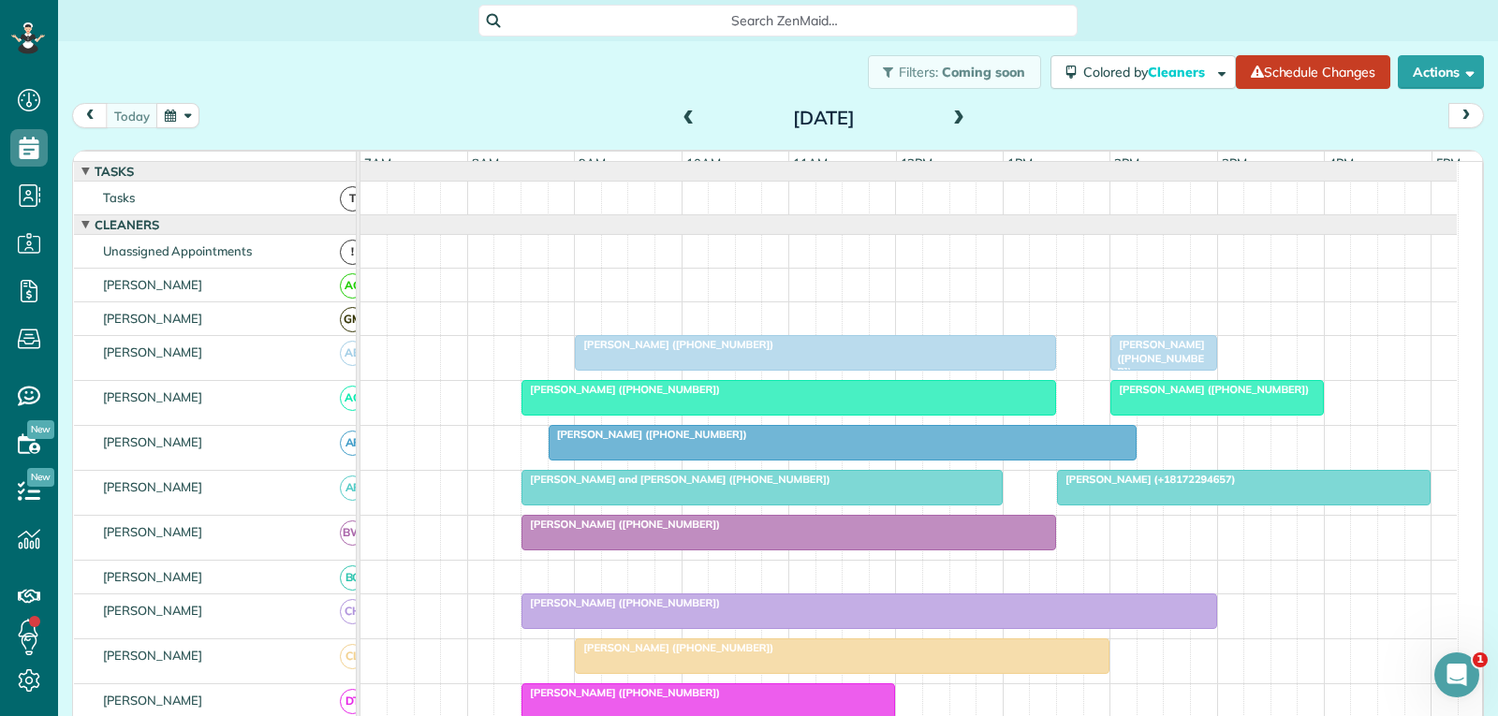
click at [1145, 375] on span "[PERSON_NAME] ([PHONE_NUMBER])" at bounding box center [1156, 358] width 95 height 40
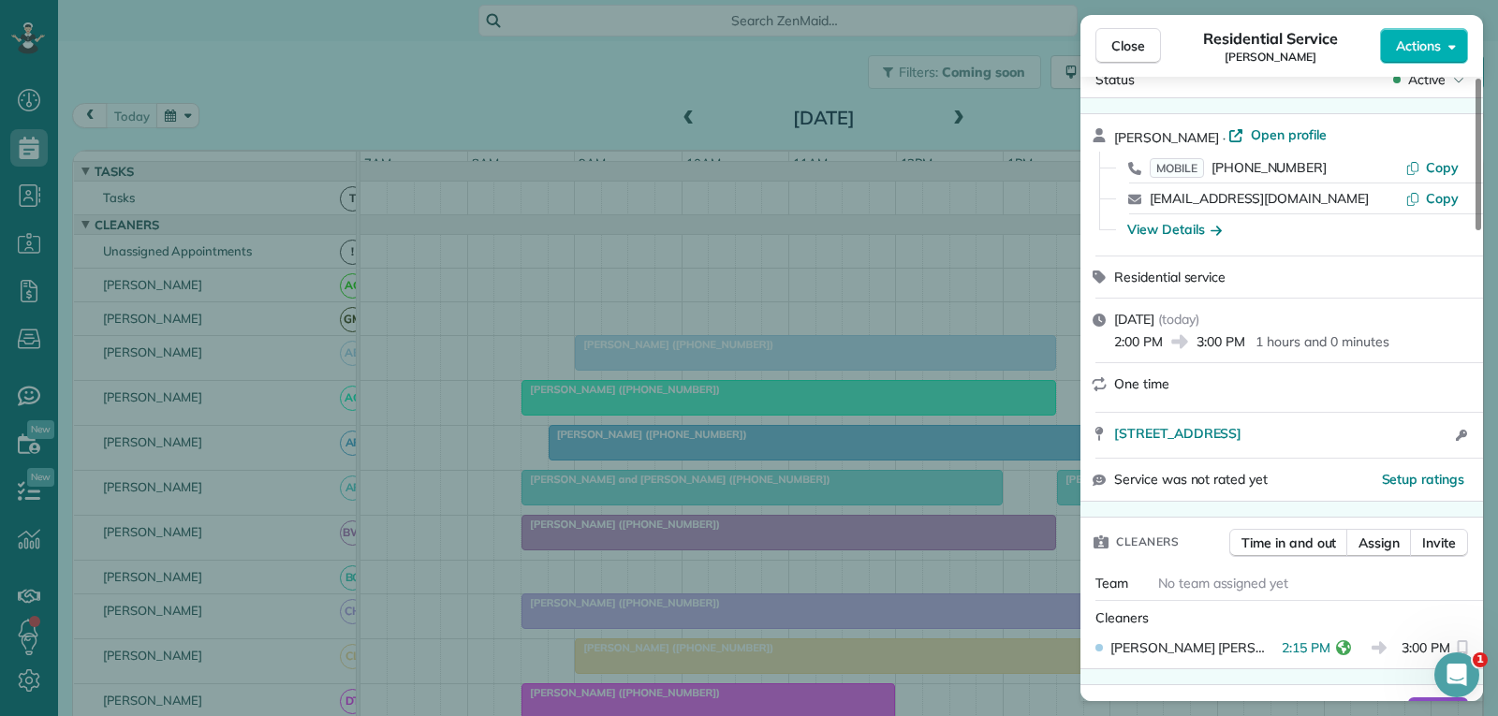
scroll to position [94, 0]
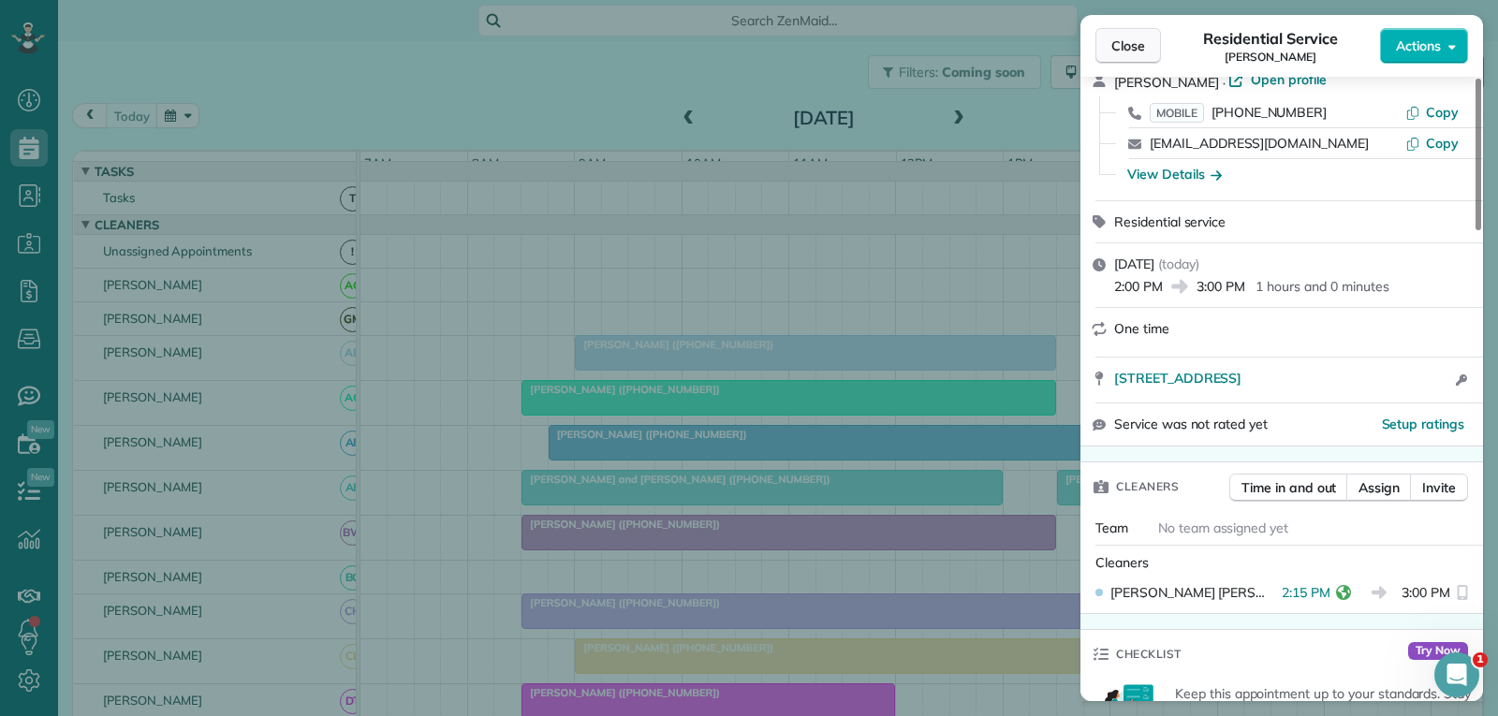
click at [1128, 49] on span "Close" at bounding box center [1128, 46] width 34 height 19
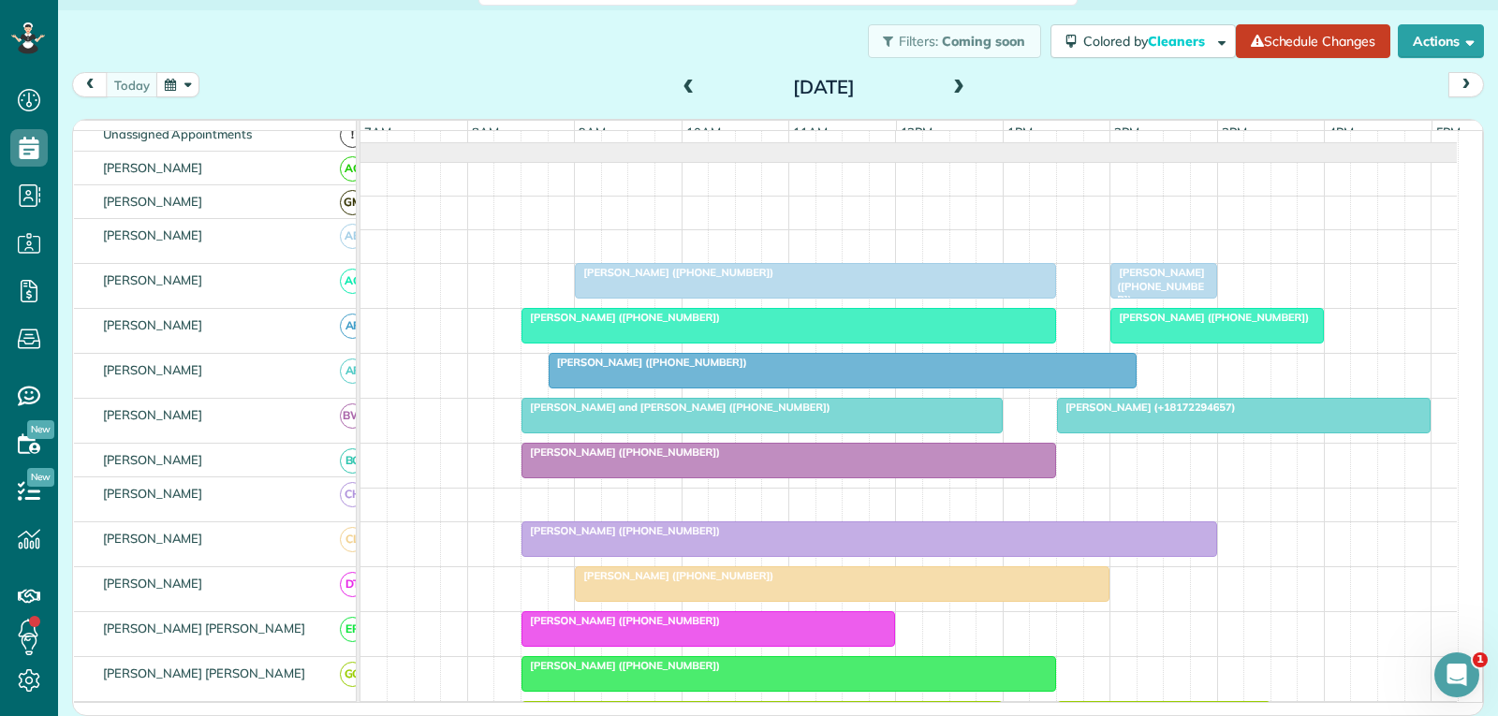
scroll to position [41, 0]
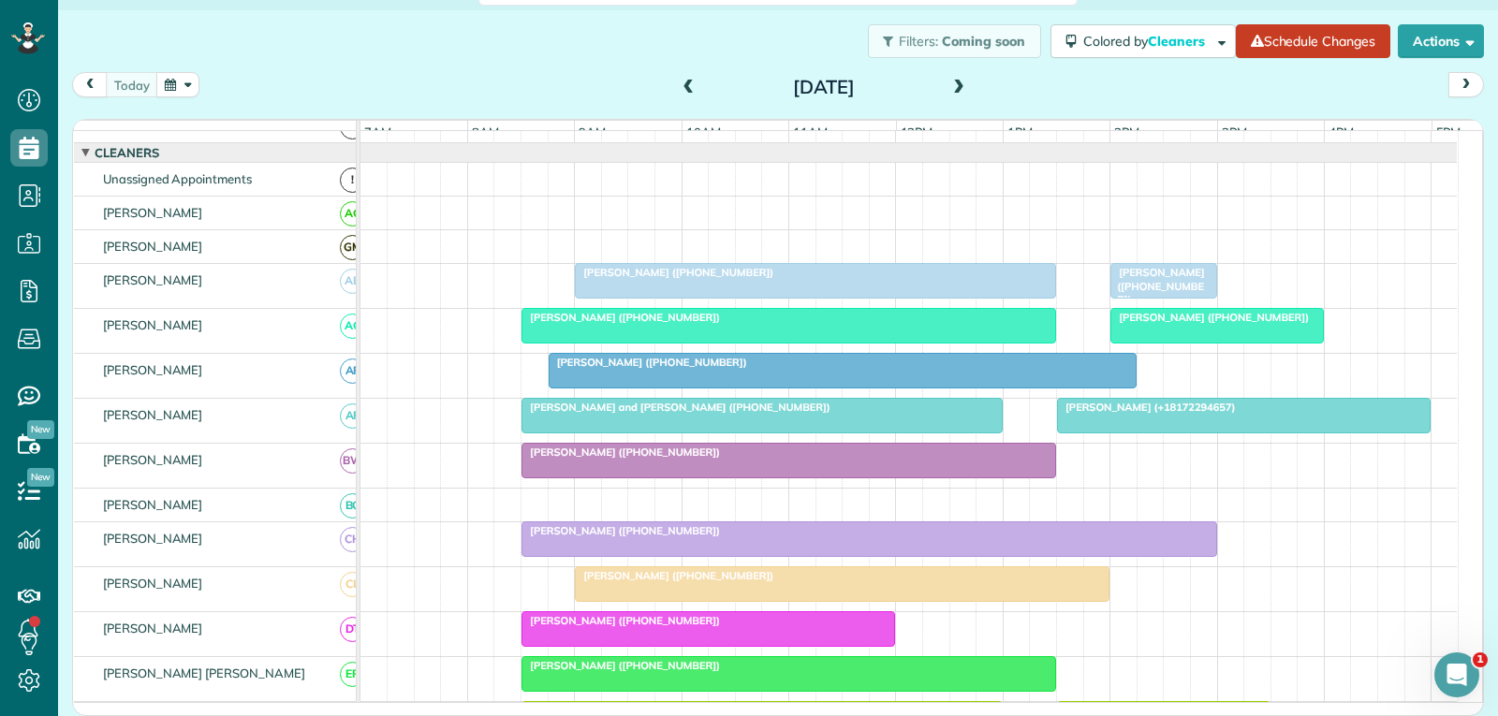
click at [1143, 295] on span "[PERSON_NAME] ([PHONE_NUMBER])" at bounding box center [1156, 286] width 95 height 40
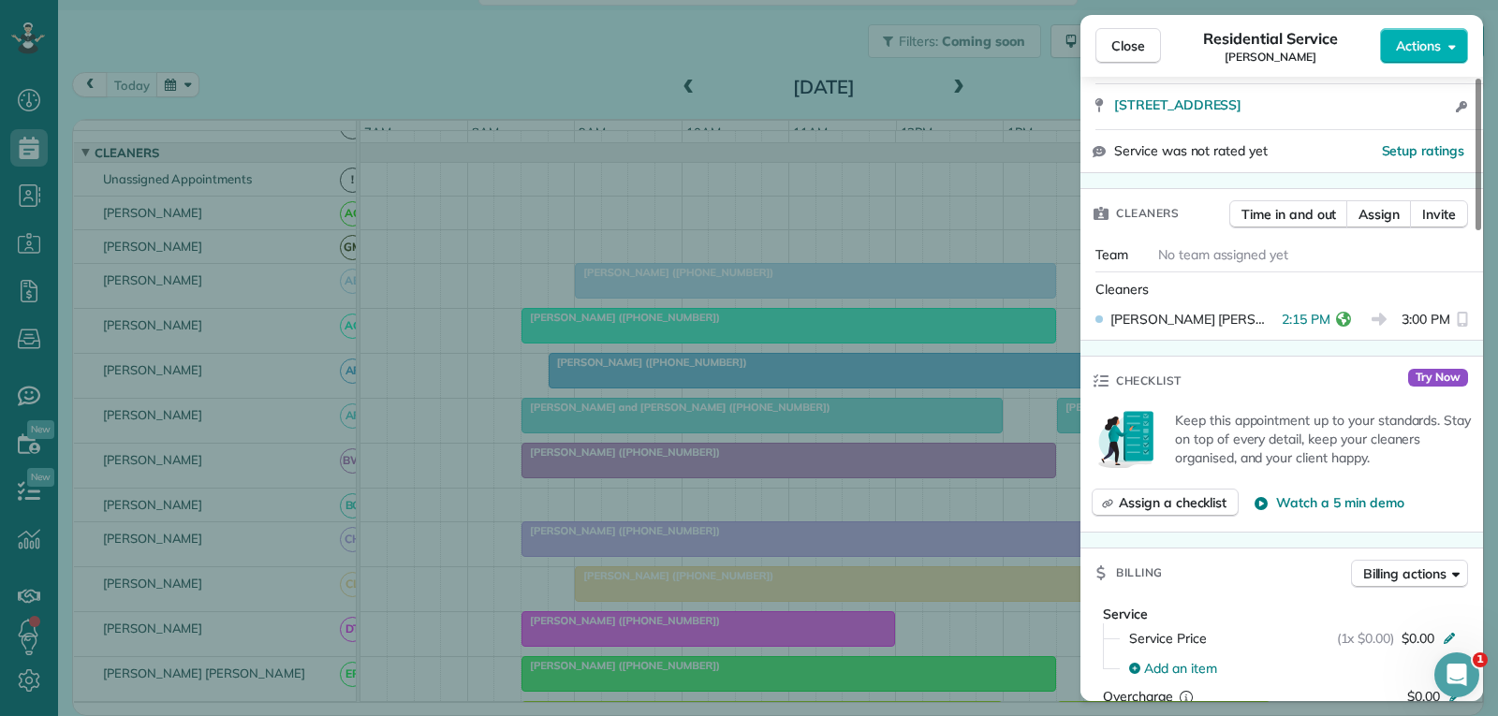
scroll to position [374, 0]
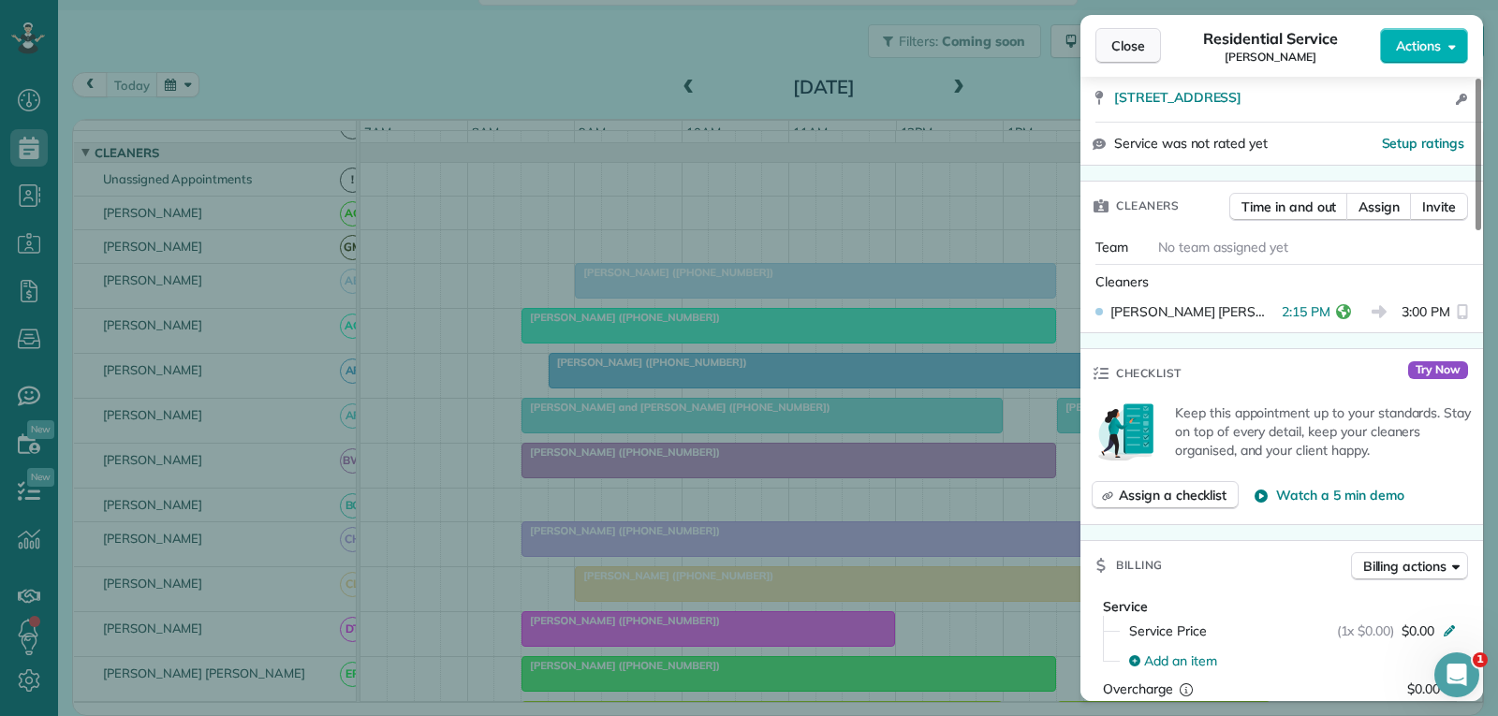
click at [1130, 42] on span "Close" at bounding box center [1128, 46] width 34 height 19
